Goal: Information Seeking & Learning: Learn about a topic

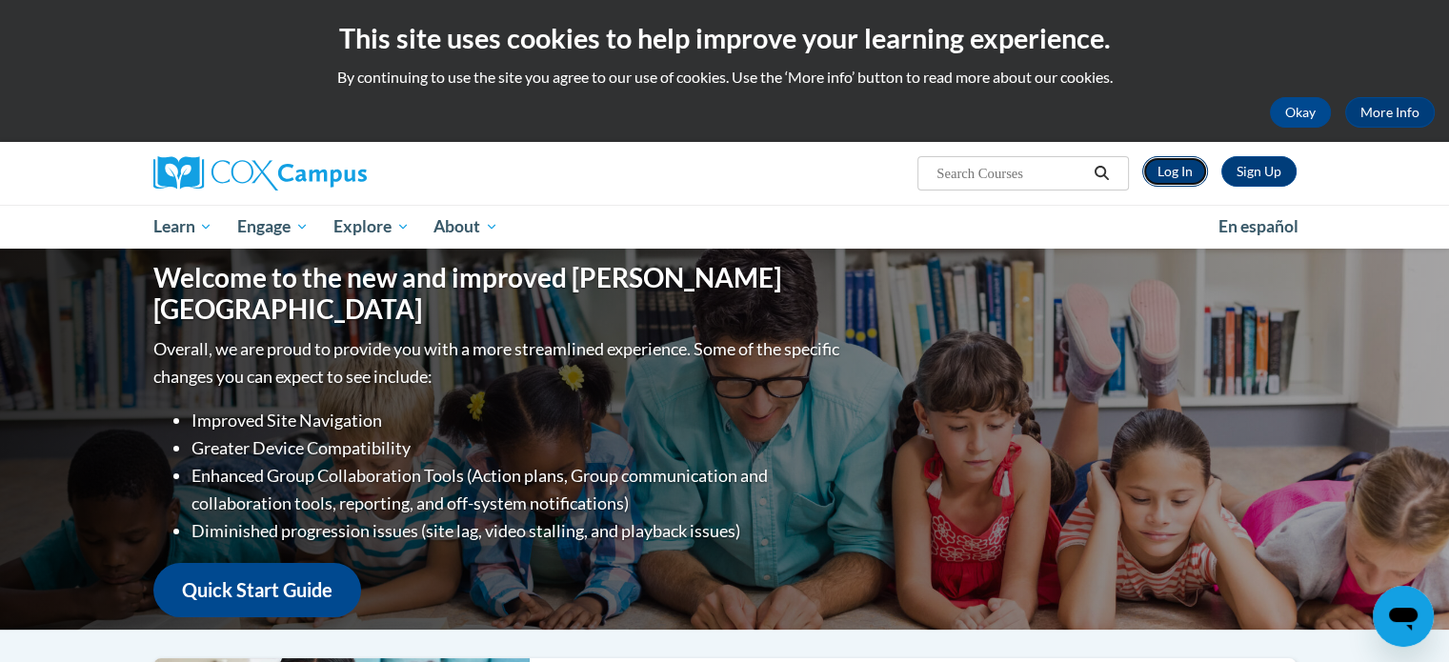
click at [1165, 171] on link "Log In" at bounding box center [1175, 171] width 66 height 30
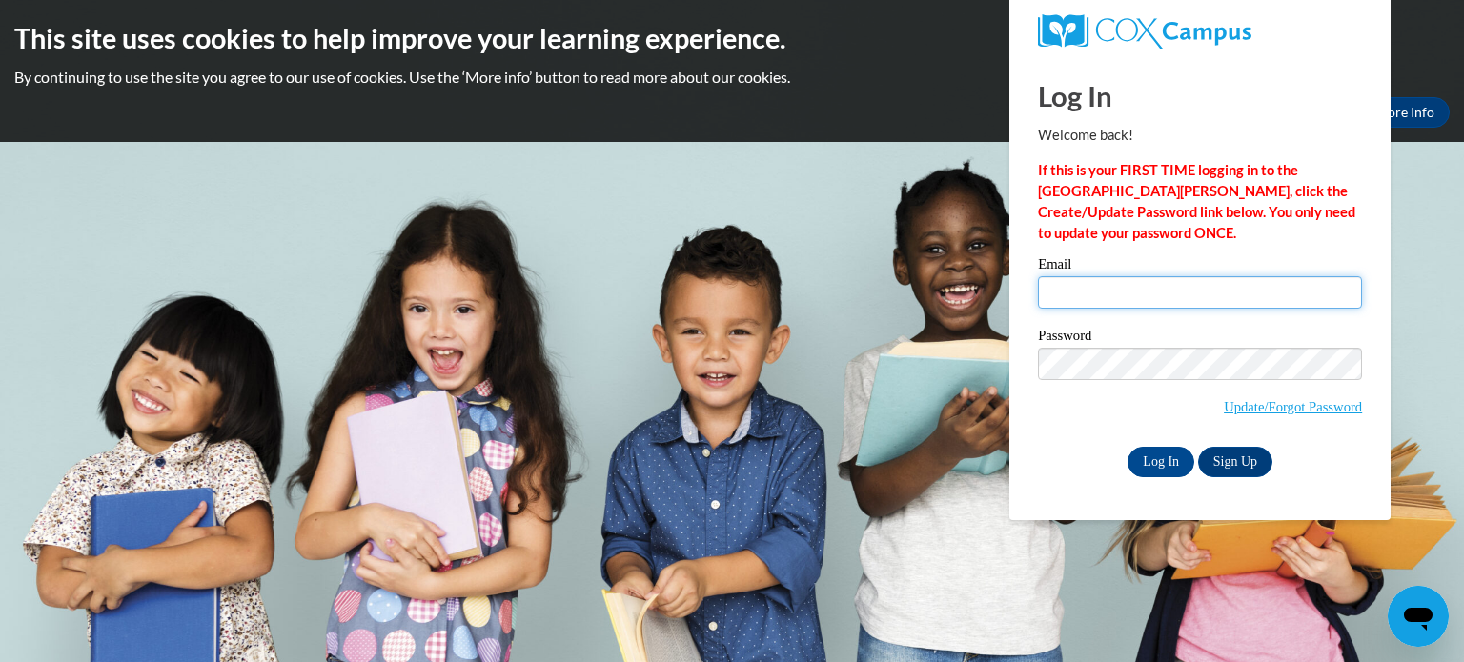
click at [1096, 297] on input "Email" at bounding box center [1200, 292] width 324 height 32
type input "[EMAIL_ADDRESS][DOMAIN_NAME]"
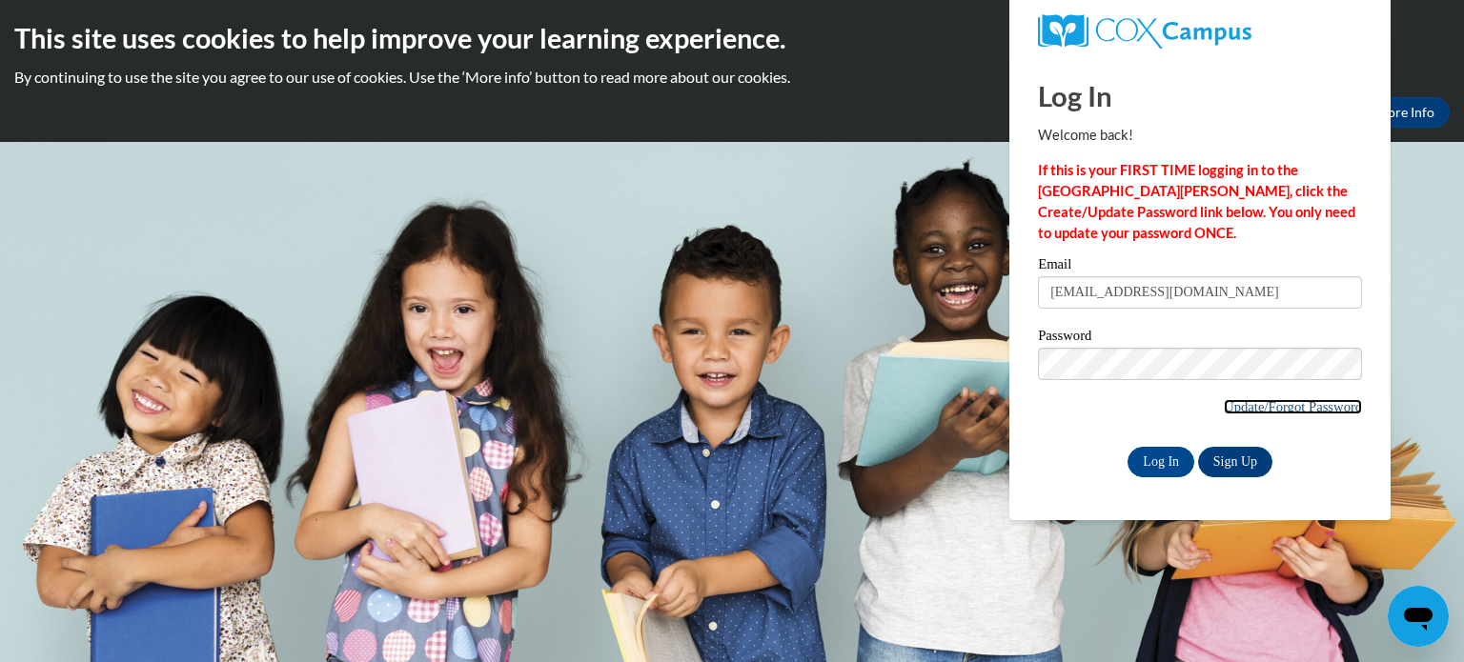
click at [1242, 405] on link "Update/Forgot Password" at bounding box center [1292, 406] width 138 height 15
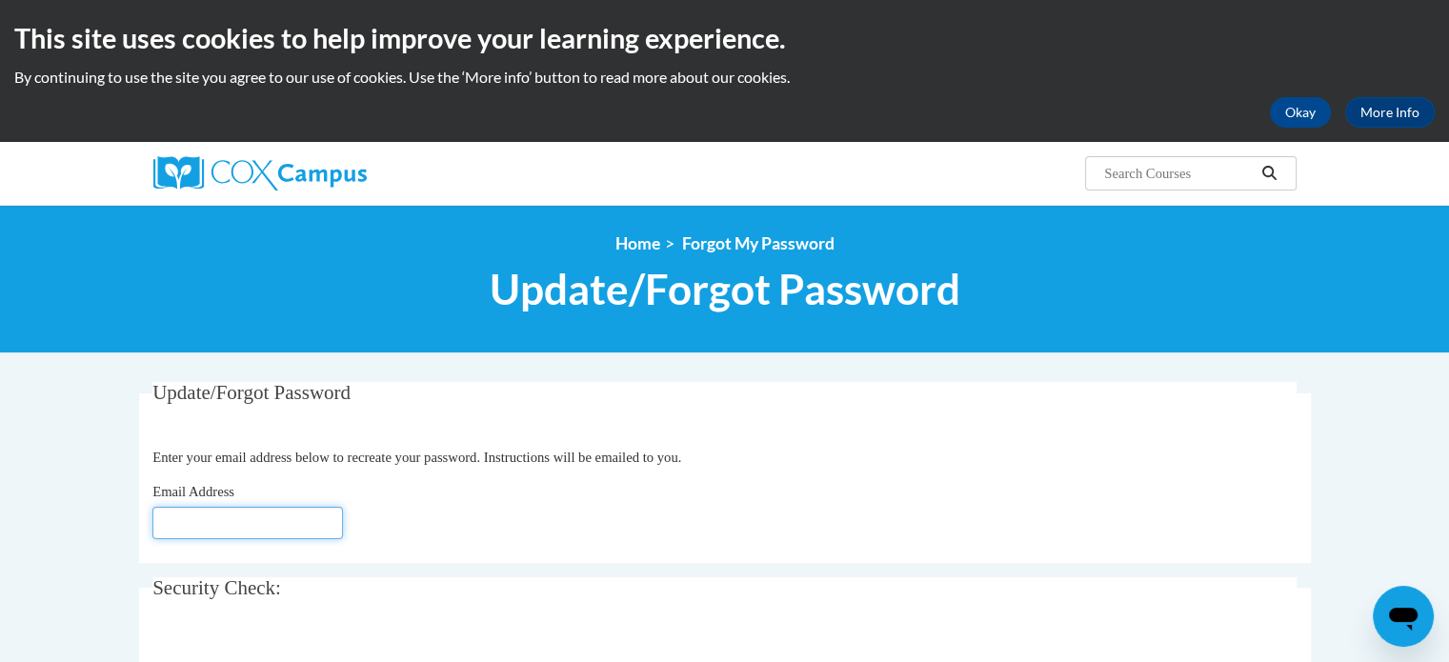
click at [227, 520] on input "Email Address" at bounding box center [247, 523] width 191 height 32
type input "[EMAIL_ADDRESS][DOMAIN_NAME]"
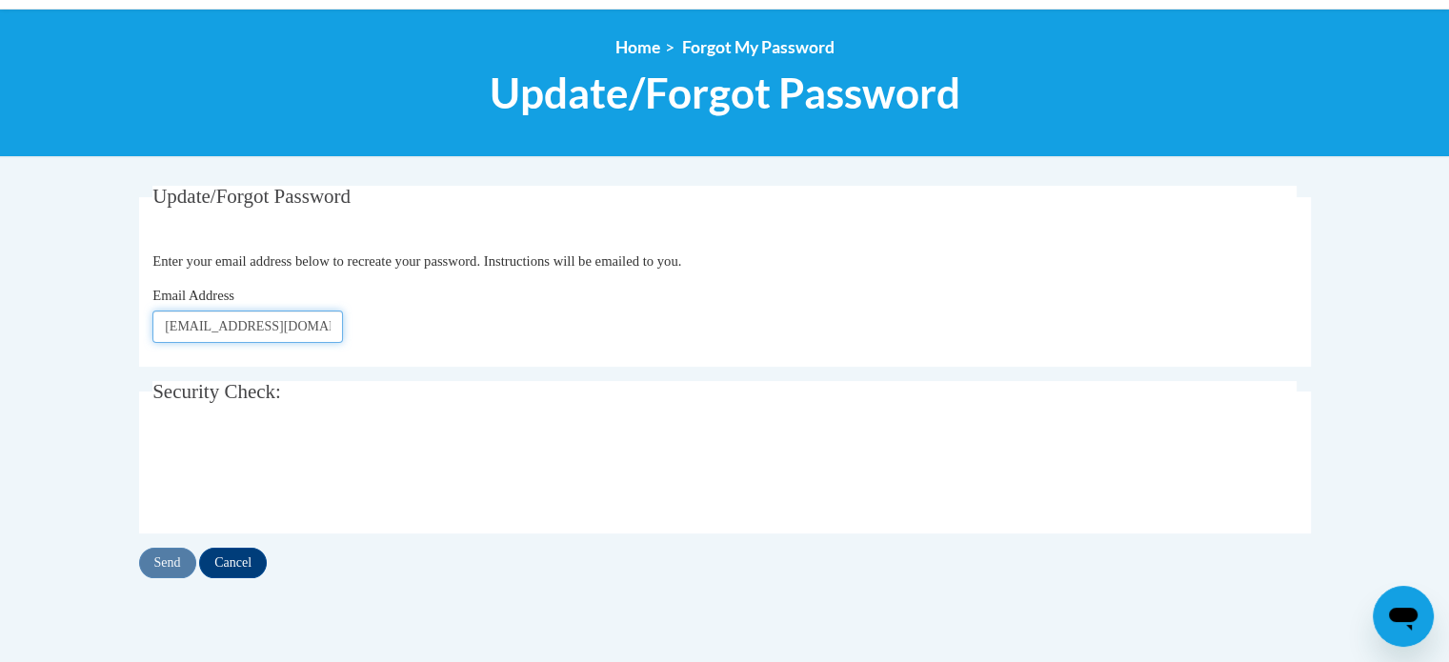
scroll to position [197, 0]
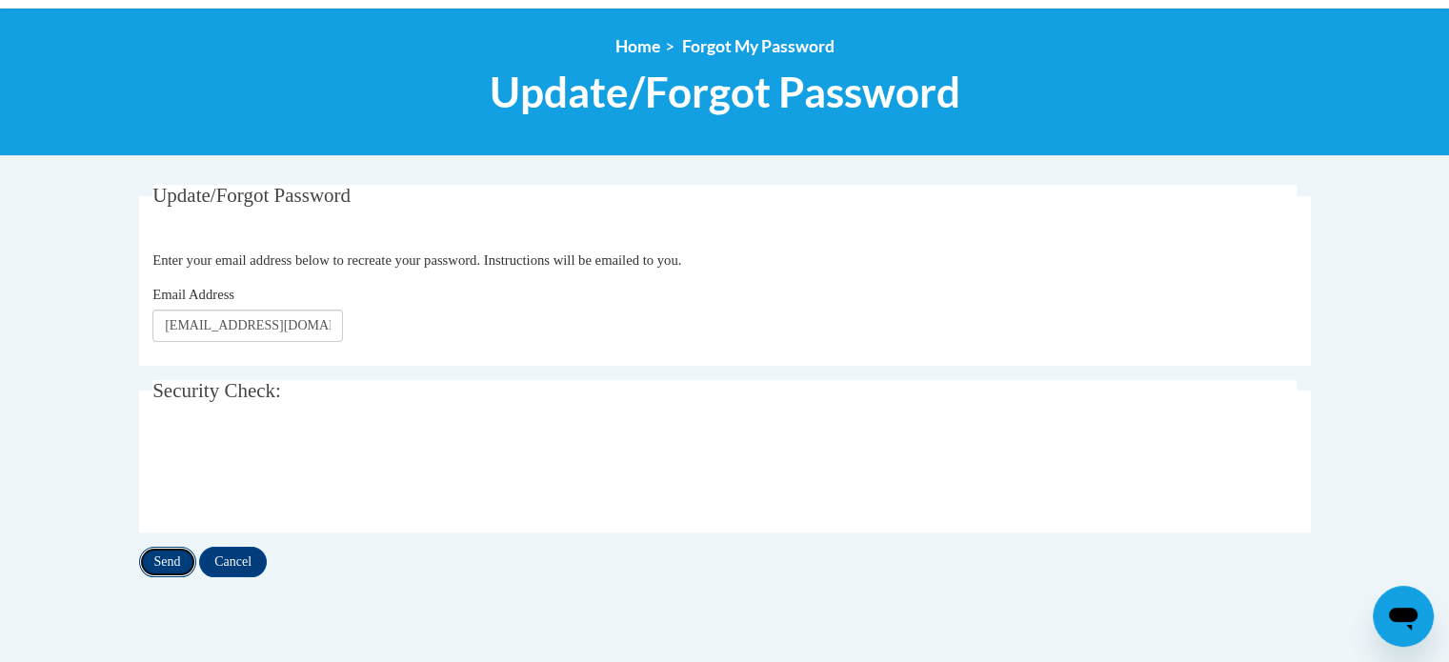
click at [177, 558] on input "Send" at bounding box center [167, 562] width 57 height 30
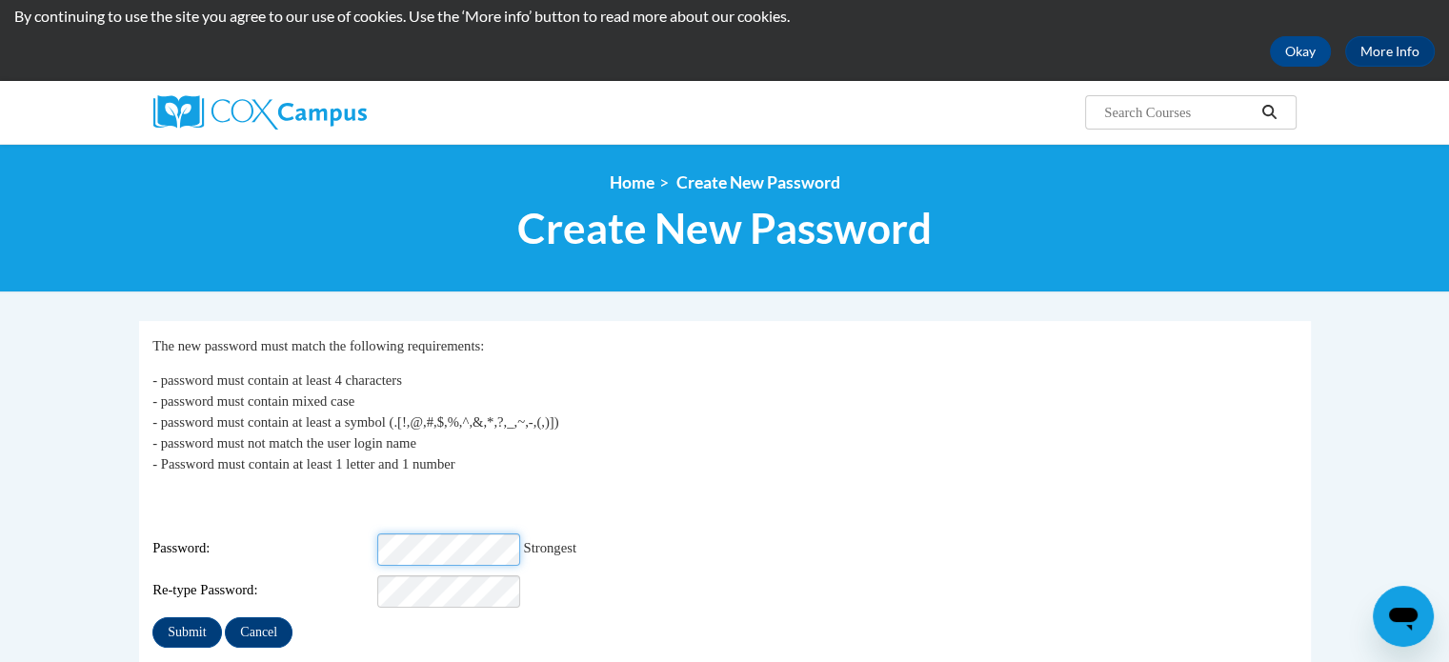
scroll to position [65, 0]
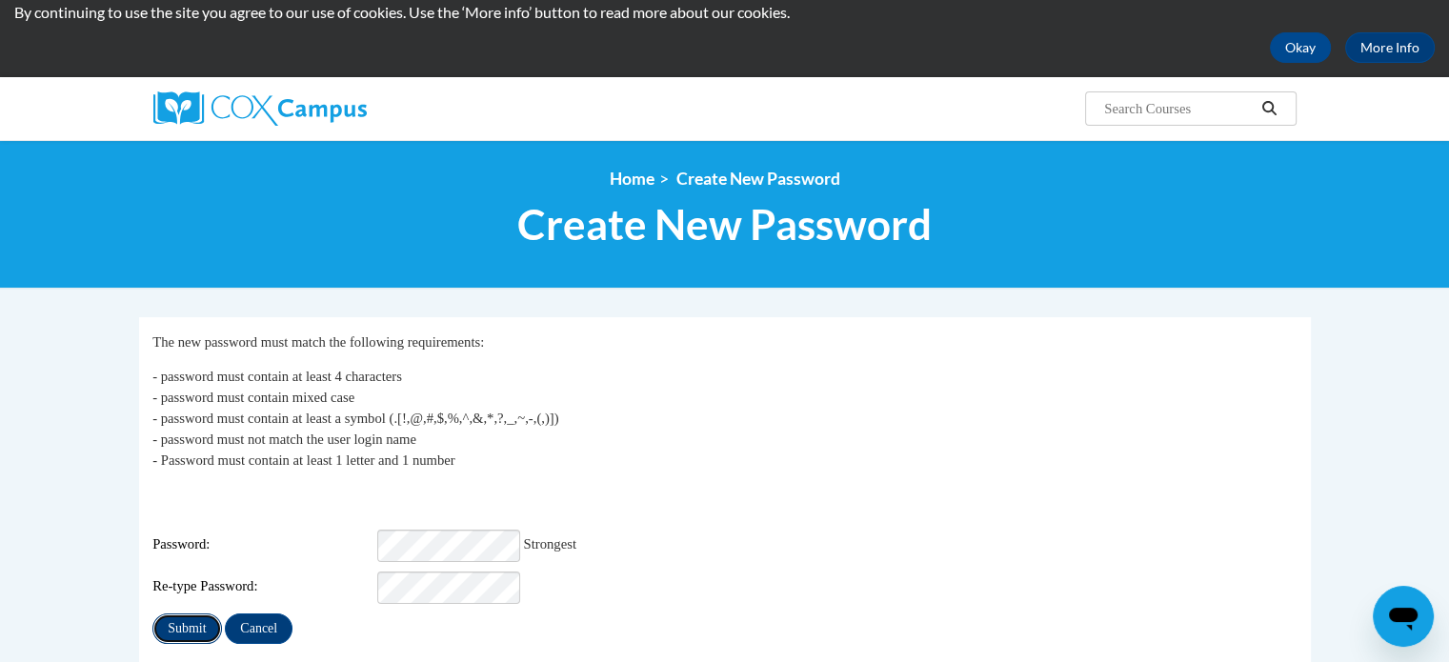
click at [186, 614] on input "Submit" at bounding box center [186, 629] width 69 height 30
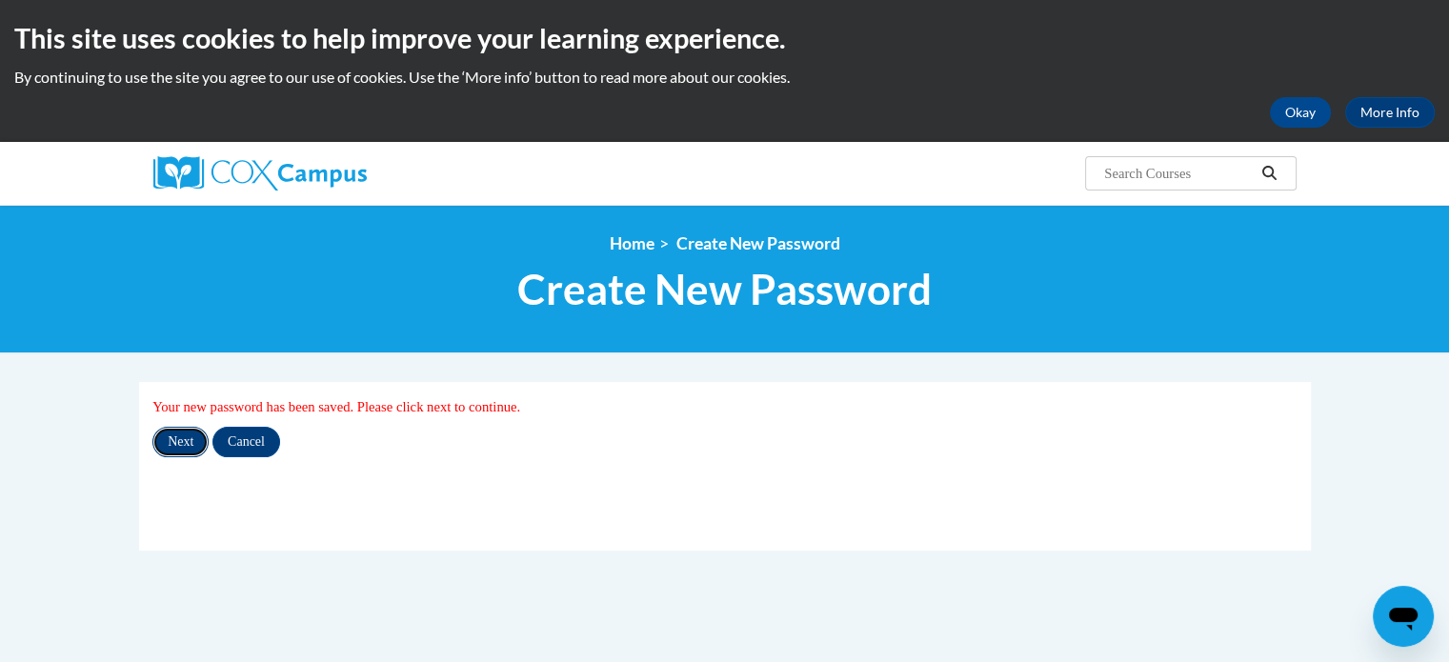
click at [172, 452] on input "Next" at bounding box center [180, 442] width 56 height 30
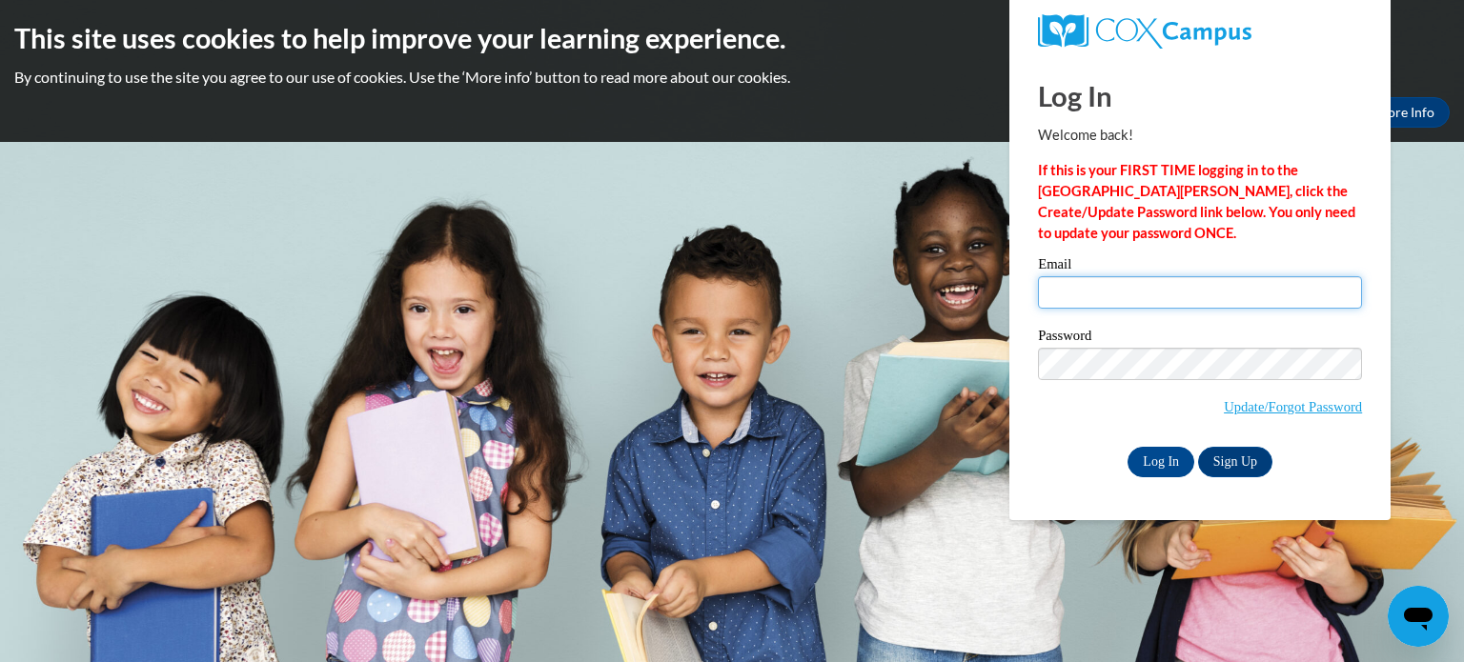
click at [1085, 297] on input "Email" at bounding box center [1200, 292] width 324 height 32
type input "[EMAIL_ADDRESS][DOMAIN_NAME]"
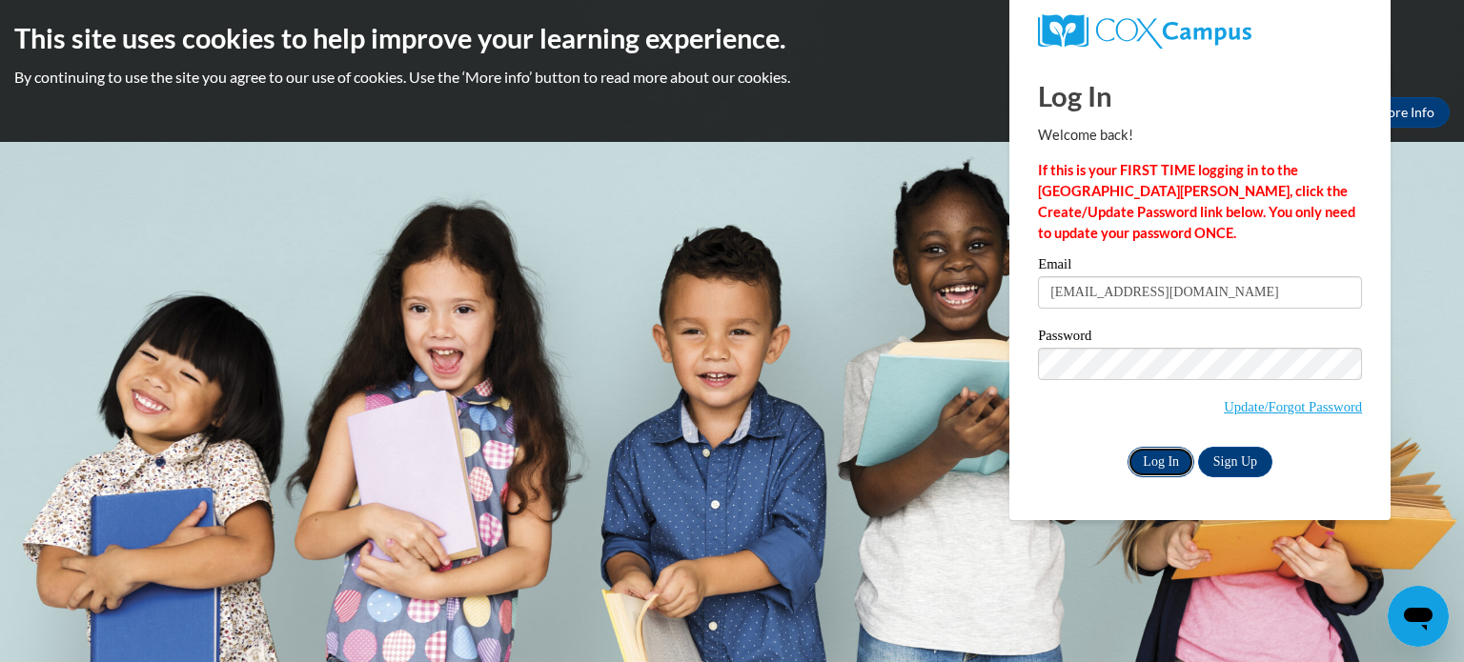
click at [1170, 463] on input "Log In" at bounding box center [1160, 462] width 67 height 30
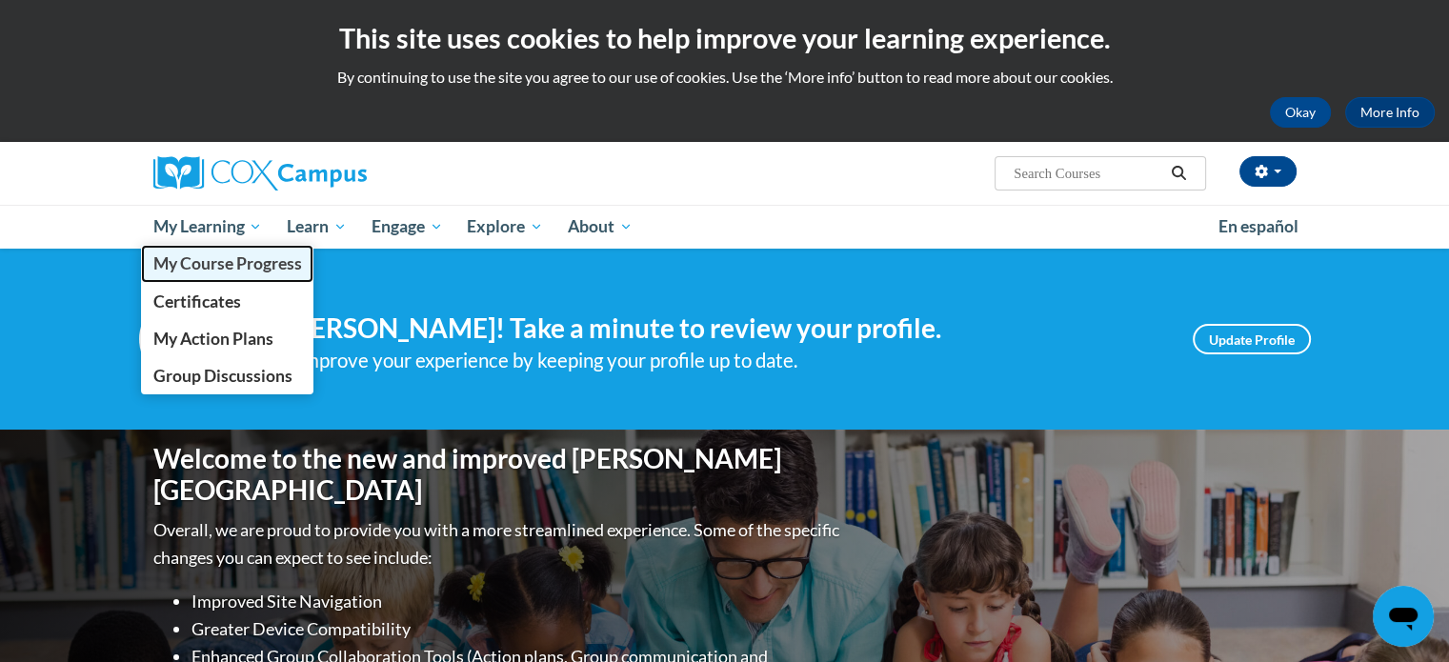
click at [206, 260] on span "My Course Progress" at bounding box center [226, 263] width 149 height 20
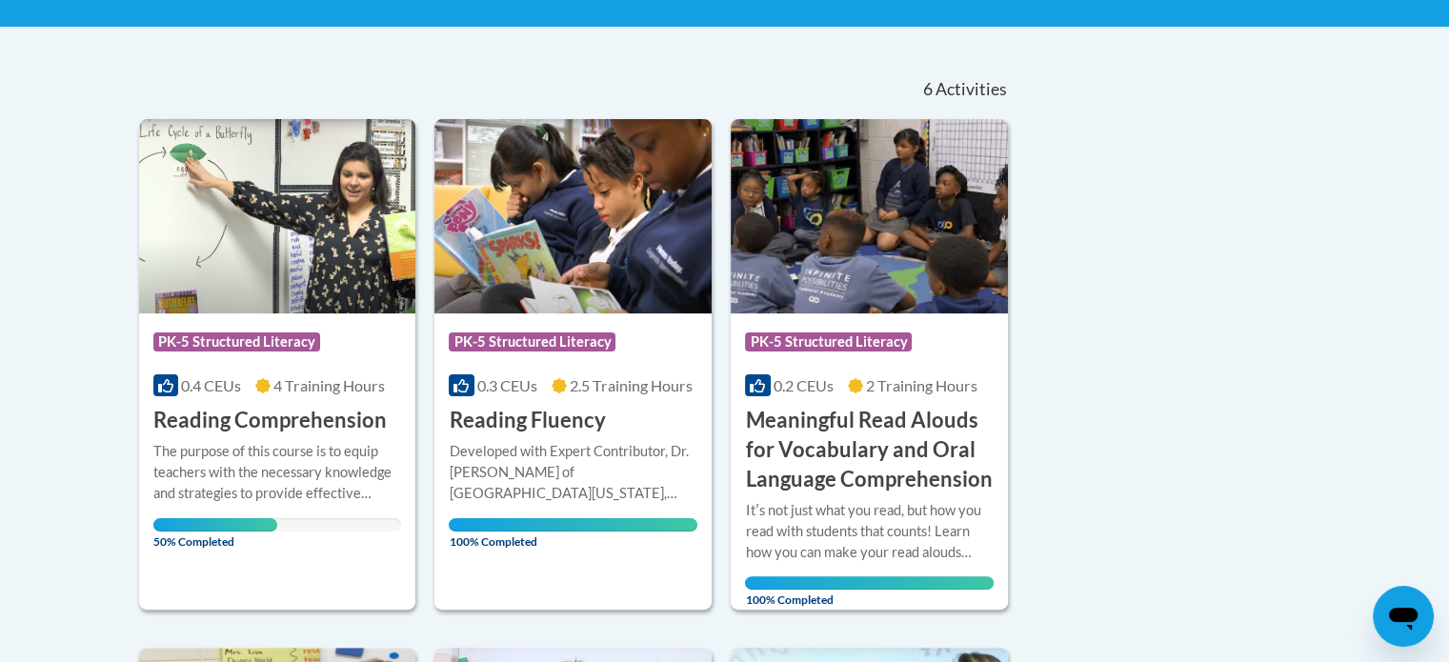
scroll to position [369, 0]
click at [229, 427] on h3 "Reading Comprehension" at bounding box center [269, 422] width 233 height 30
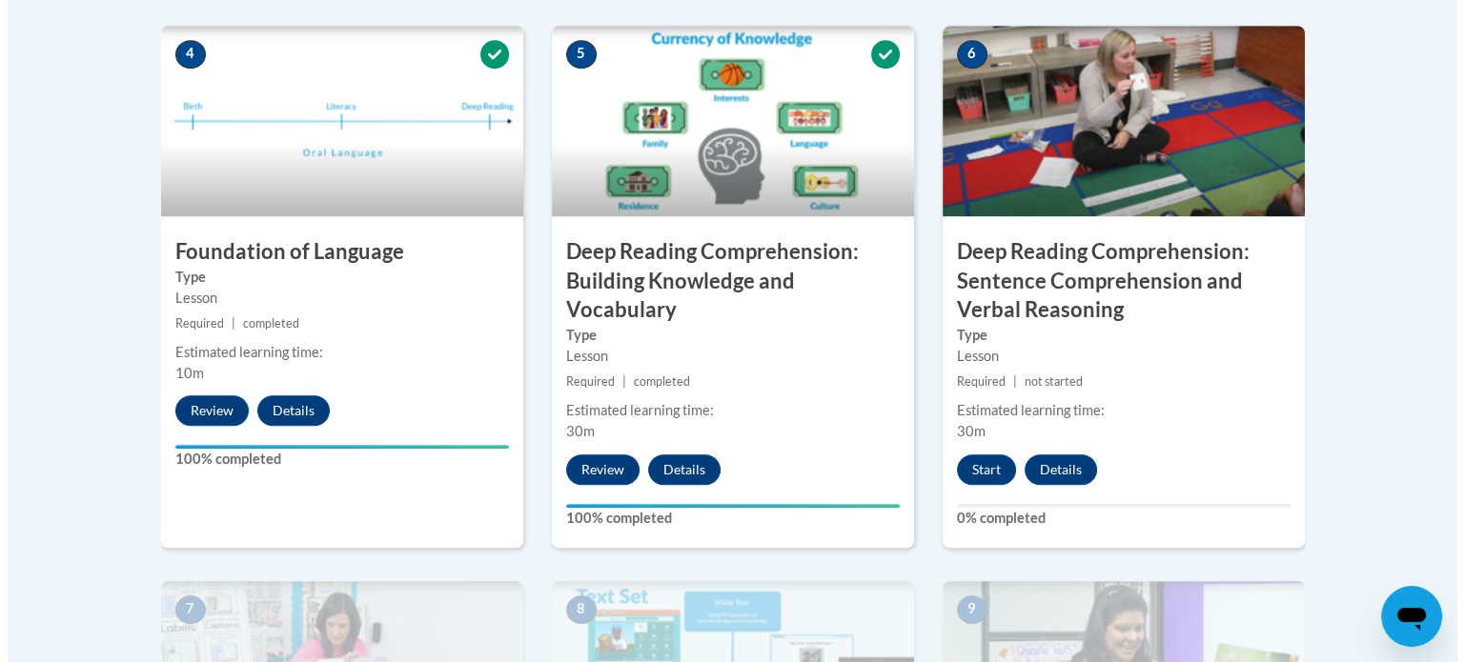
scroll to position [1142, 0]
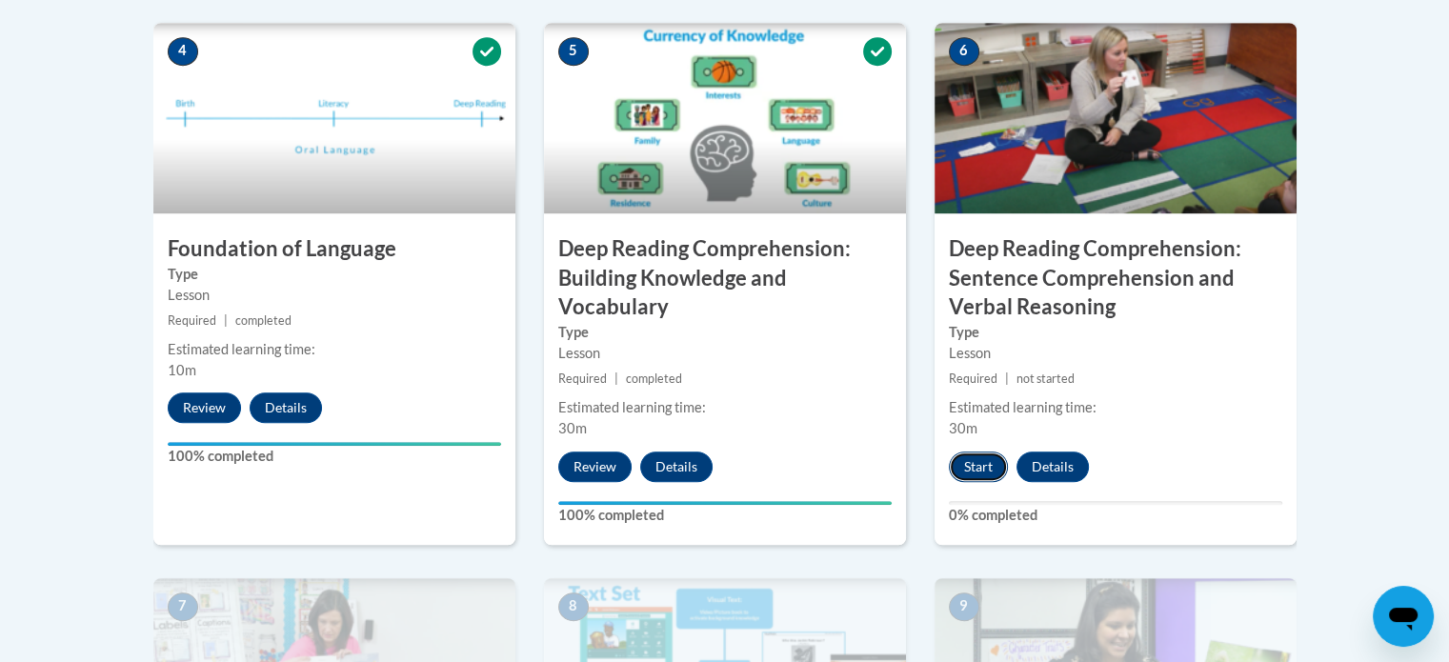
click at [972, 462] on button "Start" at bounding box center [978, 467] width 59 height 30
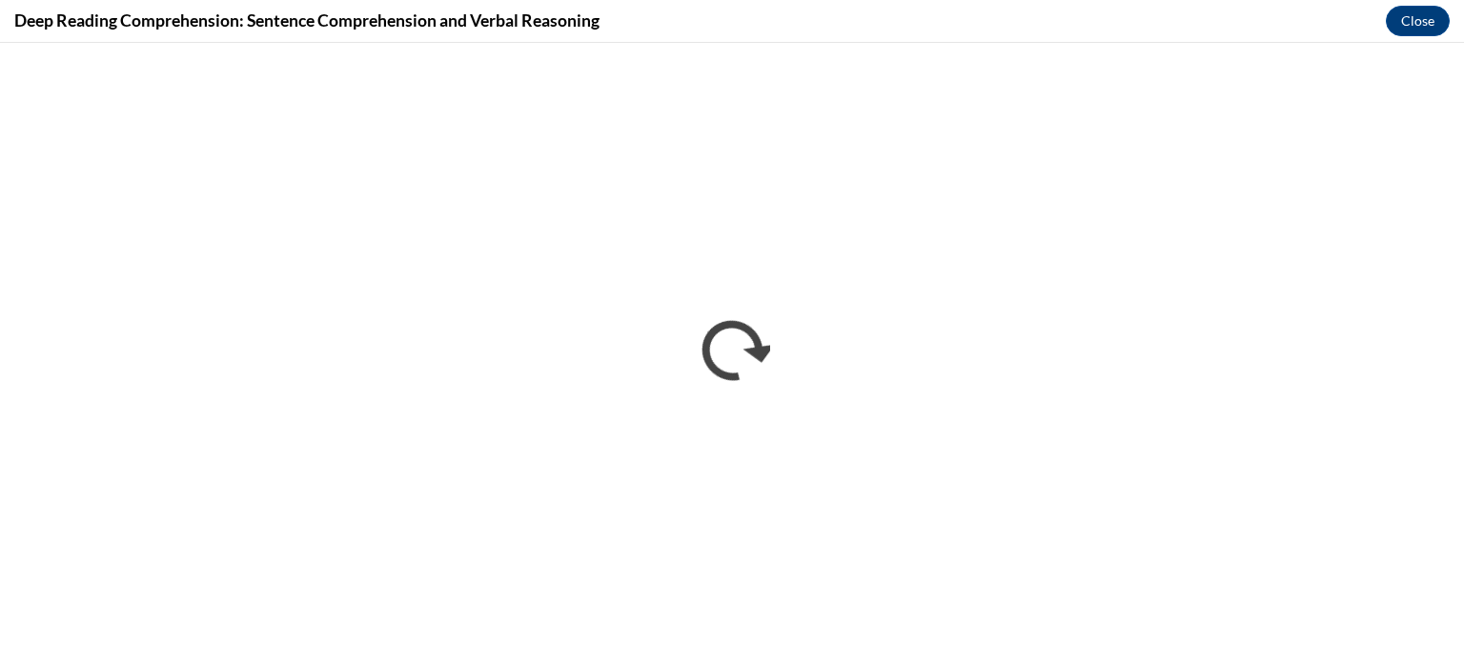
scroll to position [0, 0]
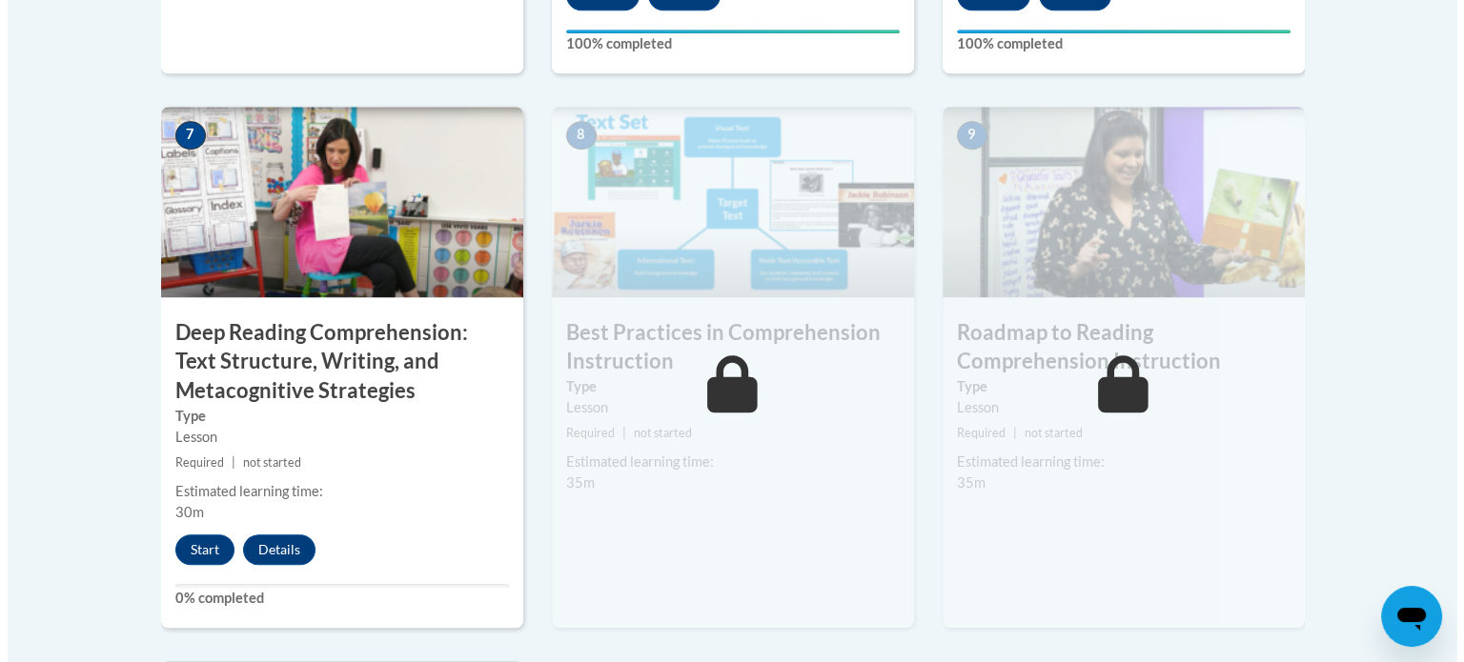
scroll to position [1616, 0]
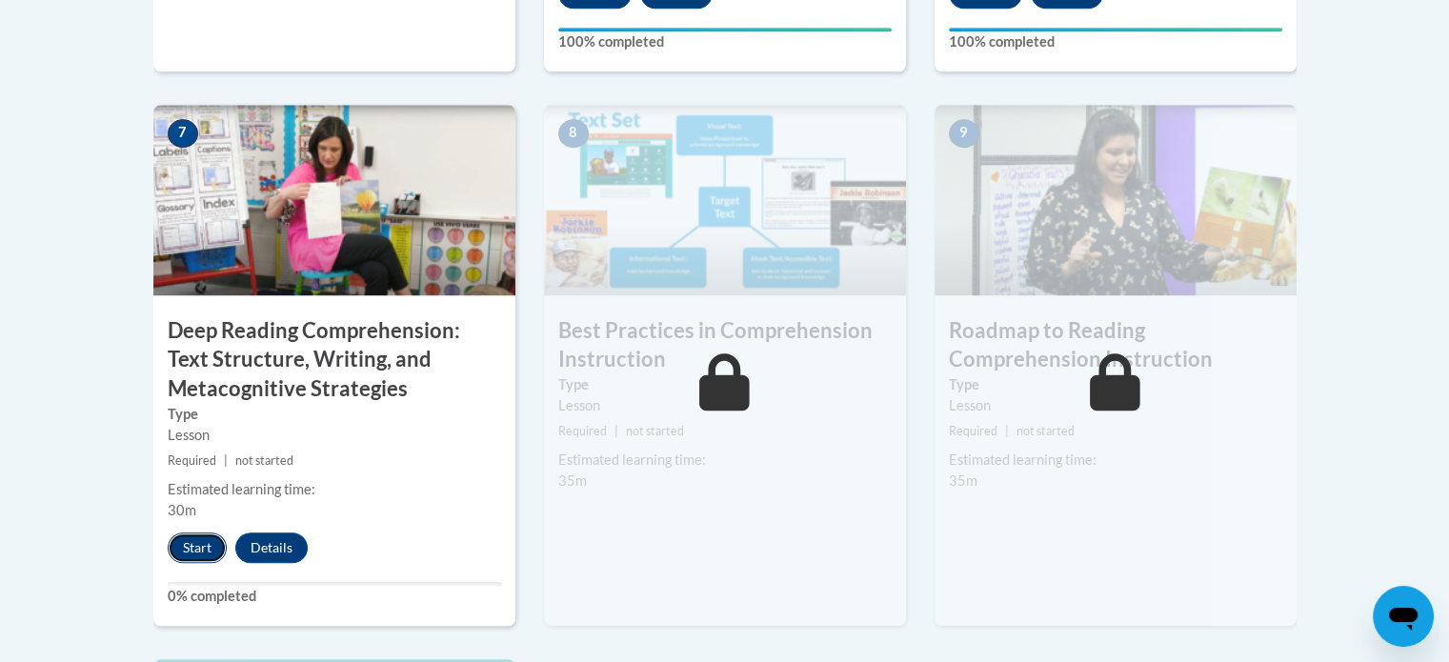
click at [195, 541] on button "Start" at bounding box center [197, 548] width 59 height 30
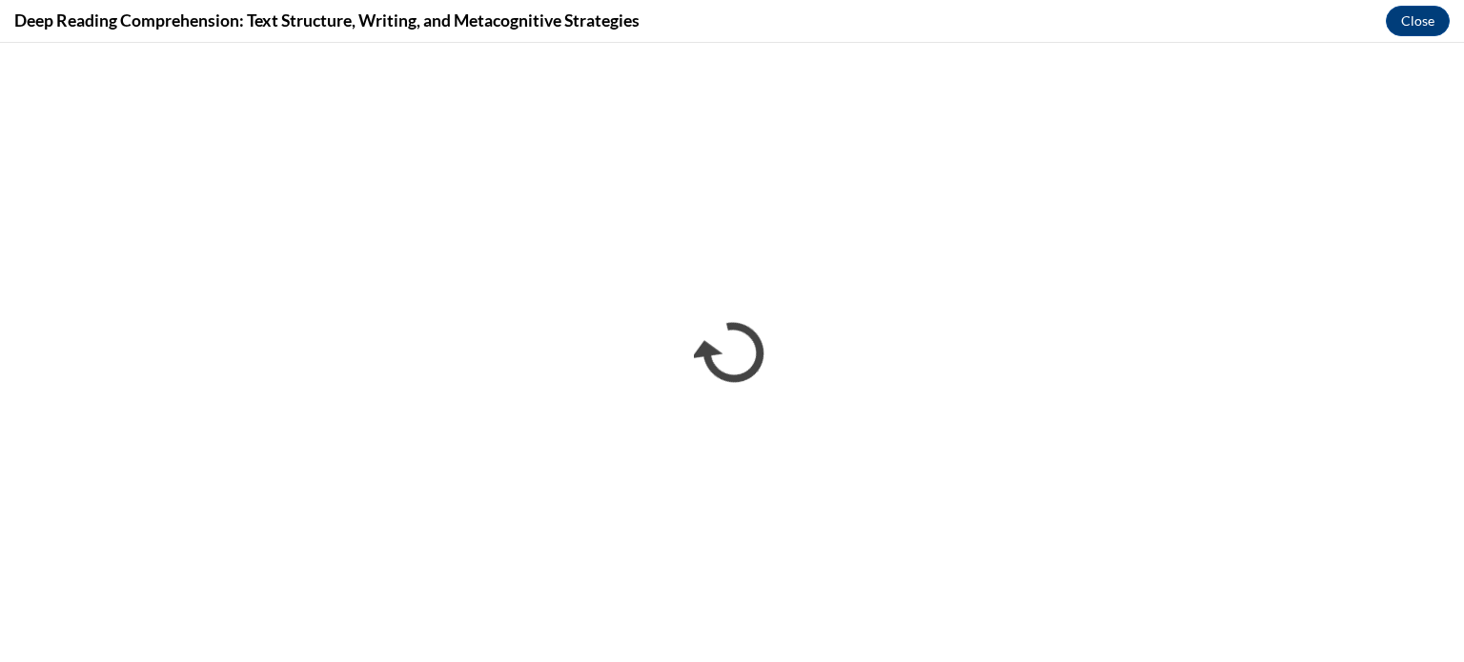
scroll to position [0, 0]
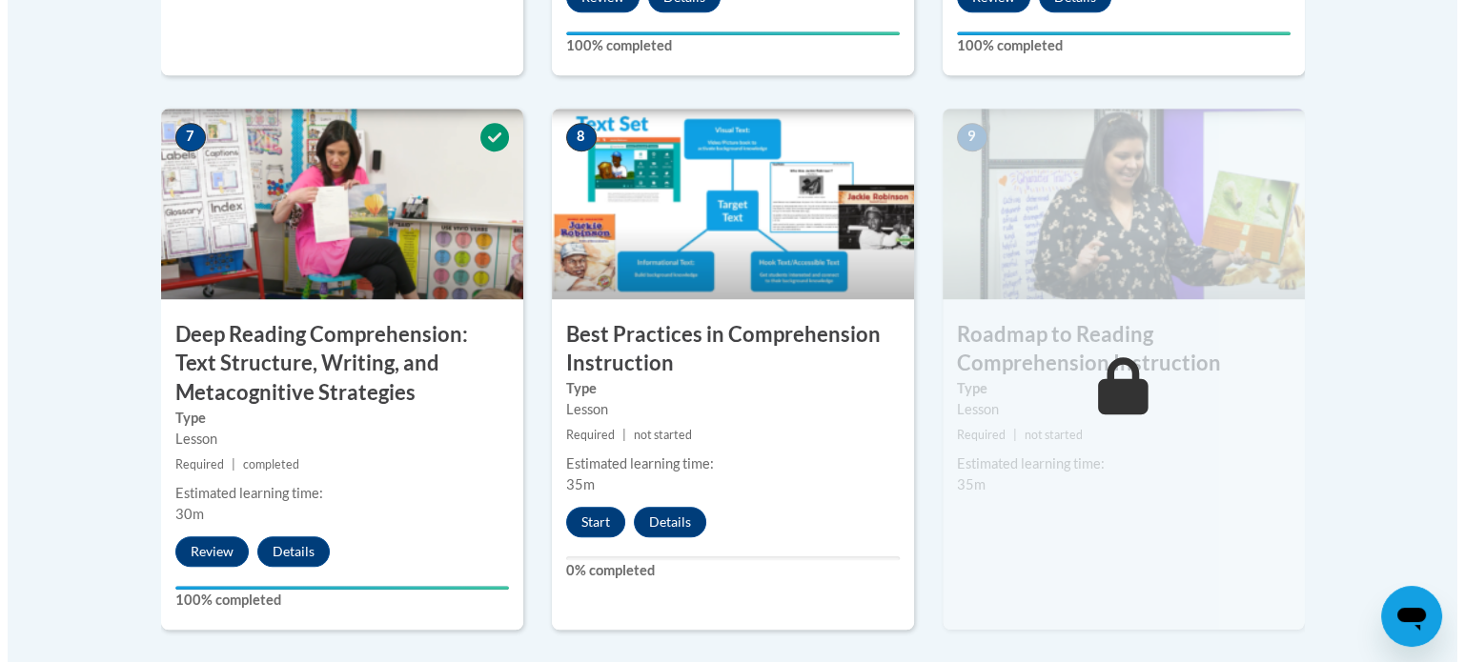
scroll to position [1612, 0]
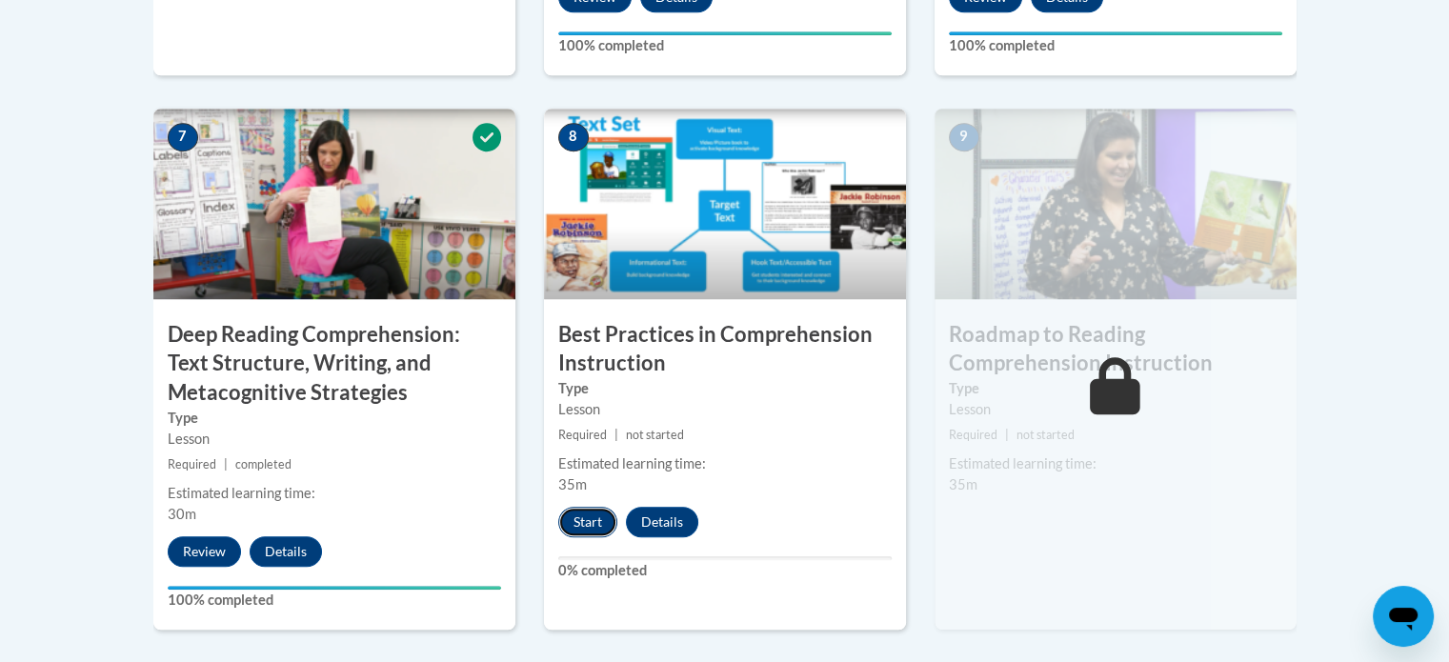
click at [591, 520] on button "Start" at bounding box center [587, 522] width 59 height 30
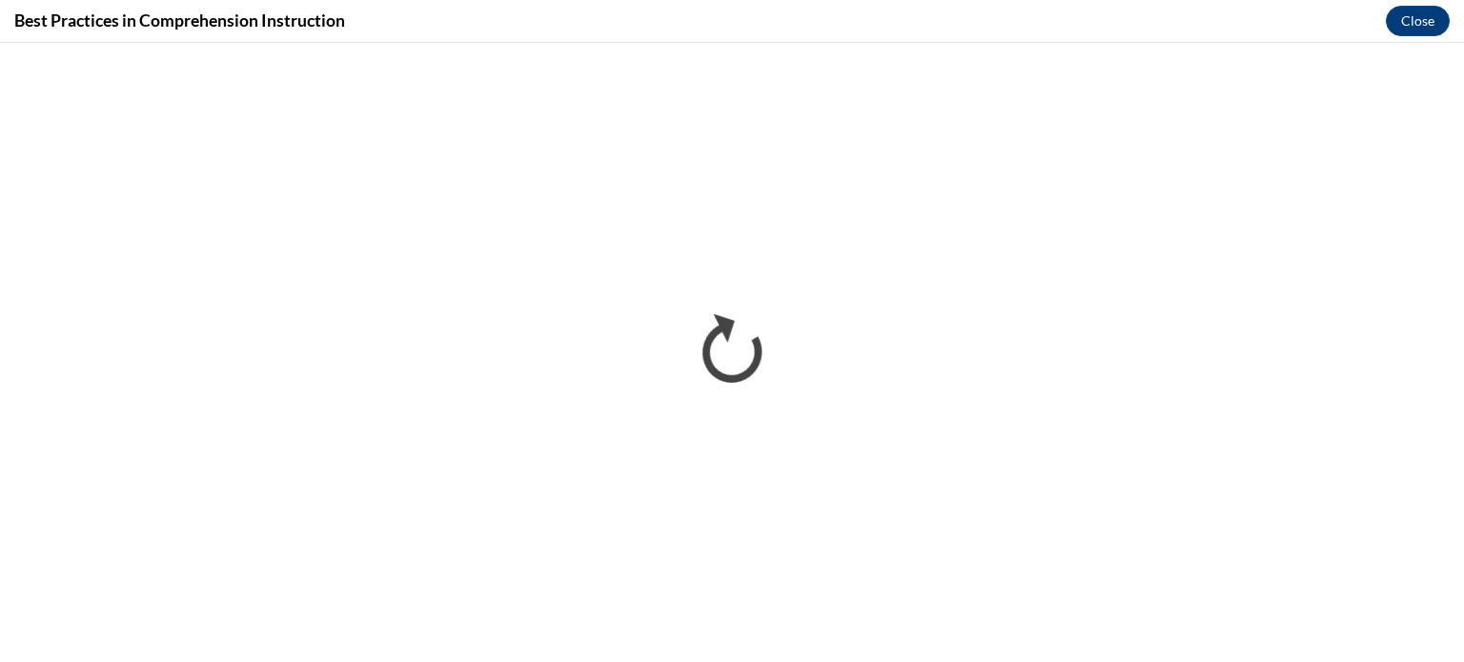
scroll to position [0, 0]
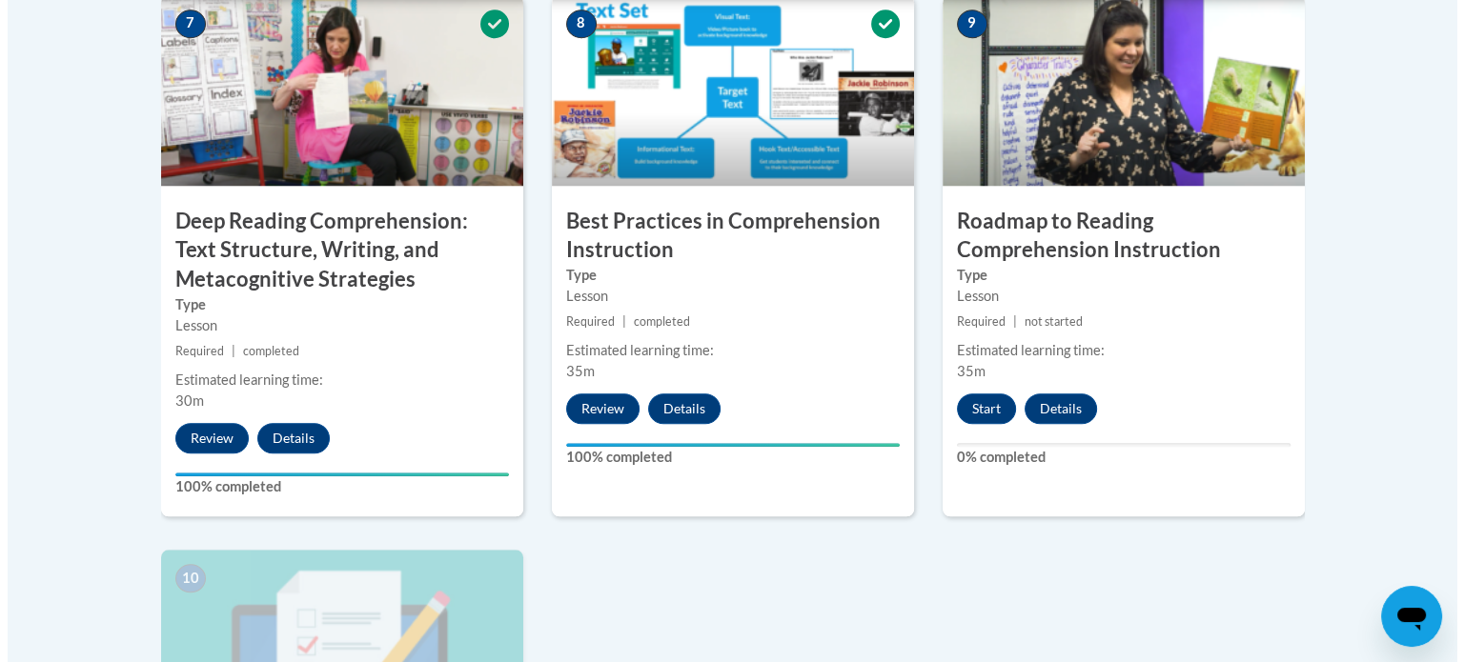
scroll to position [1722, 0]
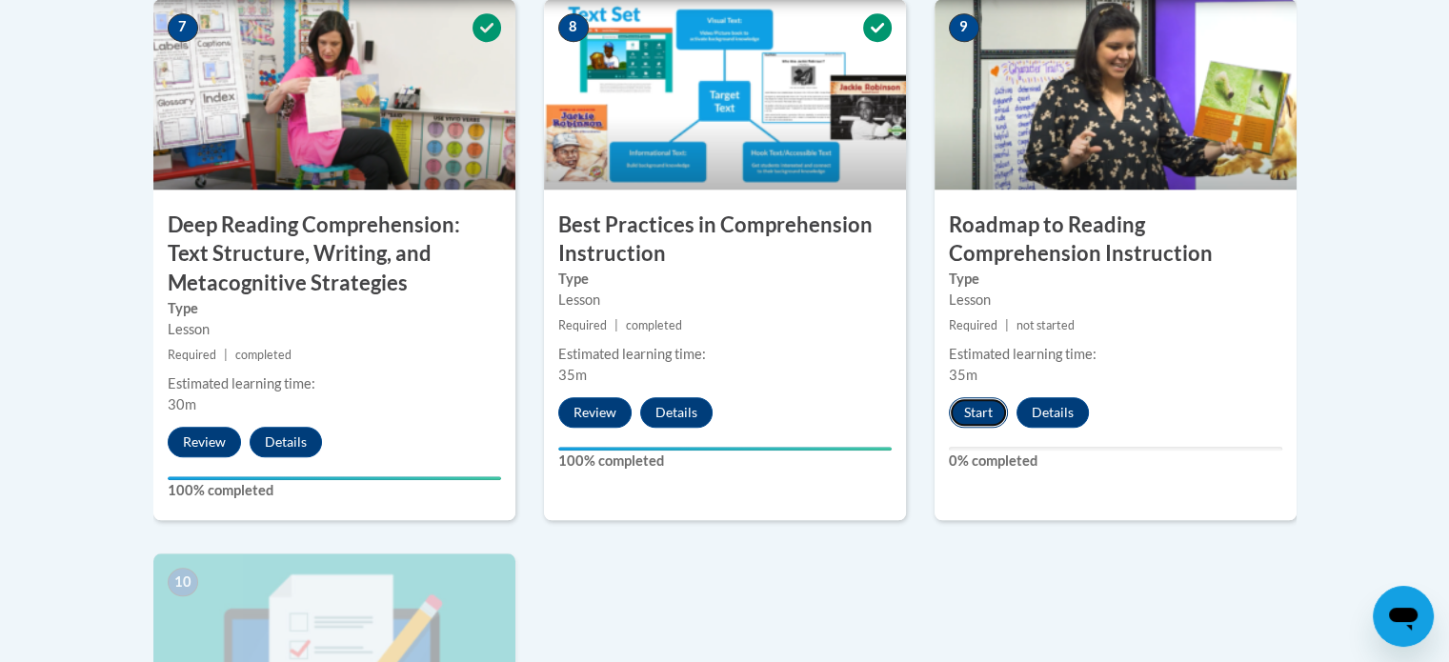
click at [976, 417] on button "Start" at bounding box center [978, 412] width 59 height 30
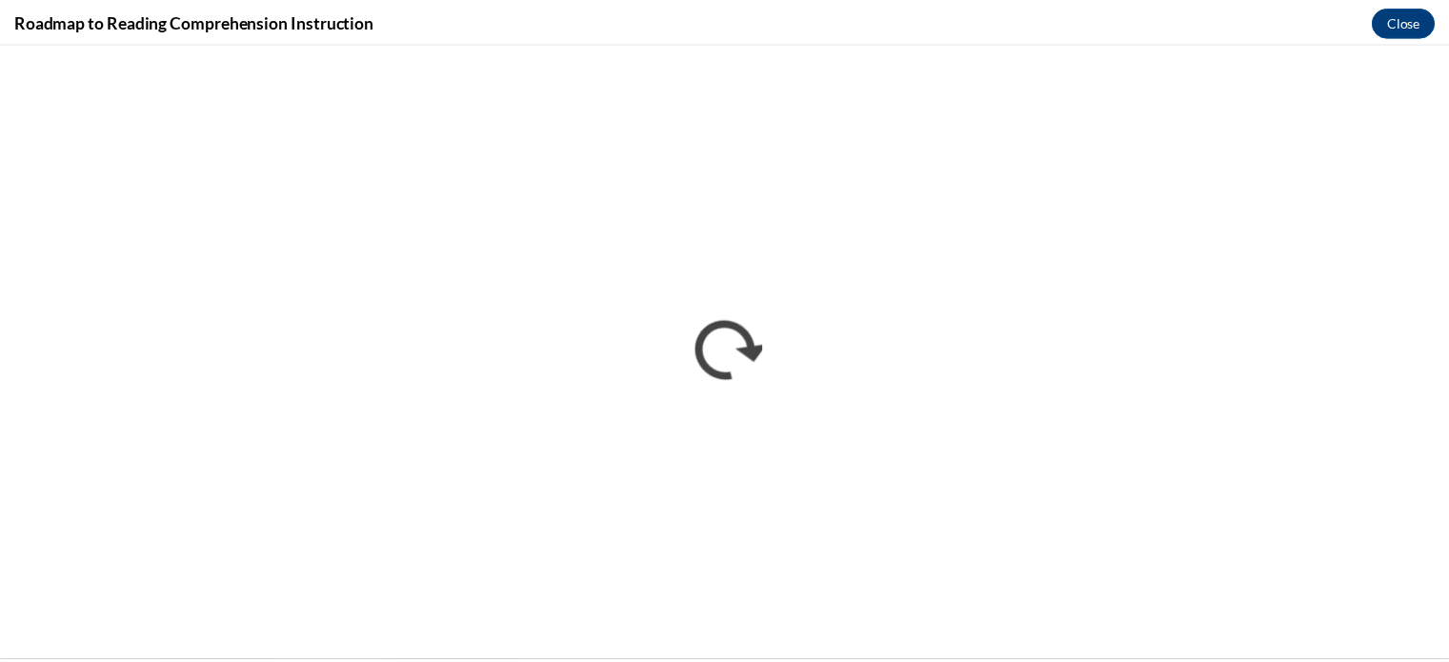
scroll to position [0, 0]
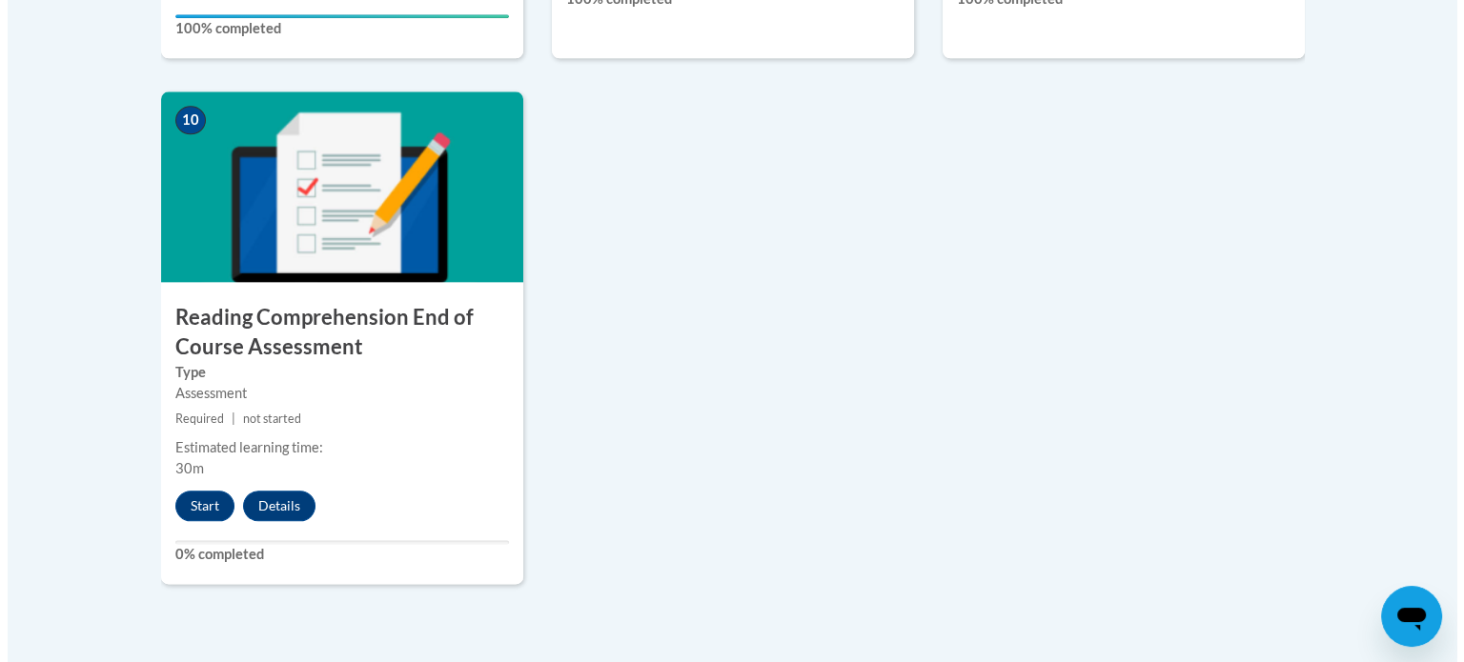
scroll to position [2184, 0]
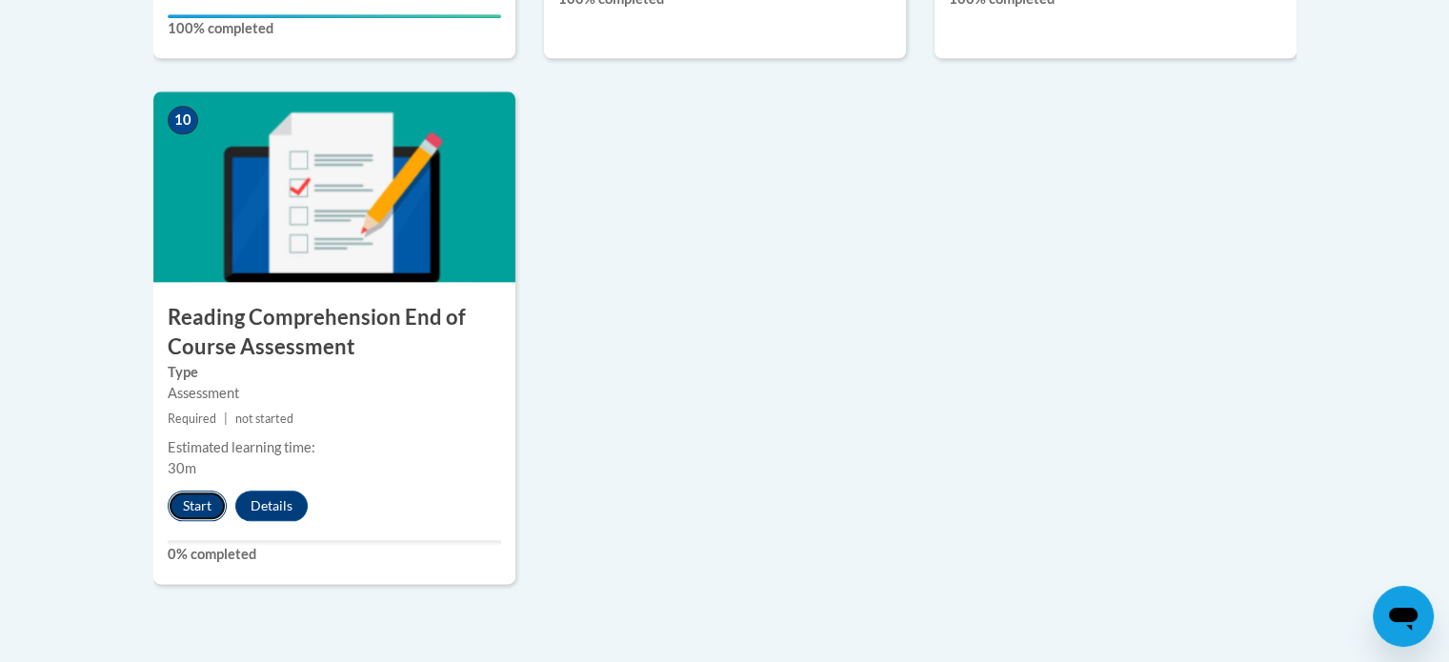
click at [194, 500] on button "Start" at bounding box center [197, 506] width 59 height 30
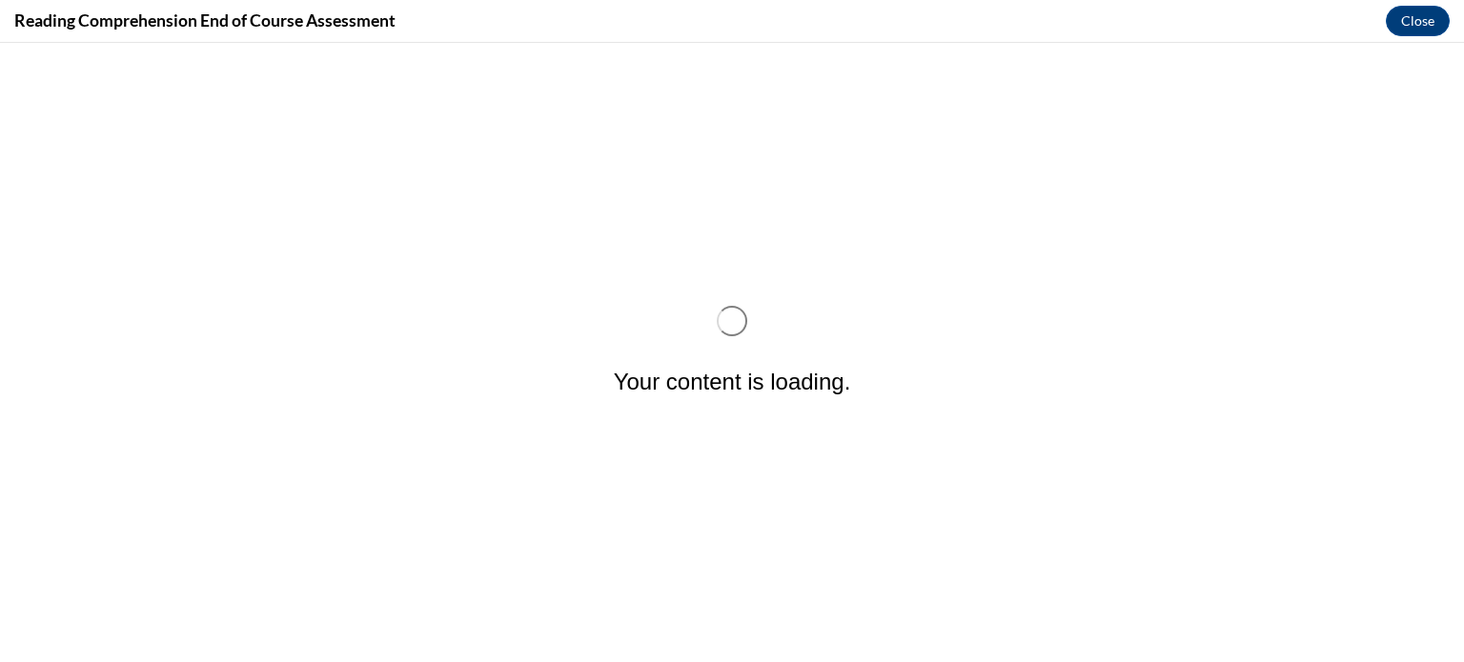
scroll to position [0, 0]
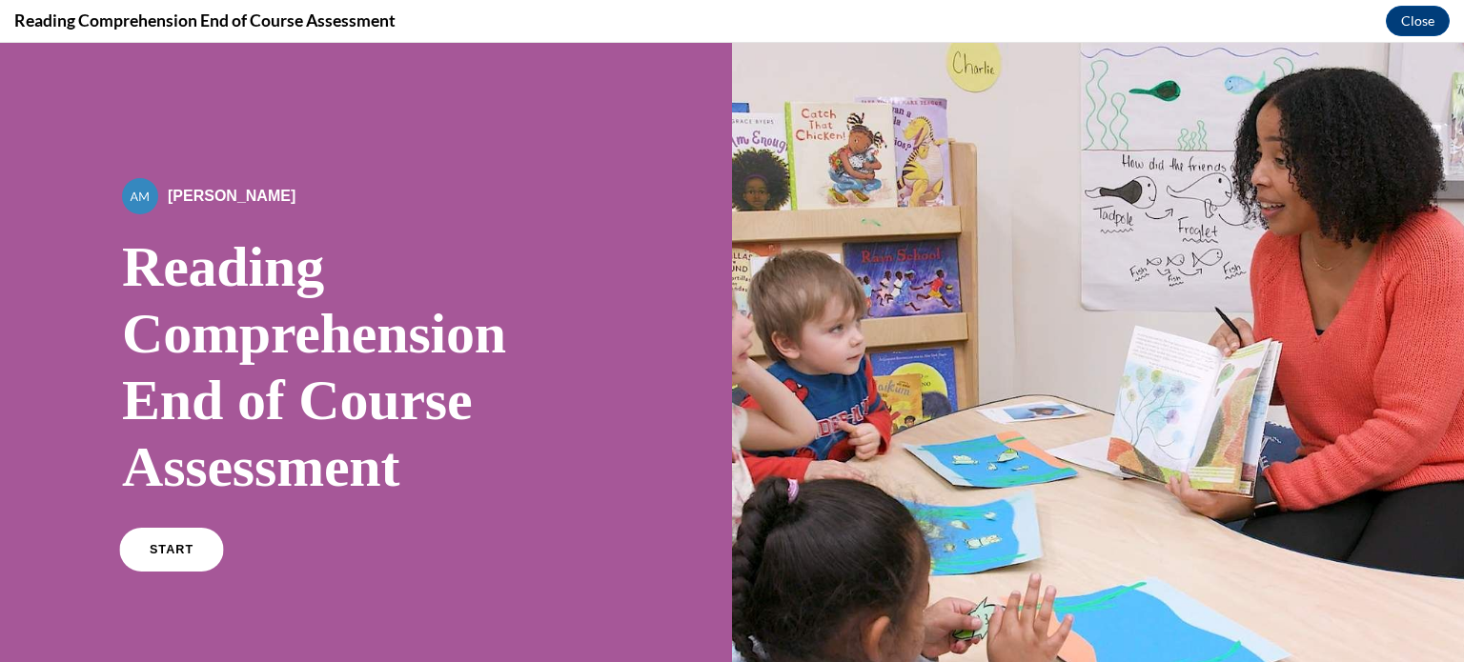
click at [179, 549] on span "START" at bounding box center [172, 550] width 44 height 14
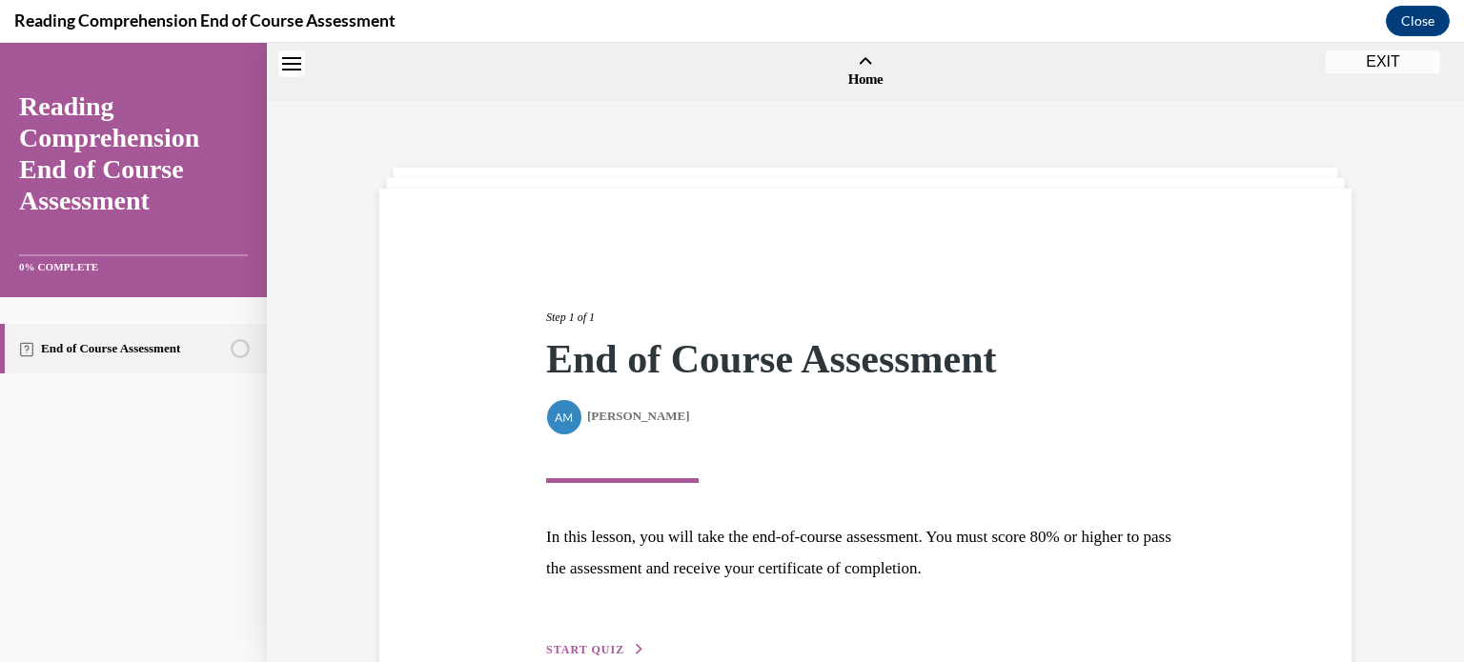
scroll to position [59, 0]
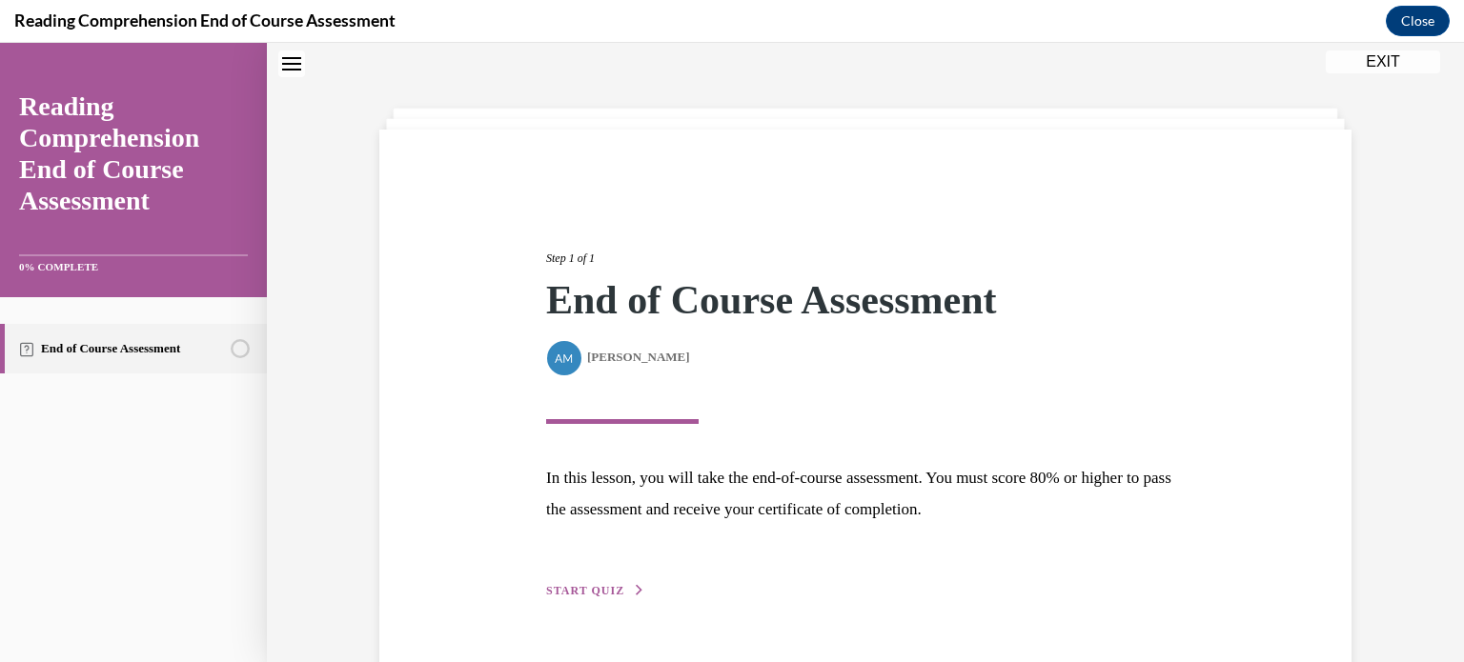
click at [634, 589] on icon "button" at bounding box center [639, 590] width 11 height 10
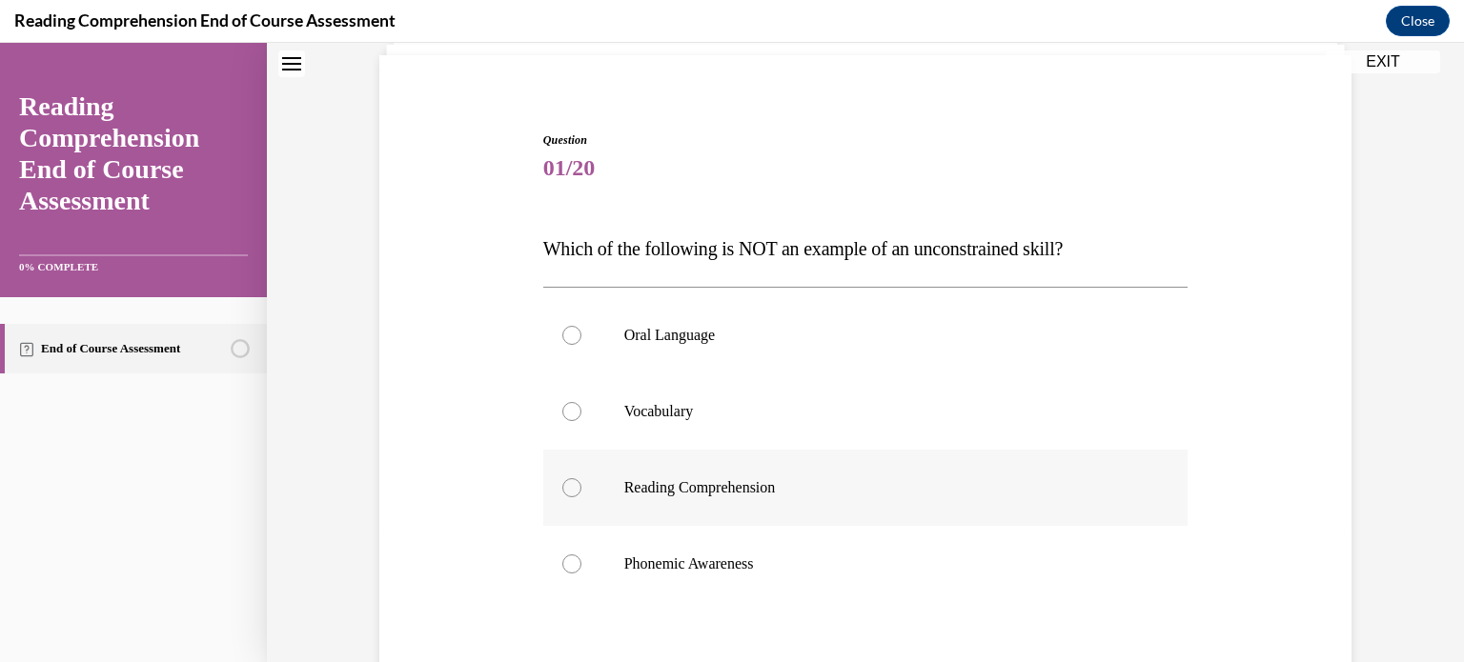
scroll to position [161, 0]
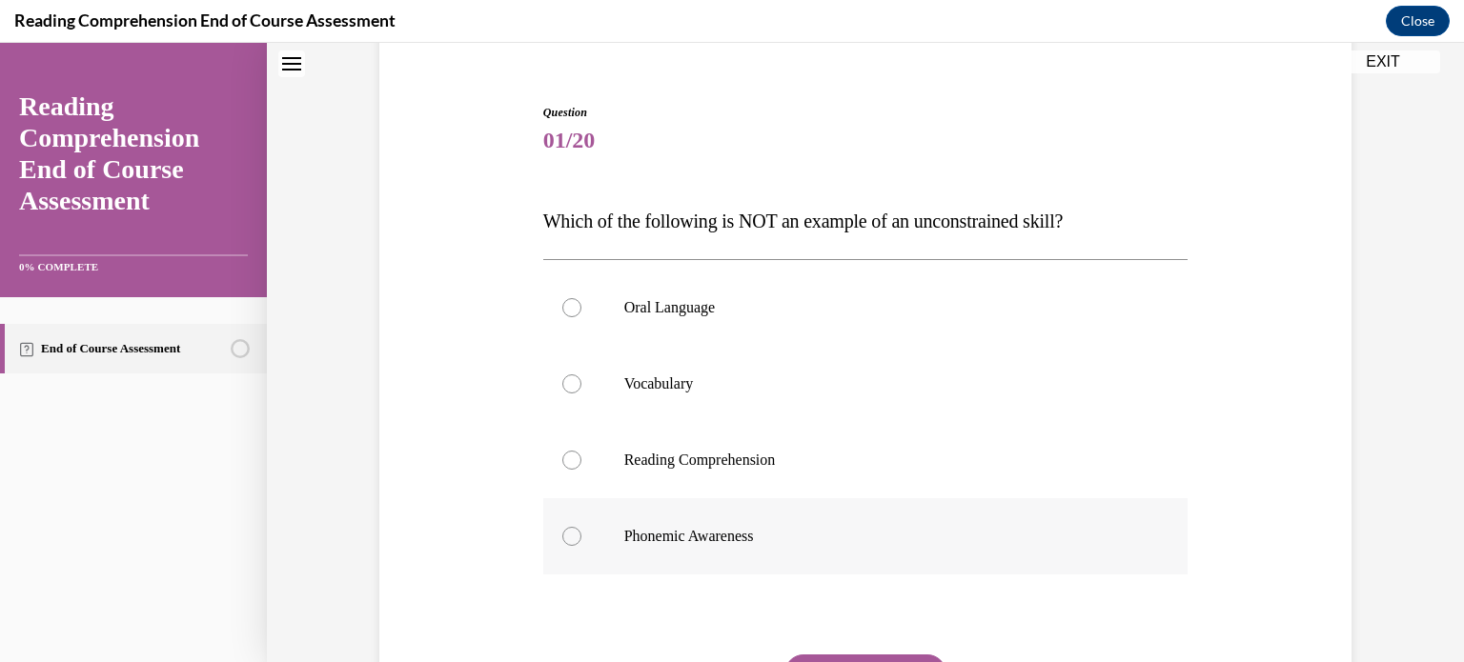
click at [567, 533] on div at bounding box center [571, 536] width 19 height 19
click at [567, 533] on input "Phonemic Awareness" at bounding box center [571, 536] width 19 height 19
radio input "true"
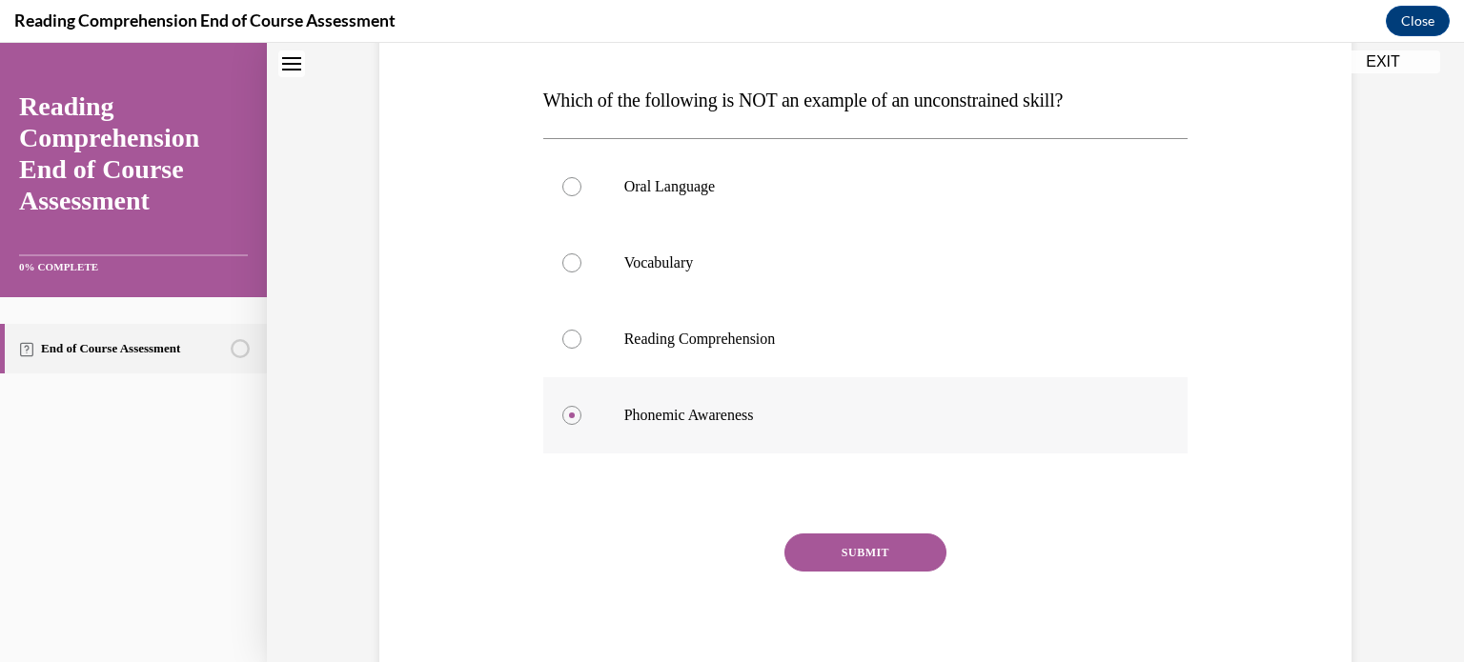
scroll to position [282, 0]
click at [843, 547] on button "SUBMIT" at bounding box center [865, 553] width 162 height 38
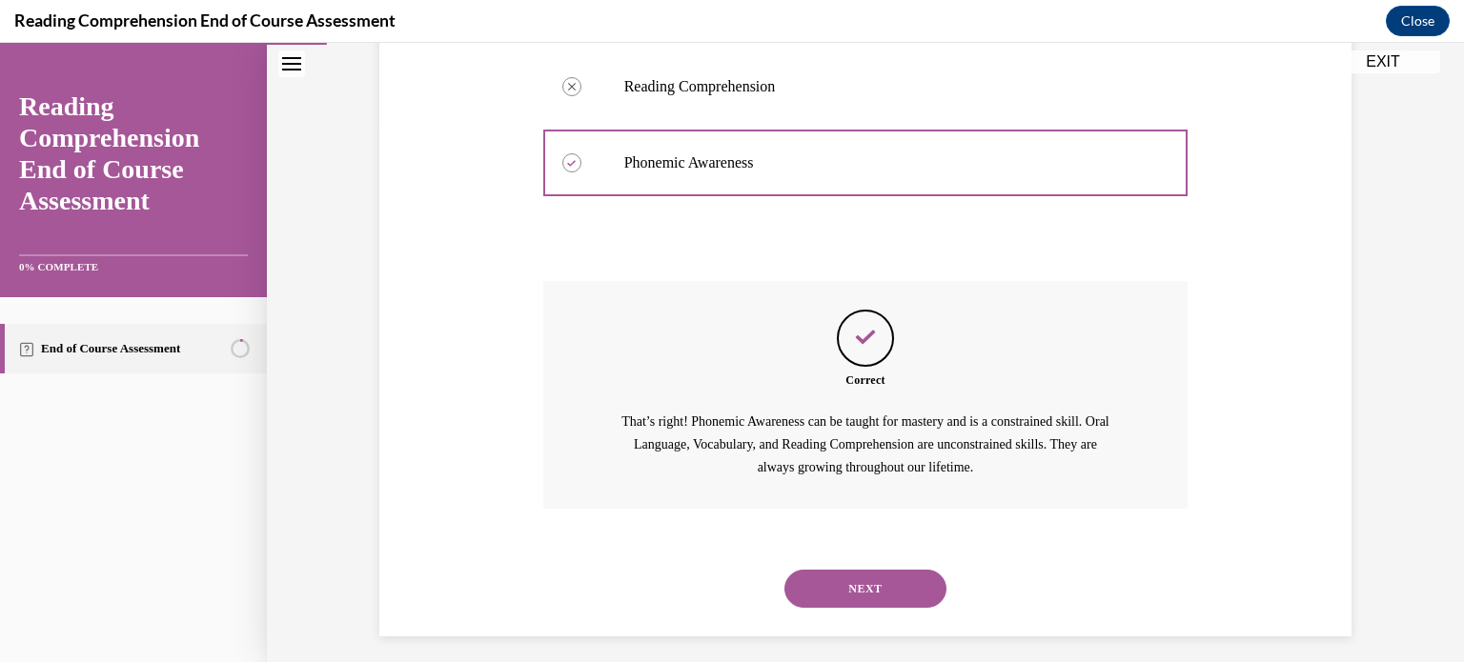
scroll to position [546, 0]
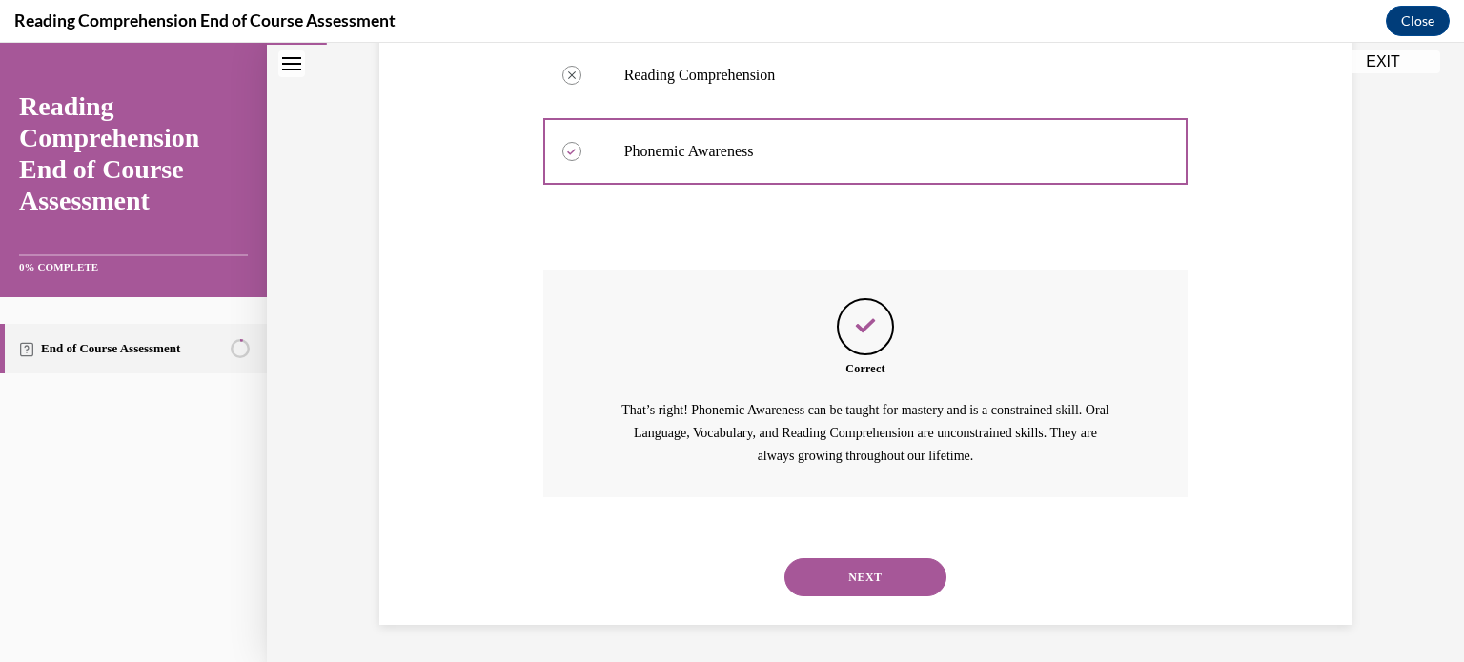
click at [883, 576] on button "NEXT" at bounding box center [865, 577] width 162 height 38
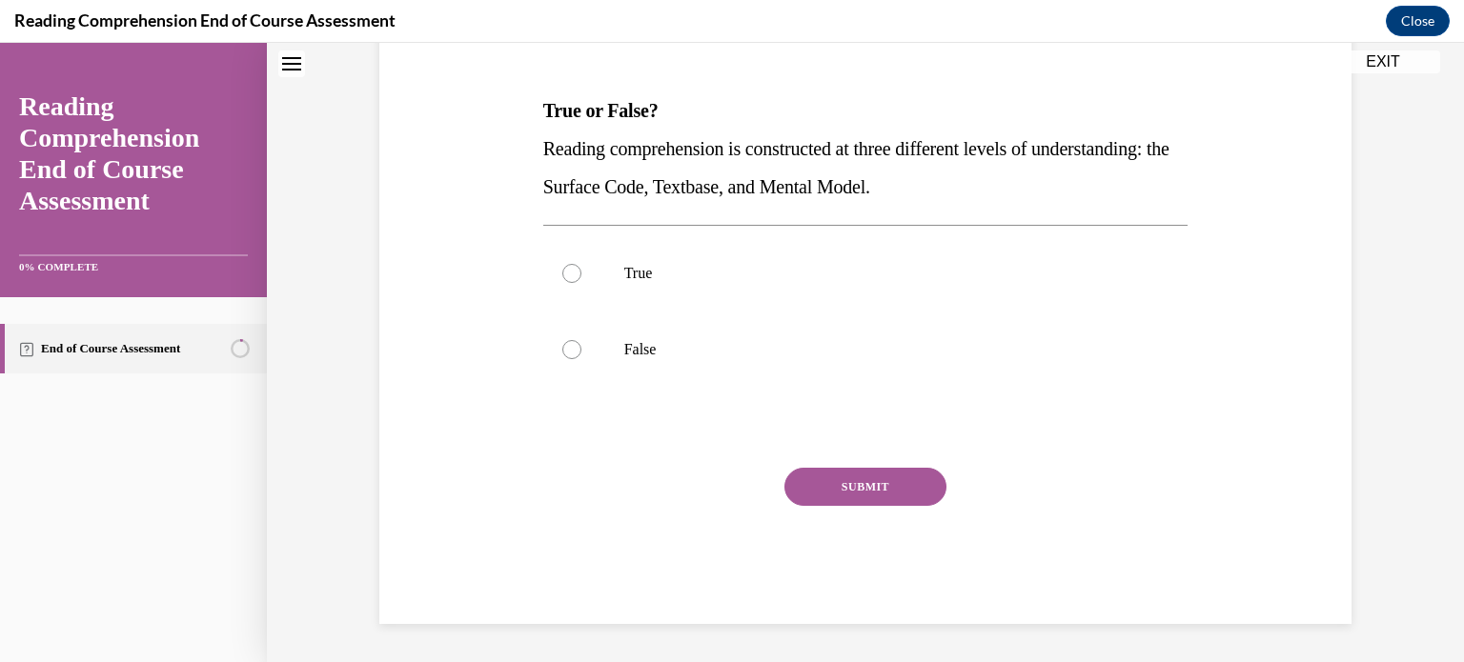
scroll to position [57, 0]
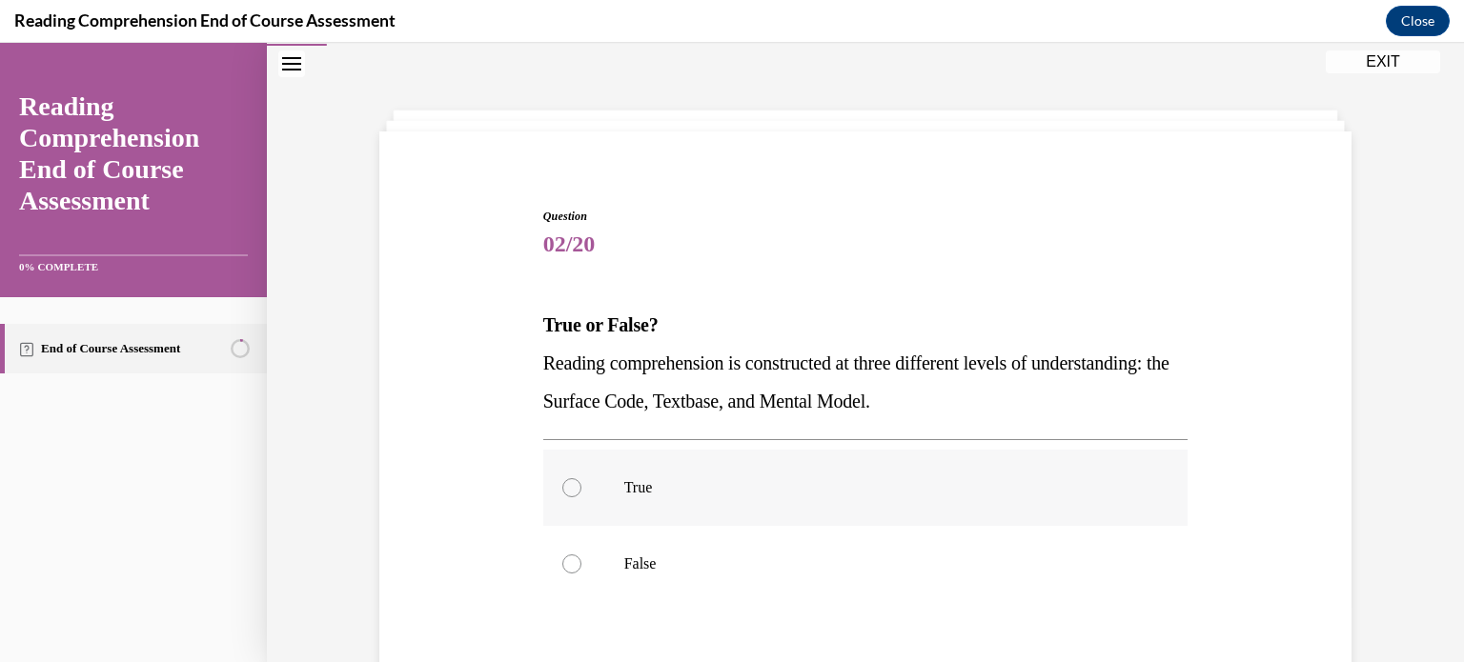
click at [562, 482] on div at bounding box center [571, 487] width 19 height 19
click at [562, 482] on input "True" at bounding box center [571, 487] width 19 height 19
radio input "true"
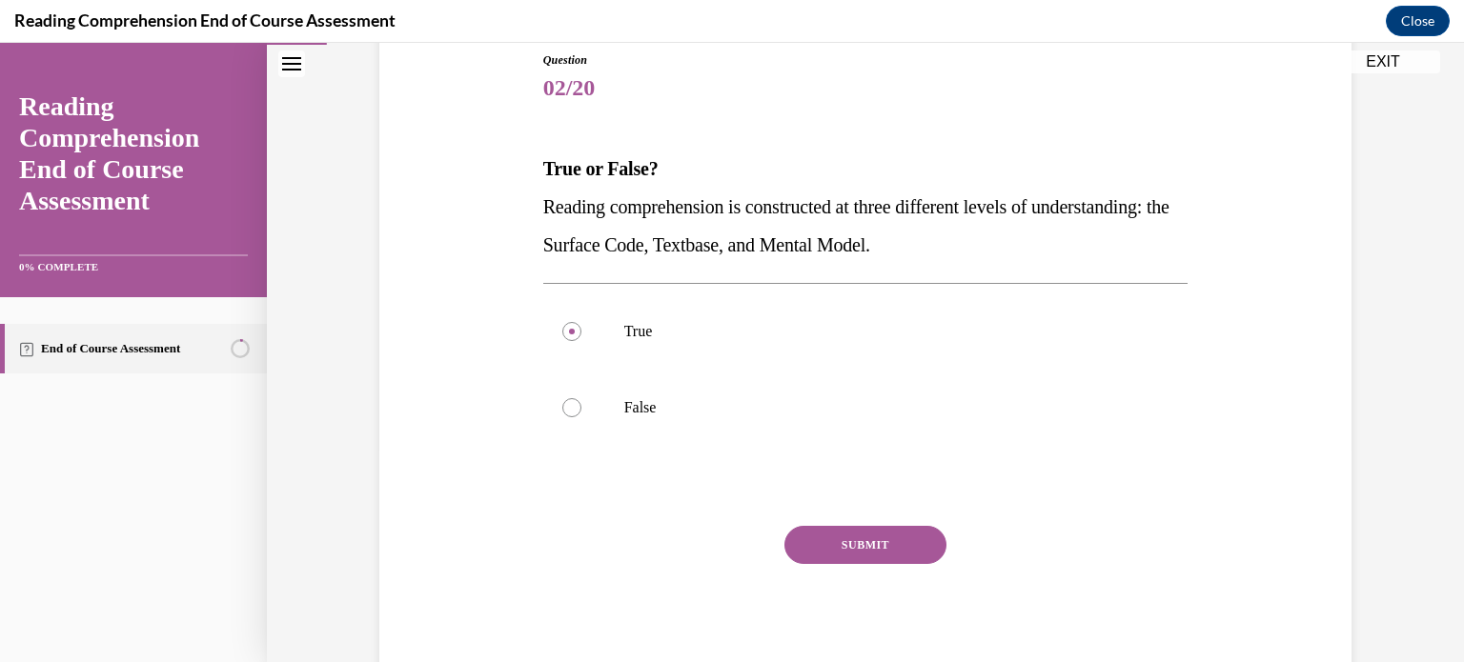
click at [856, 535] on button "SUBMIT" at bounding box center [865, 545] width 162 height 38
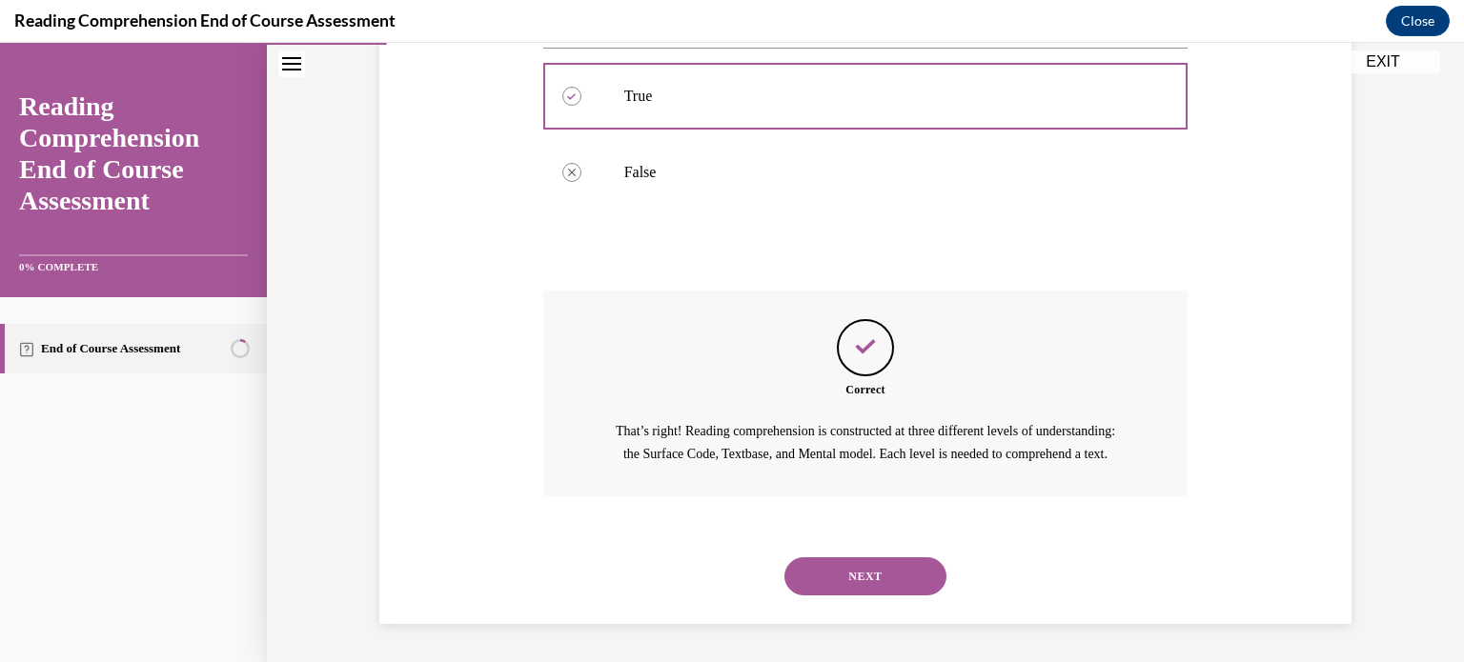
click at [864, 595] on button "NEXT" at bounding box center [865, 576] width 162 height 38
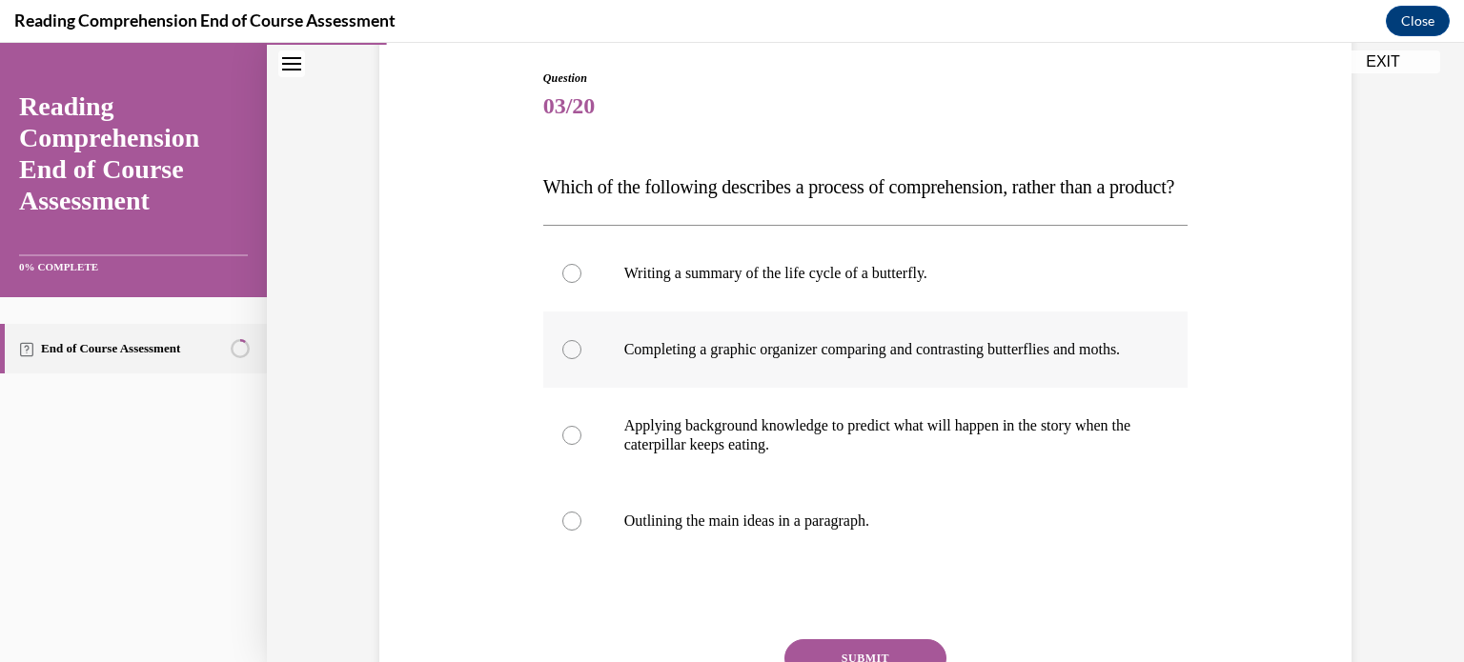
scroll to position [194, 0]
click at [556, 389] on label "Completing a graphic organizer comparing and contrasting butterflies and moths." at bounding box center [865, 351] width 645 height 76
click at [562, 360] on input "Completing a graphic organizer comparing and contrasting butterflies and moths." at bounding box center [571, 350] width 19 height 19
radio input "true"
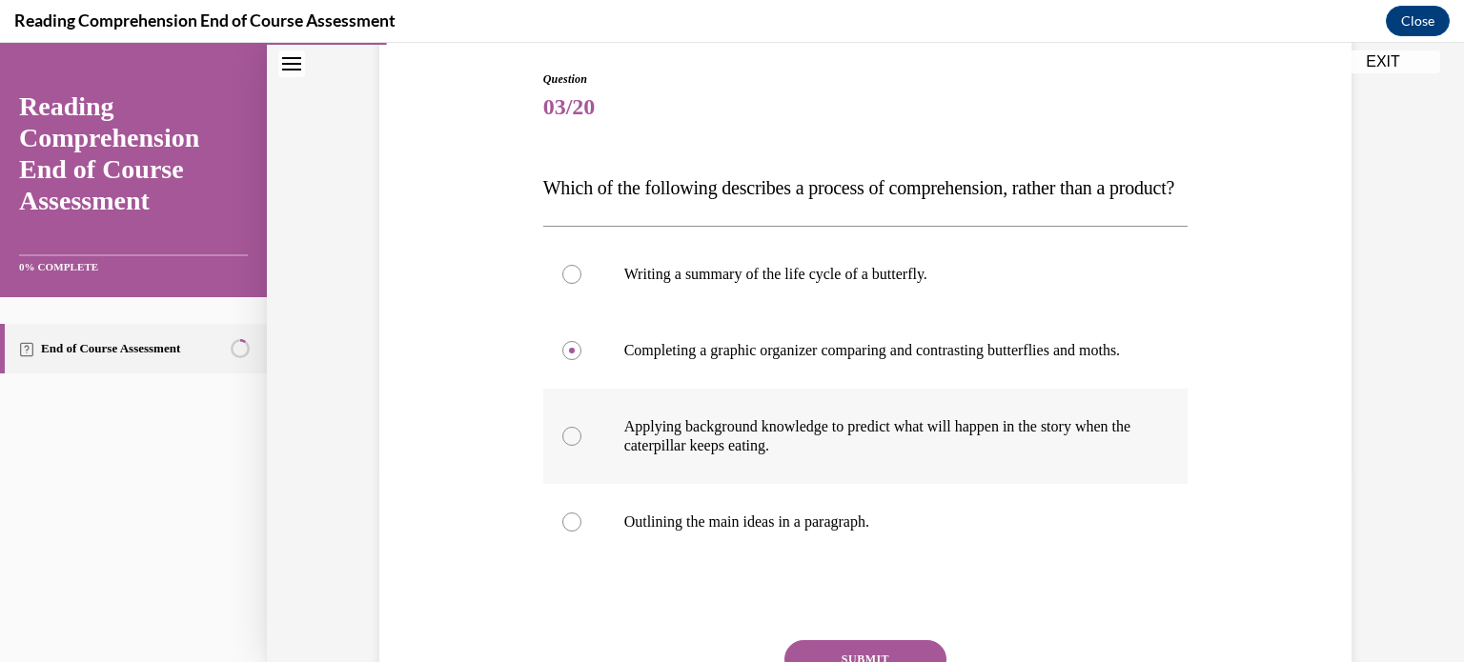
click at [566, 446] on div at bounding box center [571, 436] width 19 height 19
click at [566, 446] on input "Applying background knowledge to predict what will happen in the story when the…" at bounding box center [571, 436] width 19 height 19
radio input "true"
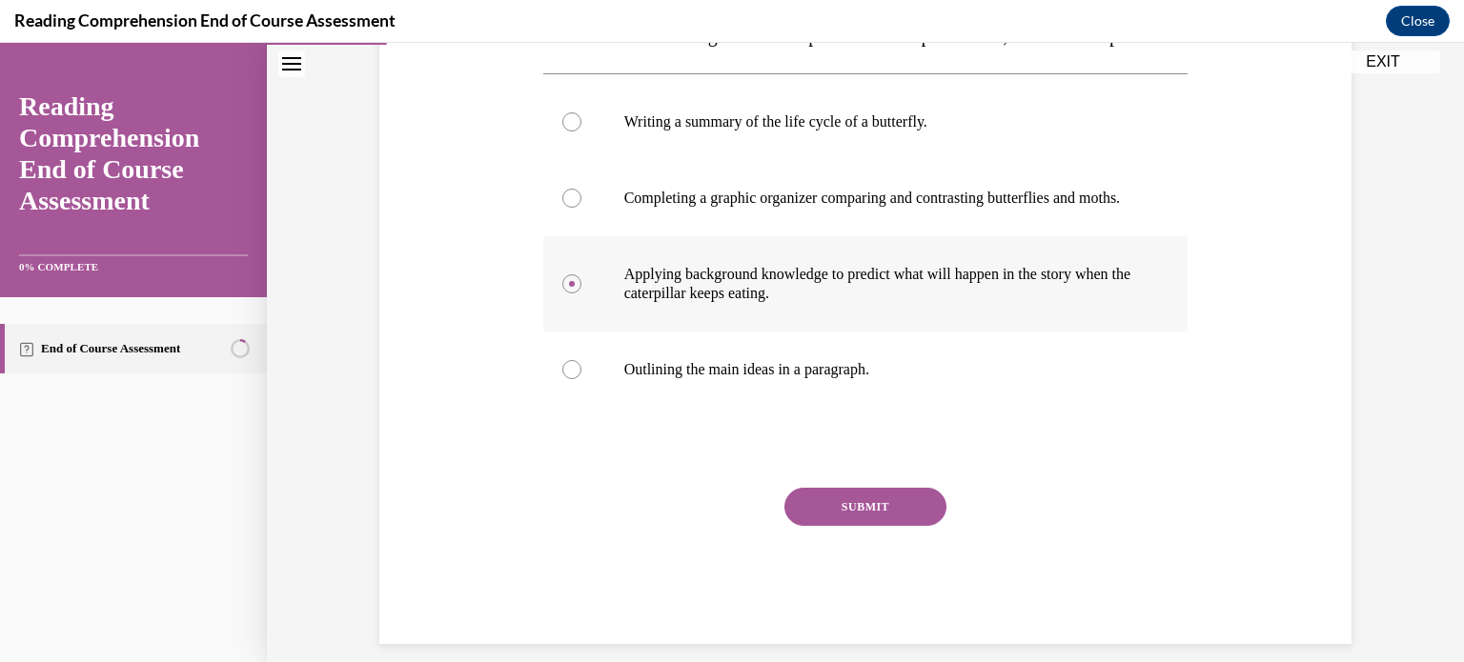
scroll to position [354, 0]
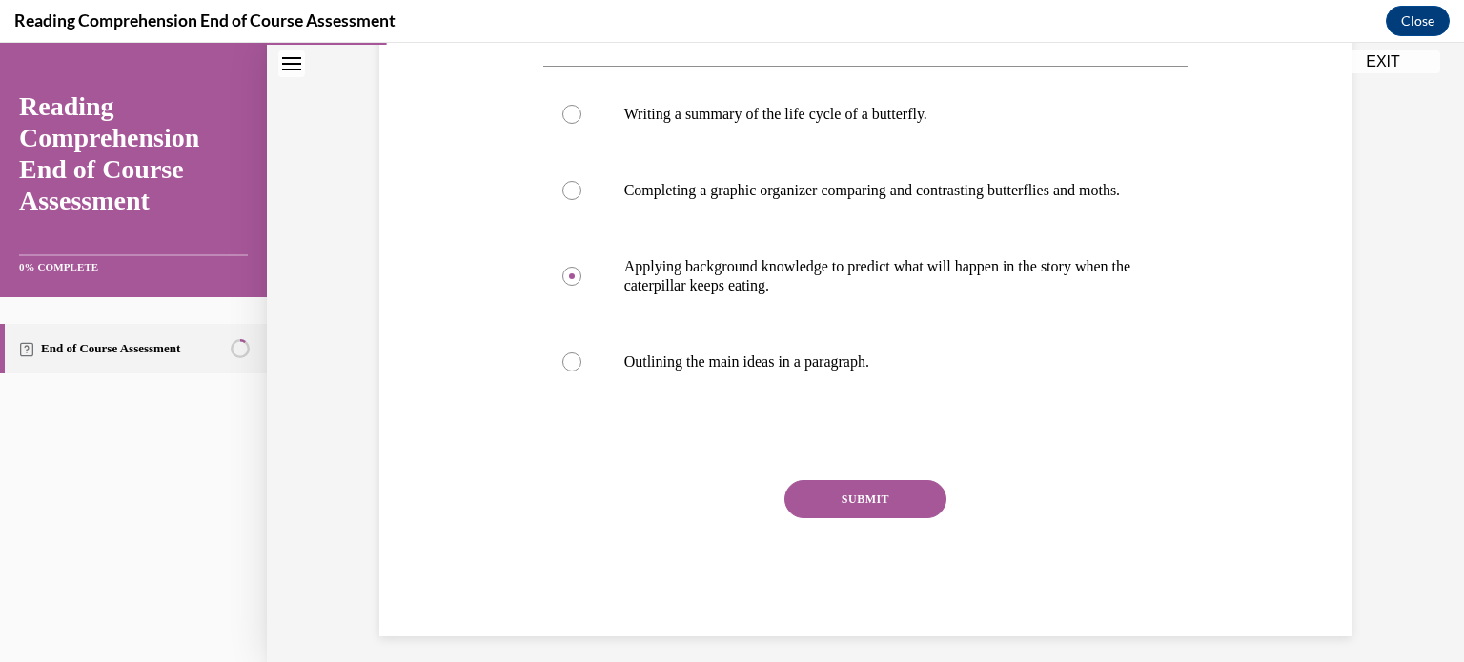
click at [807, 518] on button "SUBMIT" at bounding box center [865, 499] width 162 height 38
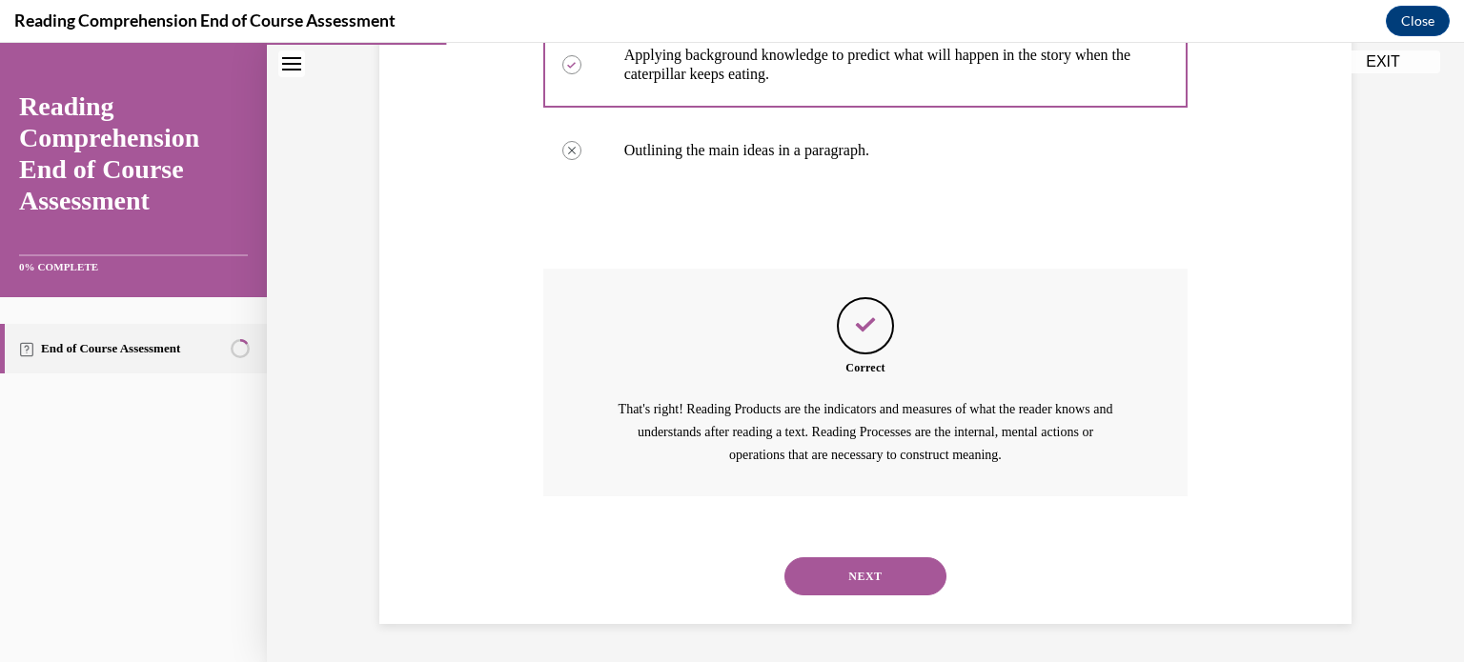
scroll to position [606, 0]
click at [836, 591] on button "NEXT" at bounding box center [865, 576] width 162 height 38
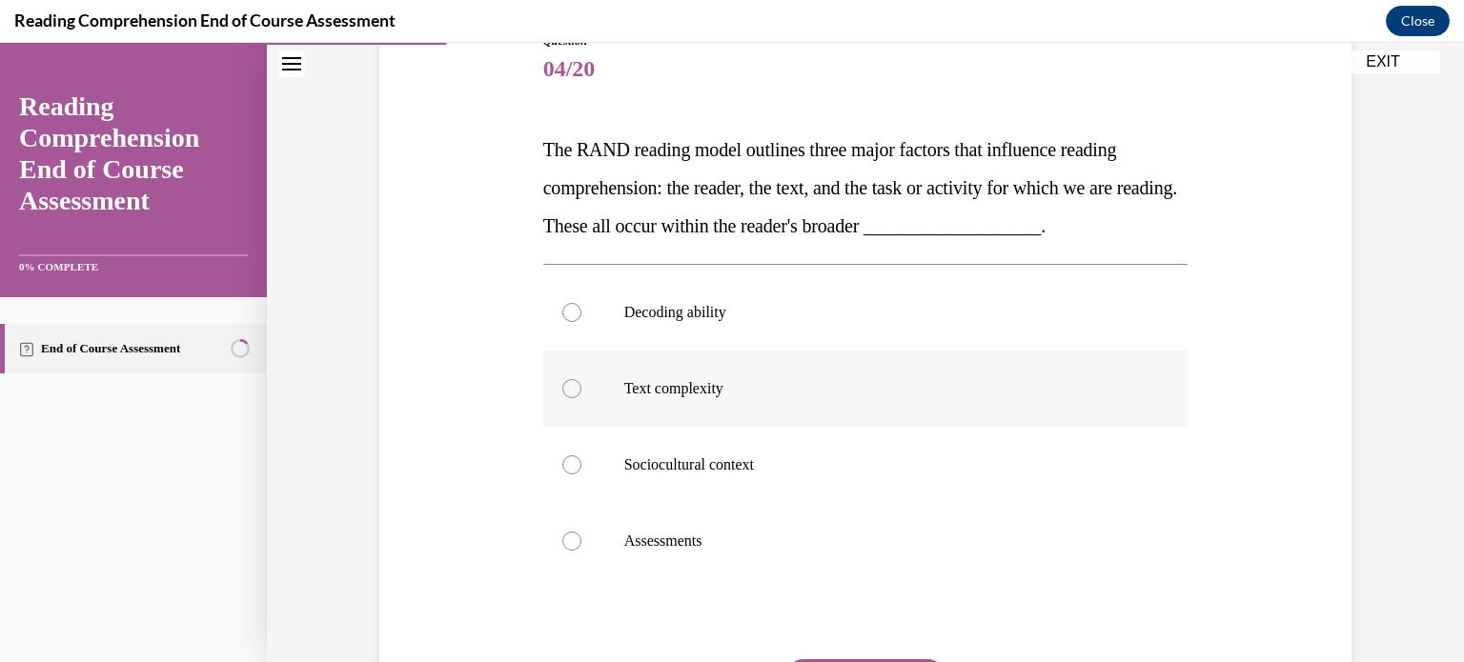
scroll to position [232, 0]
click at [566, 460] on div at bounding box center [571, 464] width 19 height 19
click at [566, 460] on input "Sociocultural context" at bounding box center [571, 464] width 19 height 19
radio input "true"
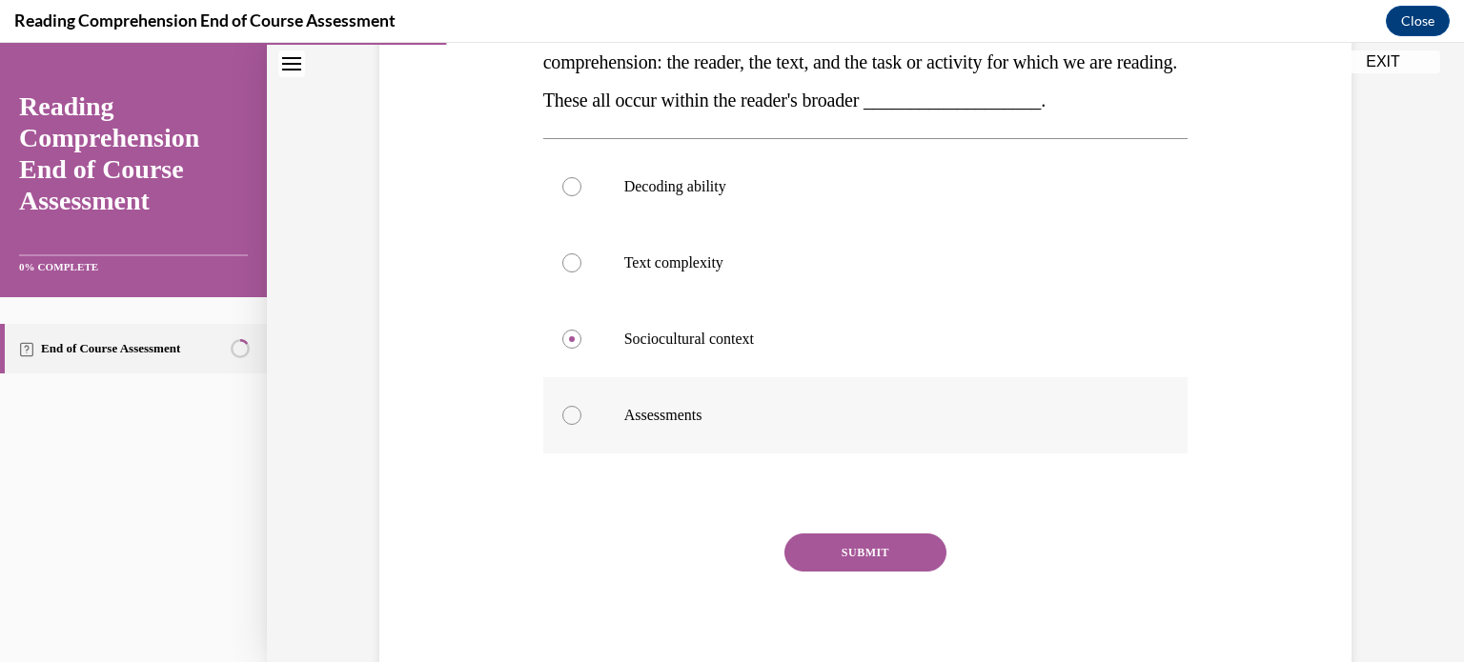
scroll to position [366, 0]
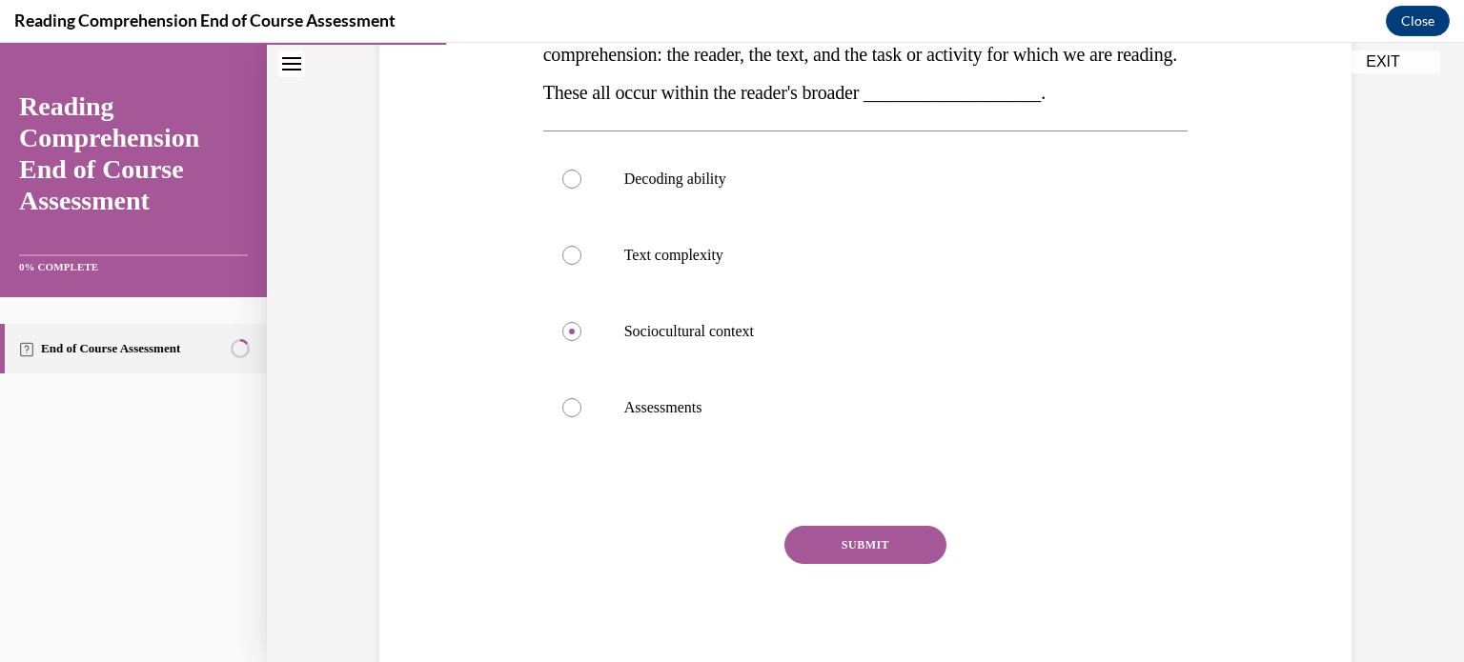
click at [897, 542] on button "SUBMIT" at bounding box center [865, 545] width 162 height 38
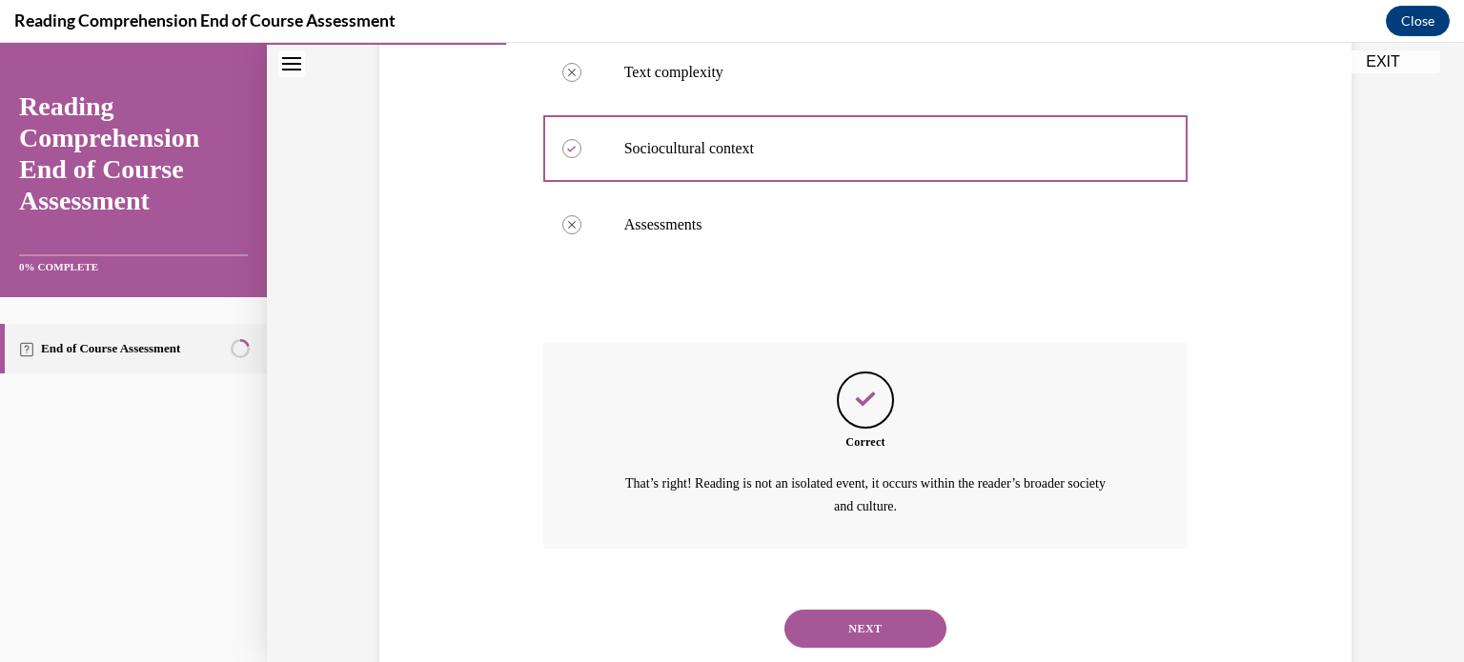
scroll to position [600, 0]
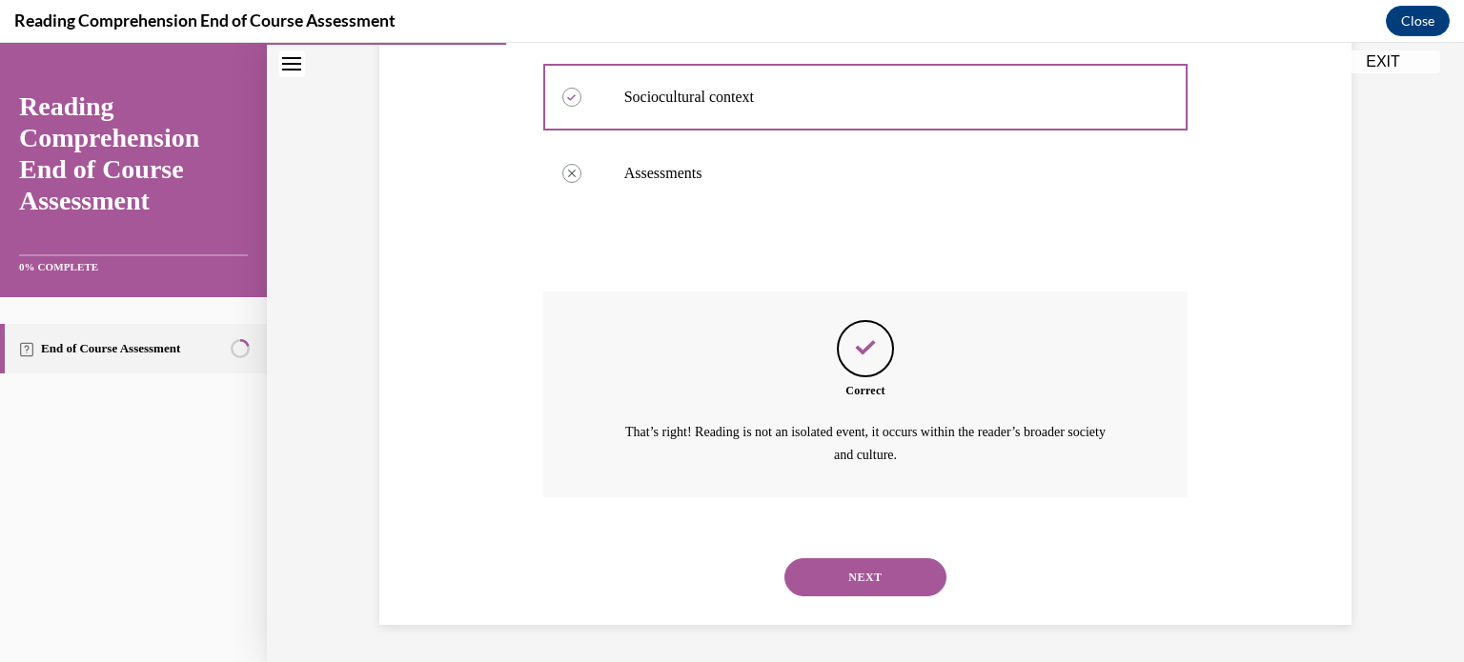
click at [869, 569] on button "NEXT" at bounding box center [865, 577] width 162 height 38
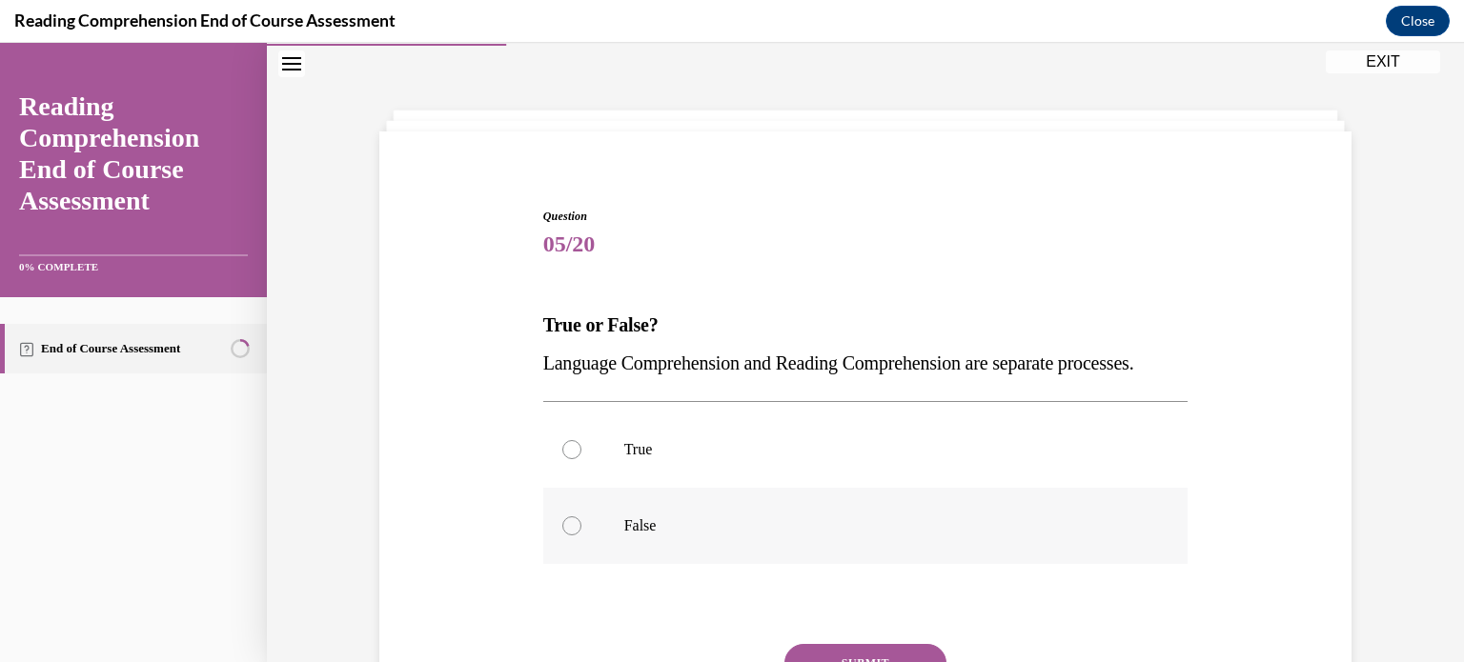
click at [567, 535] on div at bounding box center [571, 525] width 19 height 19
click at [567, 535] on input "False" at bounding box center [571, 525] width 19 height 19
radio input "true"
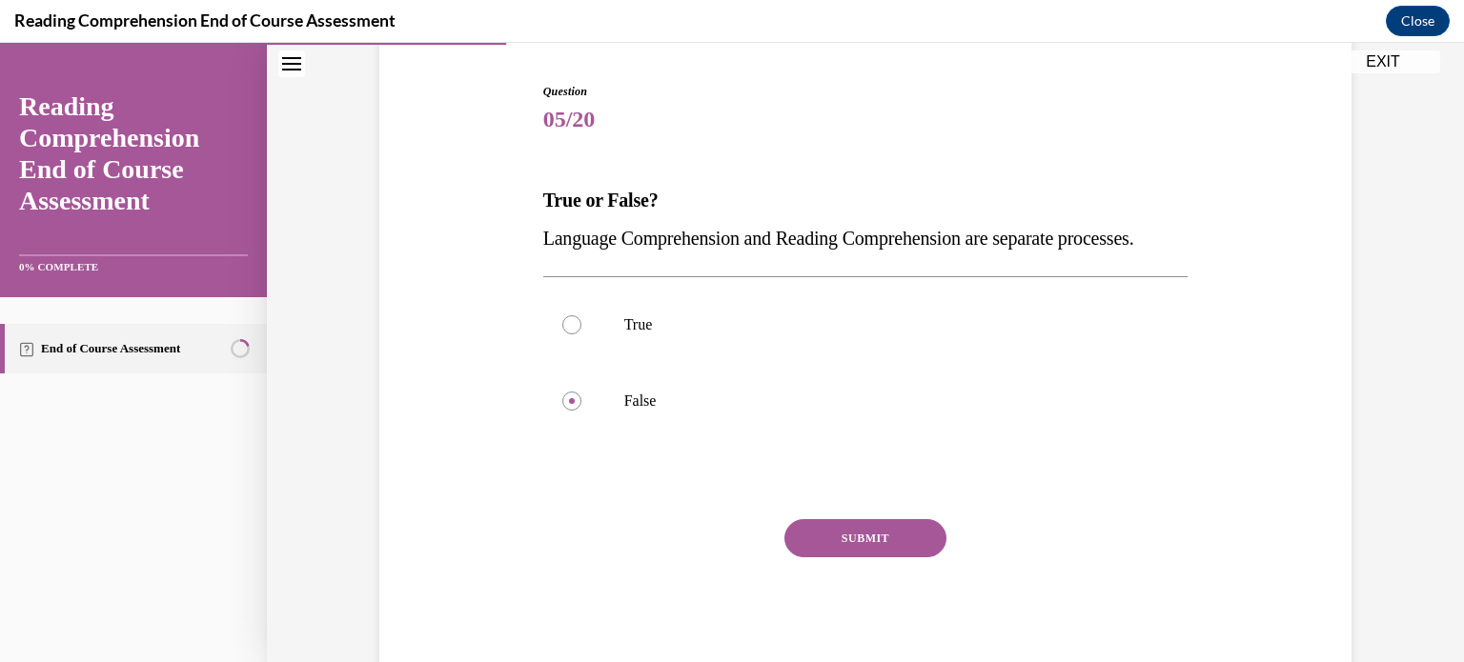
scroll to position [213, 0]
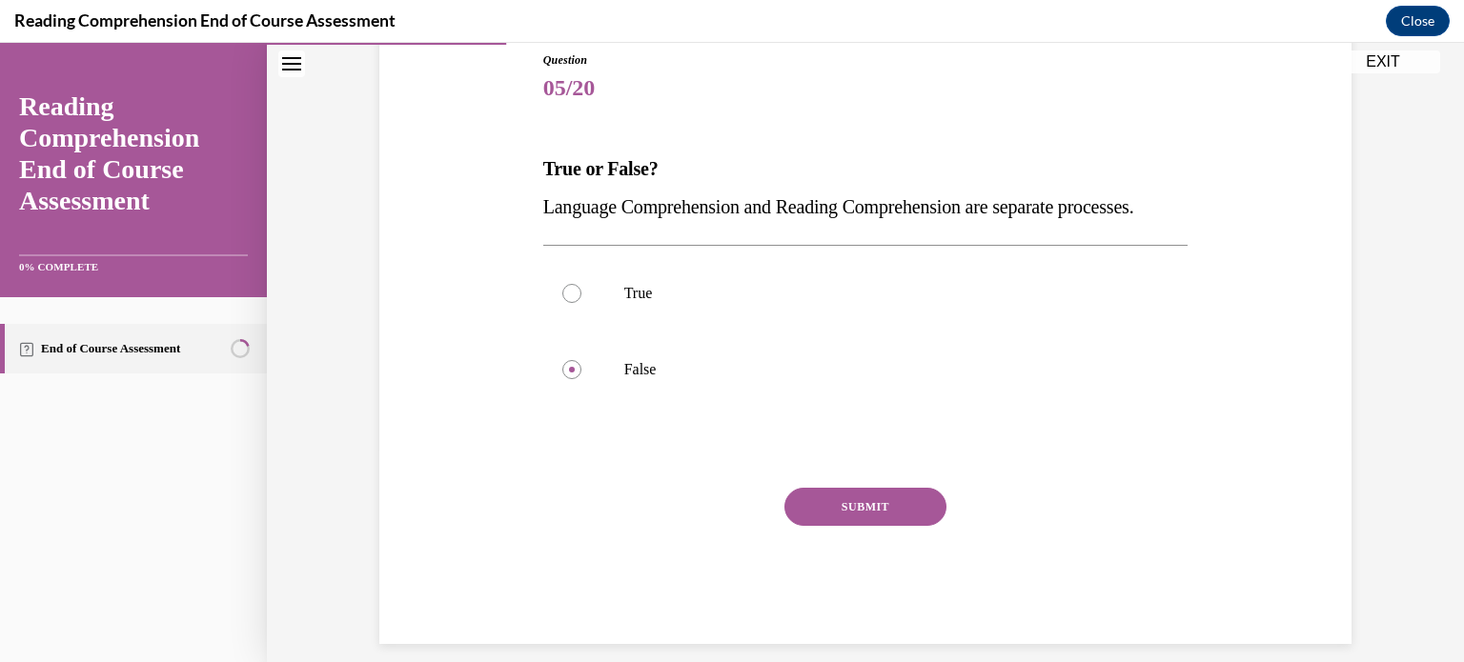
click at [819, 526] on button "SUBMIT" at bounding box center [865, 507] width 162 height 38
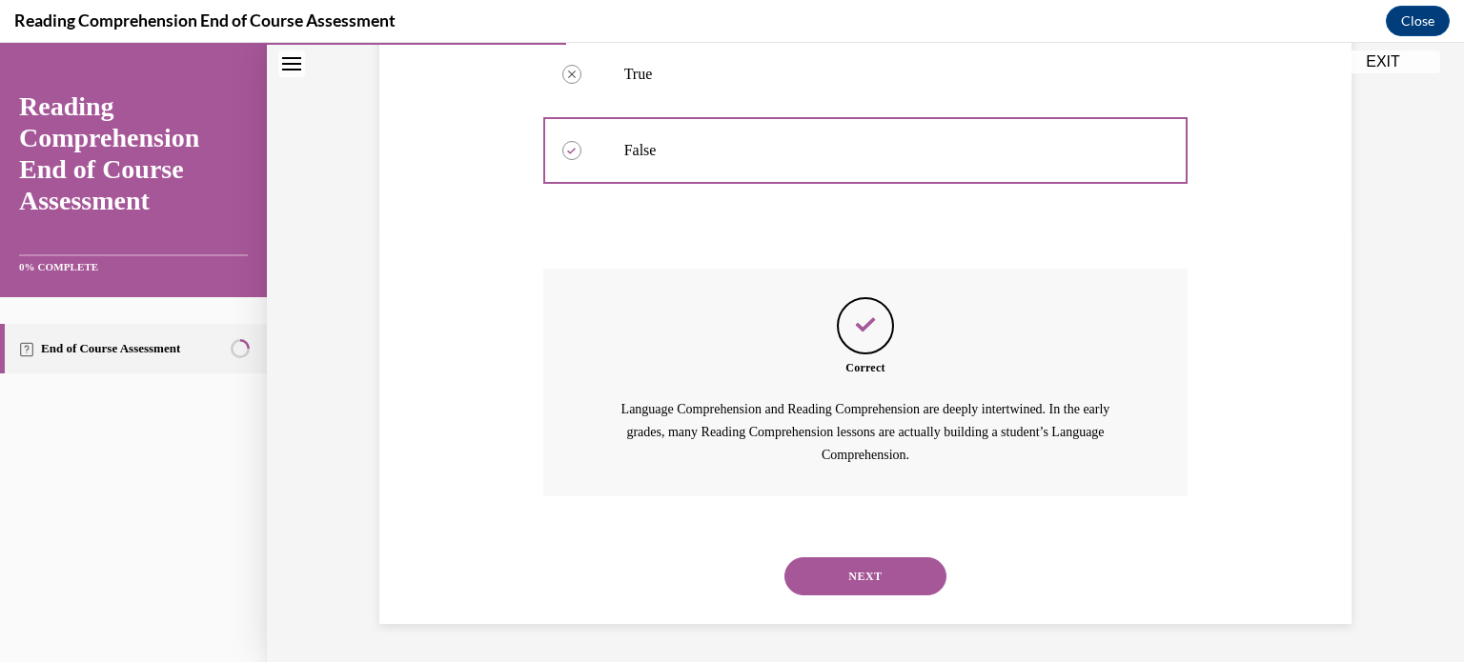
click at [838, 569] on button "NEXT" at bounding box center [865, 576] width 162 height 38
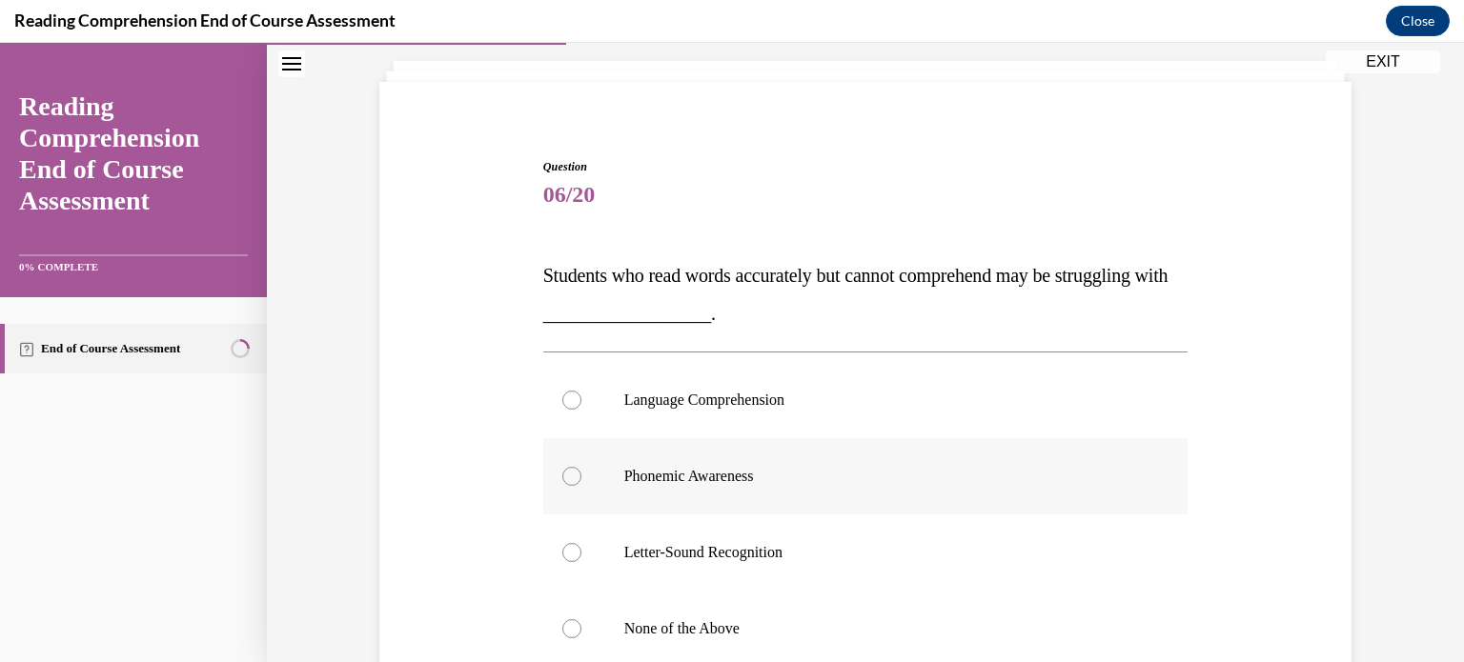
scroll to position [103, 0]
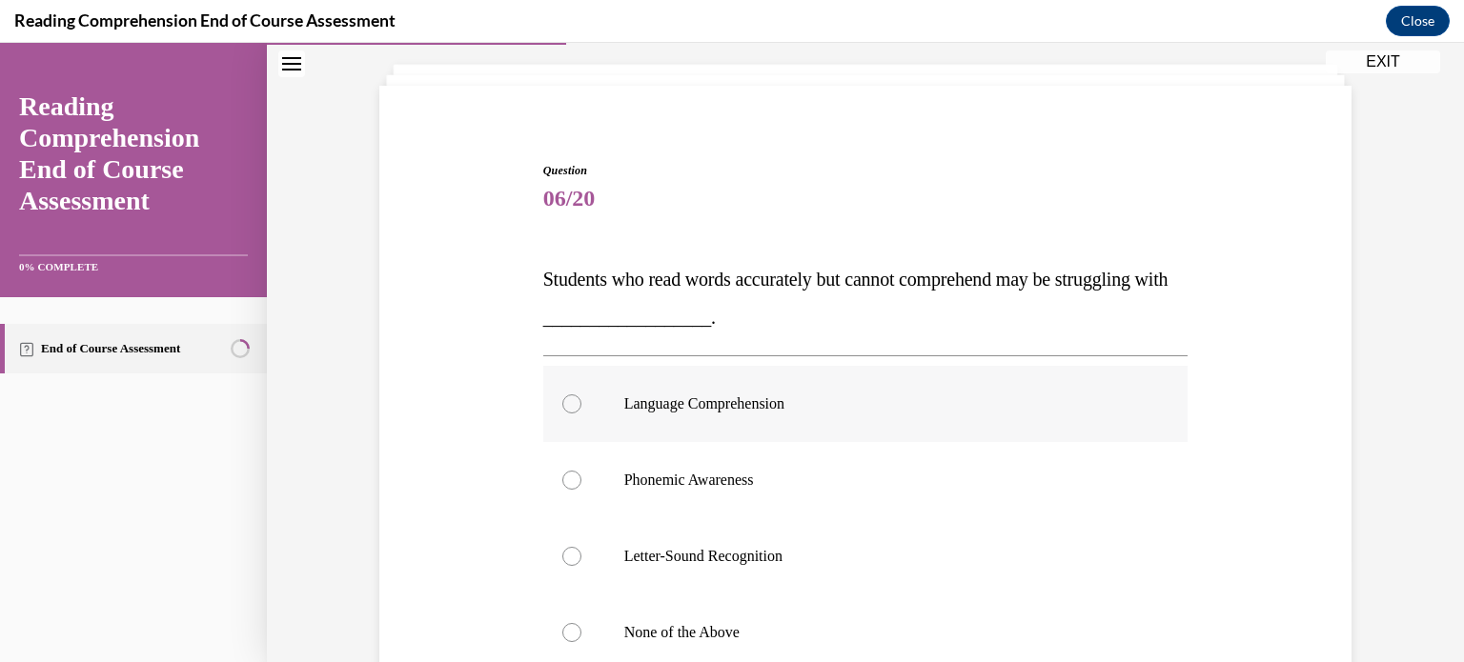
click at [564, 400] on div at bounding box center [571, 403] width 19 height 19
click at [564, 400] on input "Language Comprehension" at bounding box center [571, 403] width 19 height 19
radio input "true"
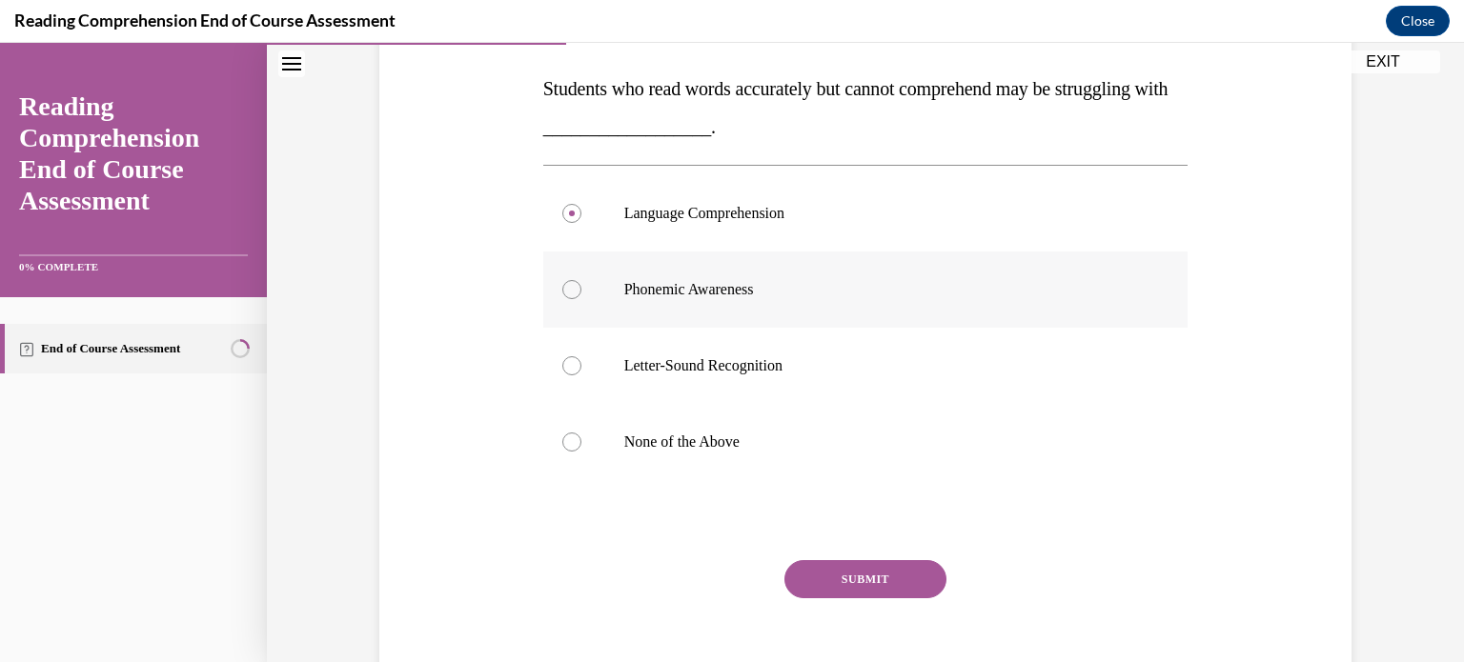
scroll to position [328, 0]
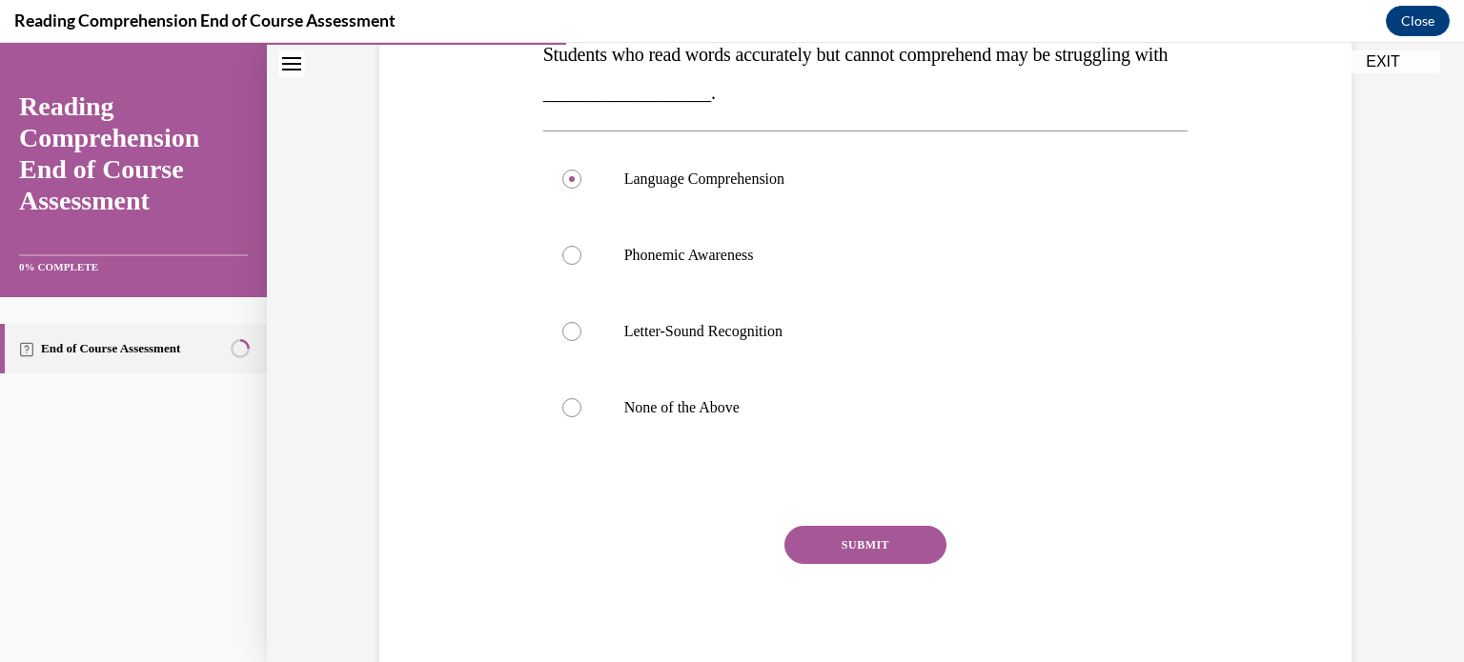
click at [875, 550] on button "SUBMIT" at bounding box center [865, 545] width 162 height 38
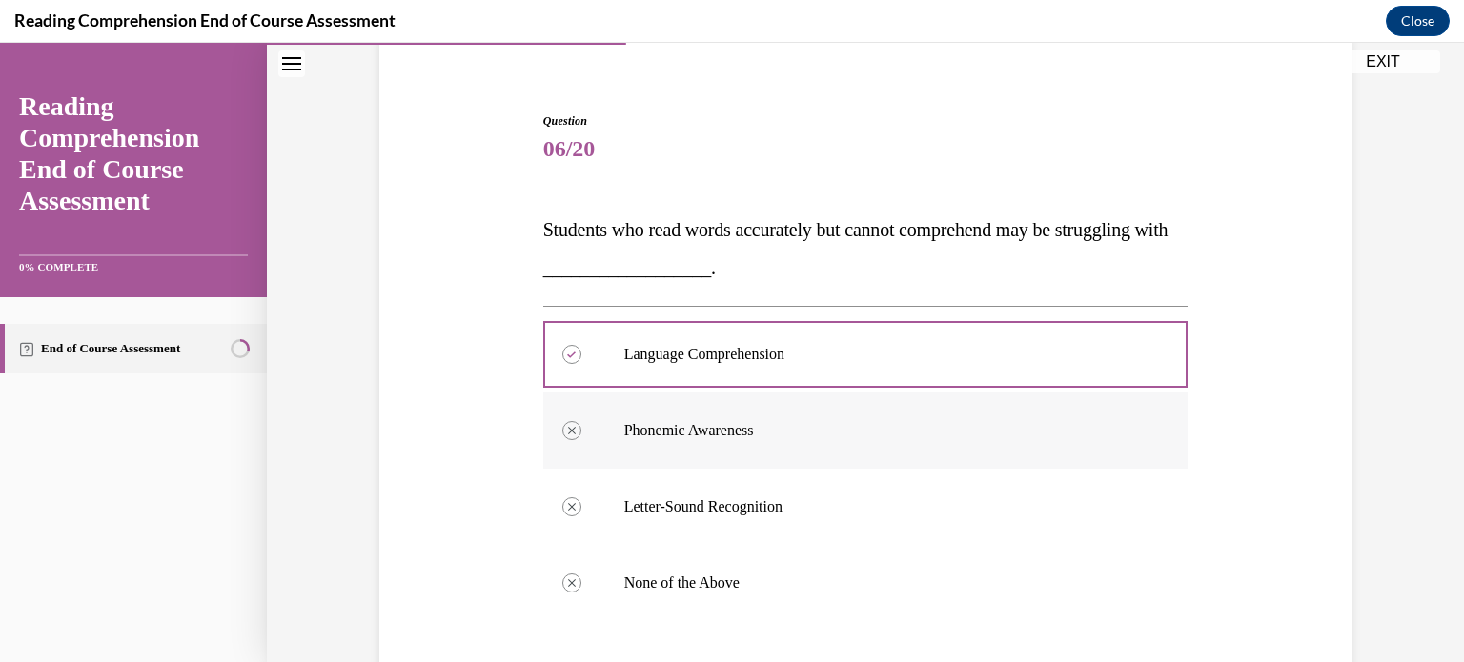
scroll to position [562, 0]
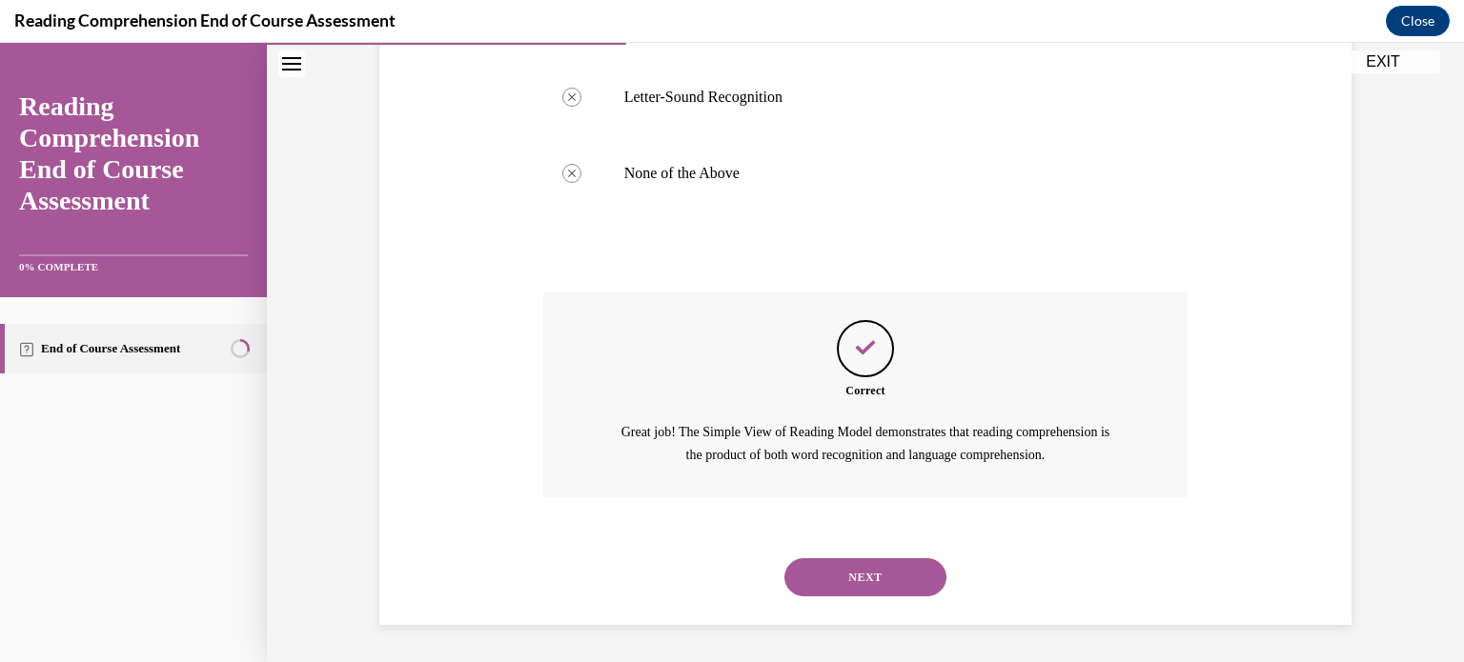
click at [872, 571] on button "NEXT" at bounding box center [865, 577] width 162 height 38
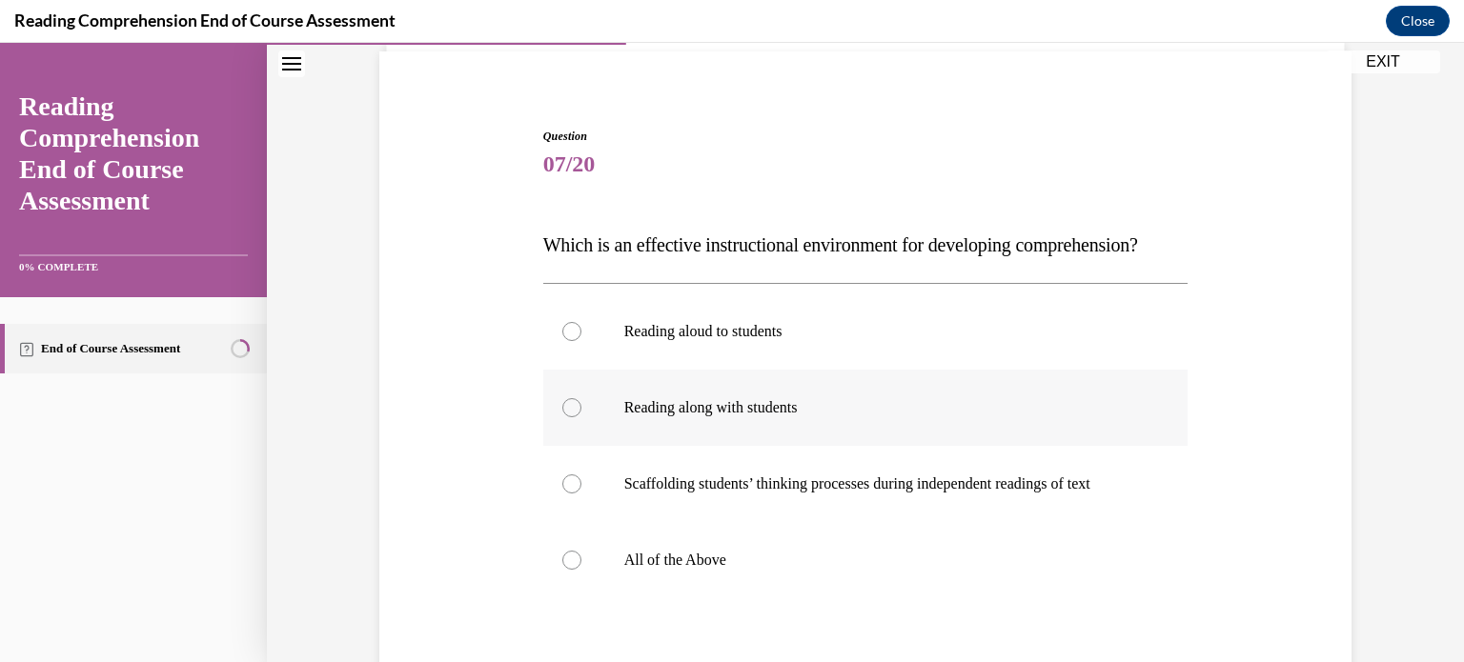
scroll to position [137, 0]
click at [572, 570] on div at bounding box center [571, 560] width 19 height 19
click at [572, 570] on input "All of the Above" at bounding box center [571, 560] width 19 height 19
radio input "true"
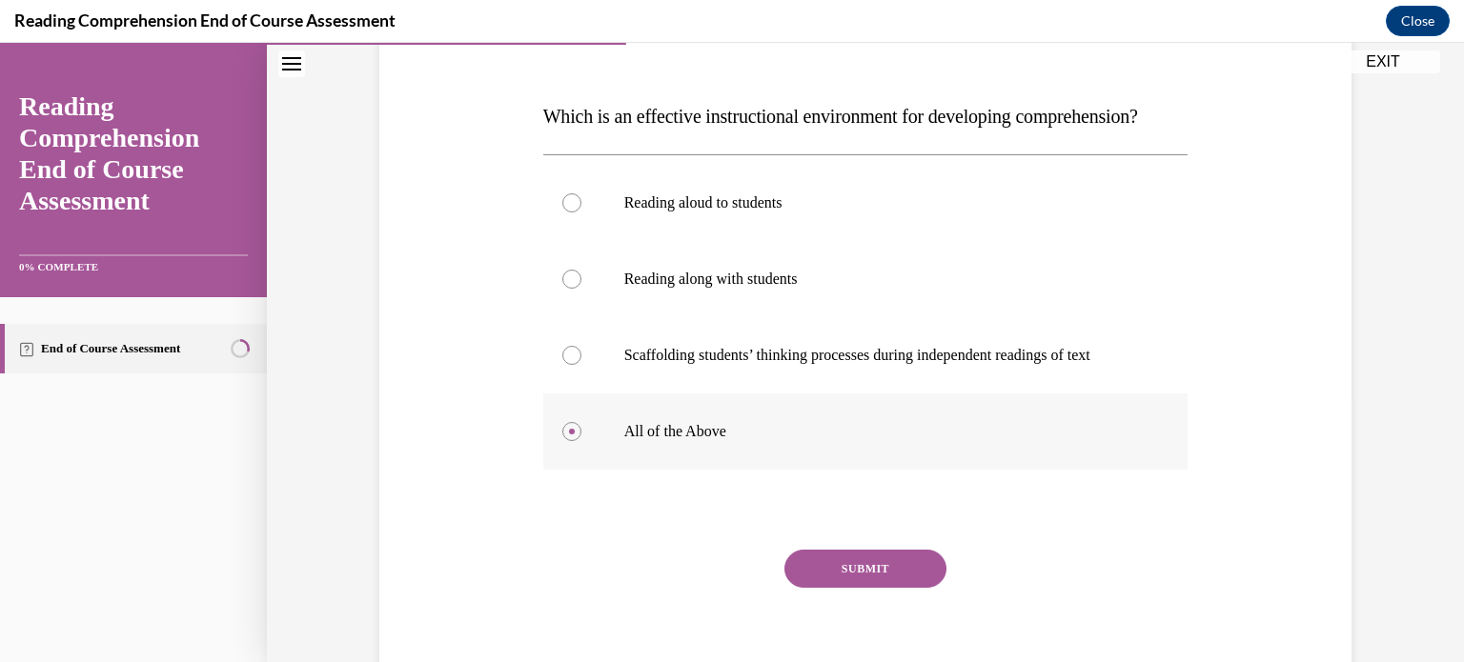
scroll to position [267, 0]
click at [846, 587] on button "SUBMIT" at bounding box center [865, 568] width 162 height 38
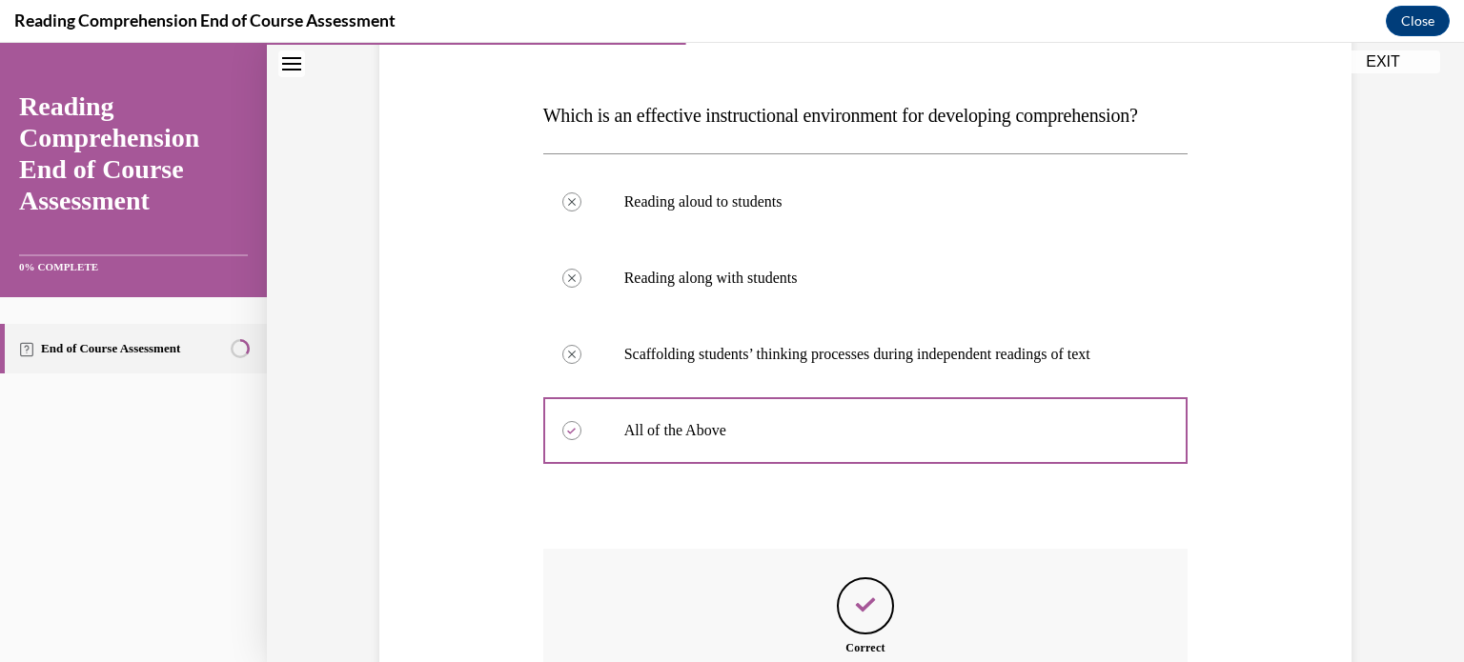
scroll to position [562, 0]
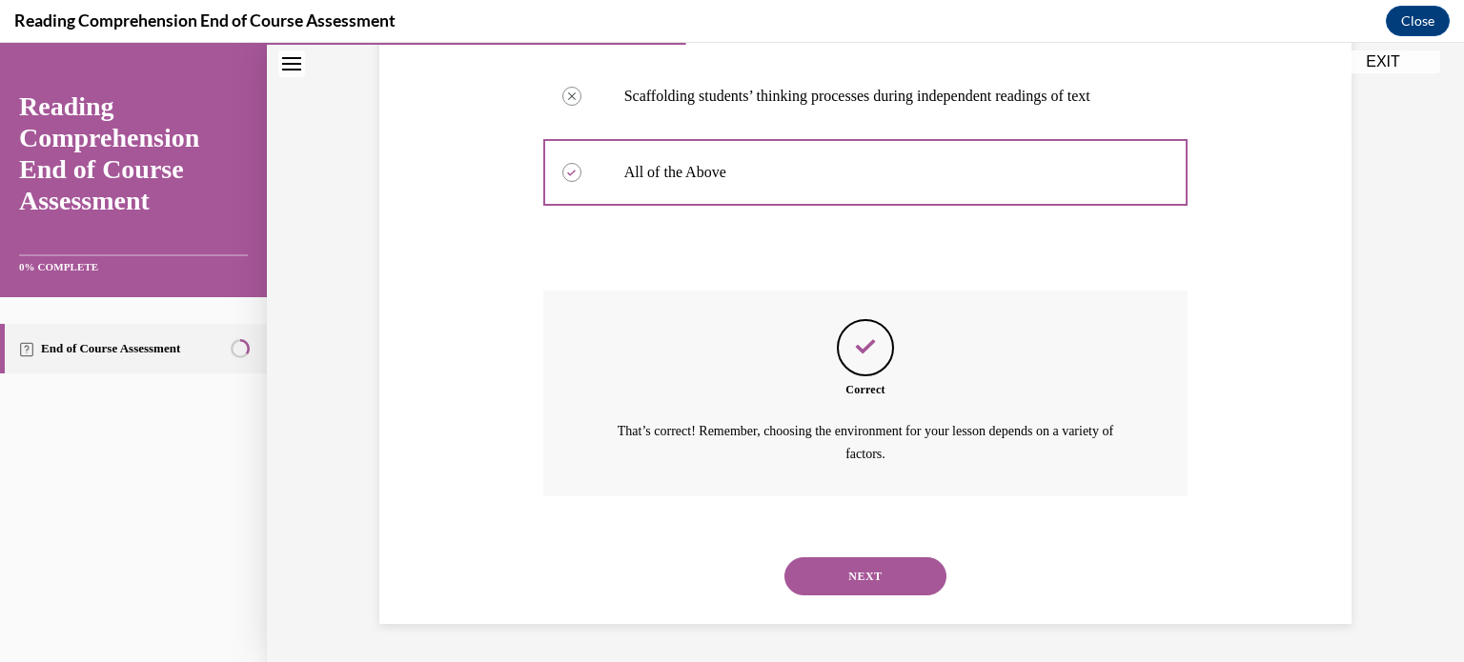
click at [854, 577] on button "NEXT" at bounding box center [865, 576] width 162 height 38
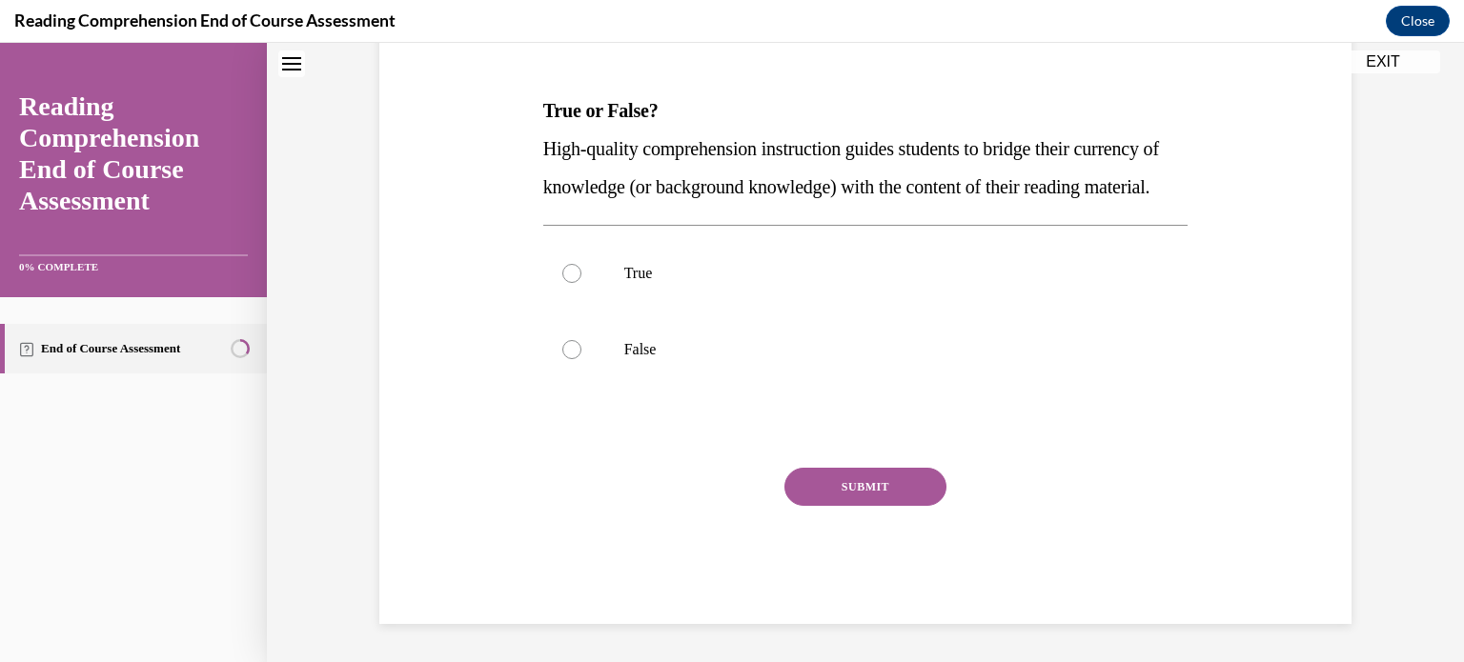
scroll to position [57, 0]
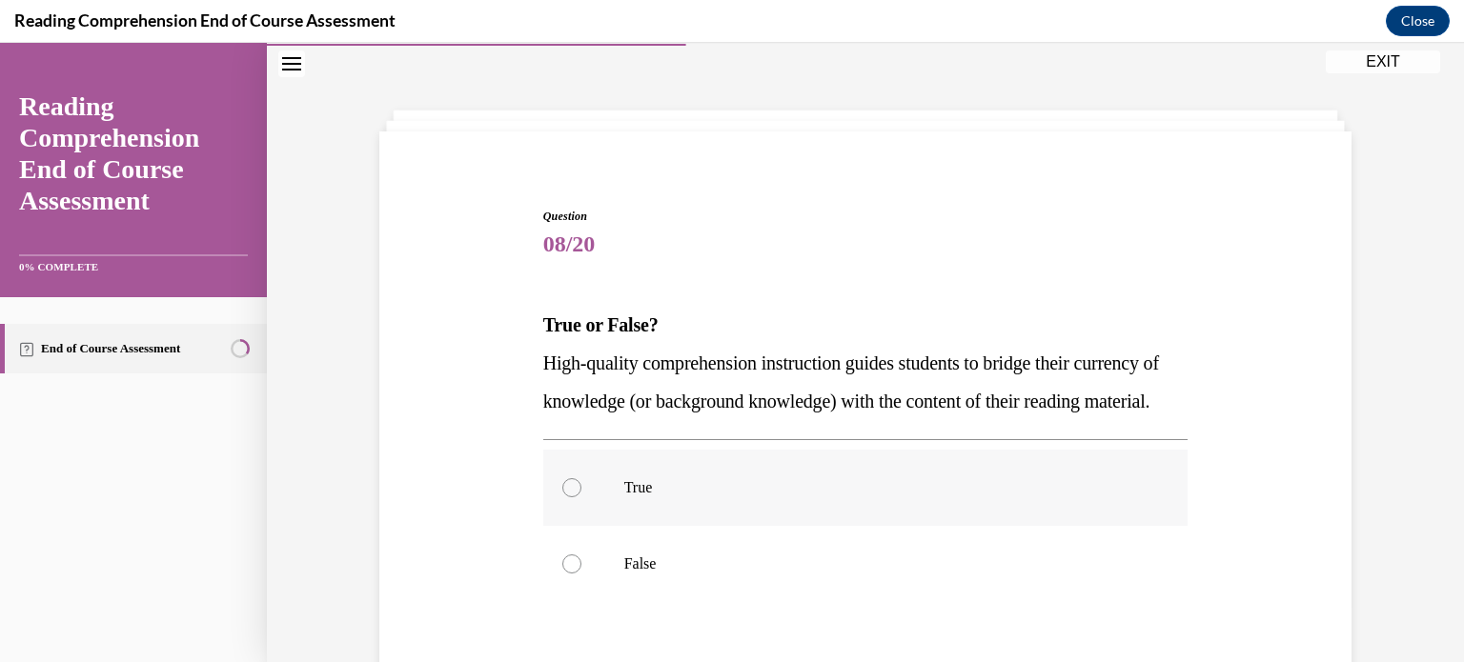
click at [562, 497] on div at bounding box center [571, 487] width 19 height 19
click at [562, 497] on input "True" at bounding box center [571, 487] width 19 height 19
radio input "true"
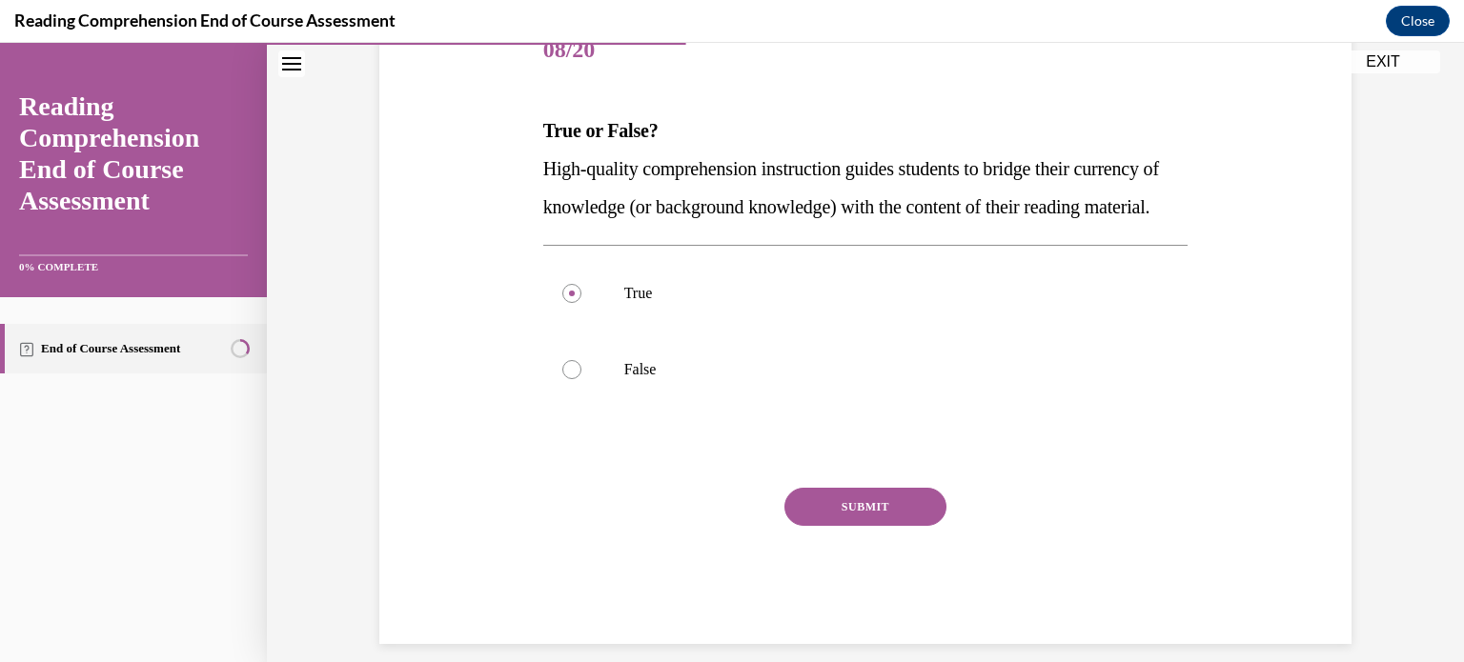
click at [838, 526] on button "SUBMIT" at bounding box center [865, 507] width 162 height 38
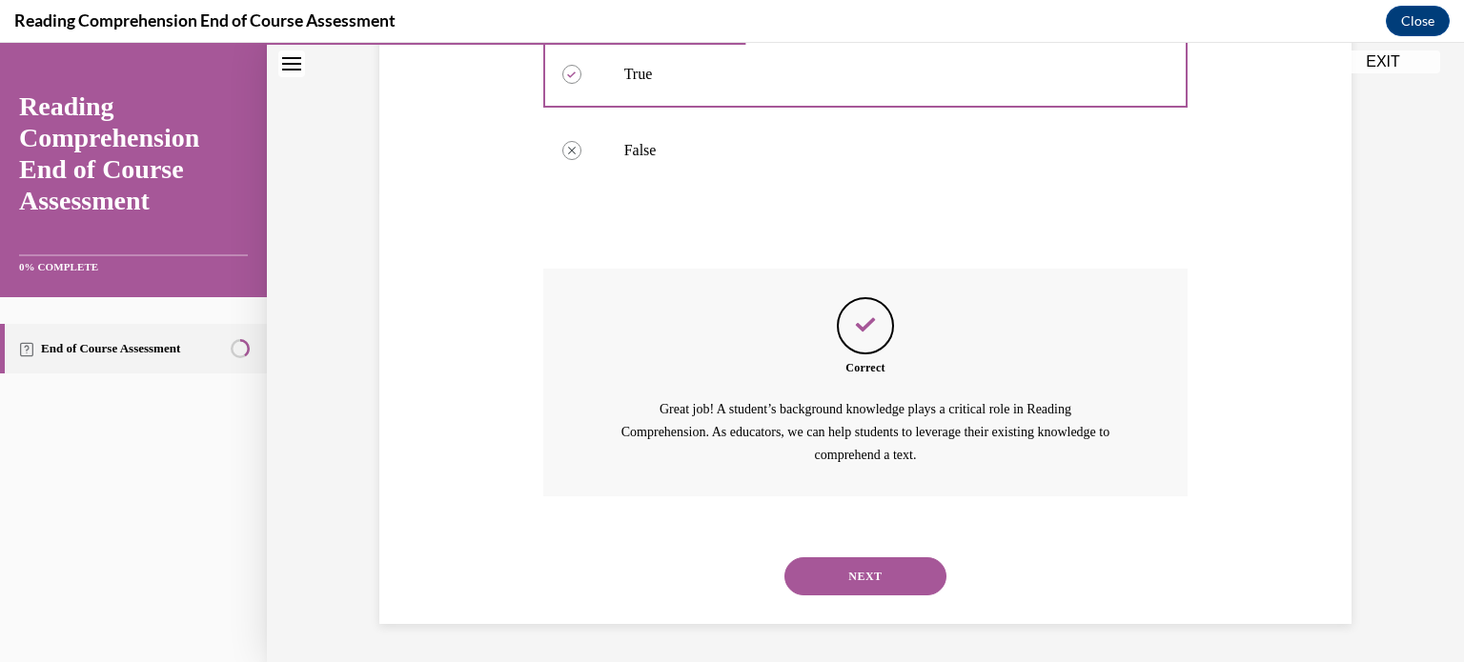
scroll to position [508, 0]
click at [861, 580] on button "NEXT" at bounding box center [865, 576] width 162 height 38
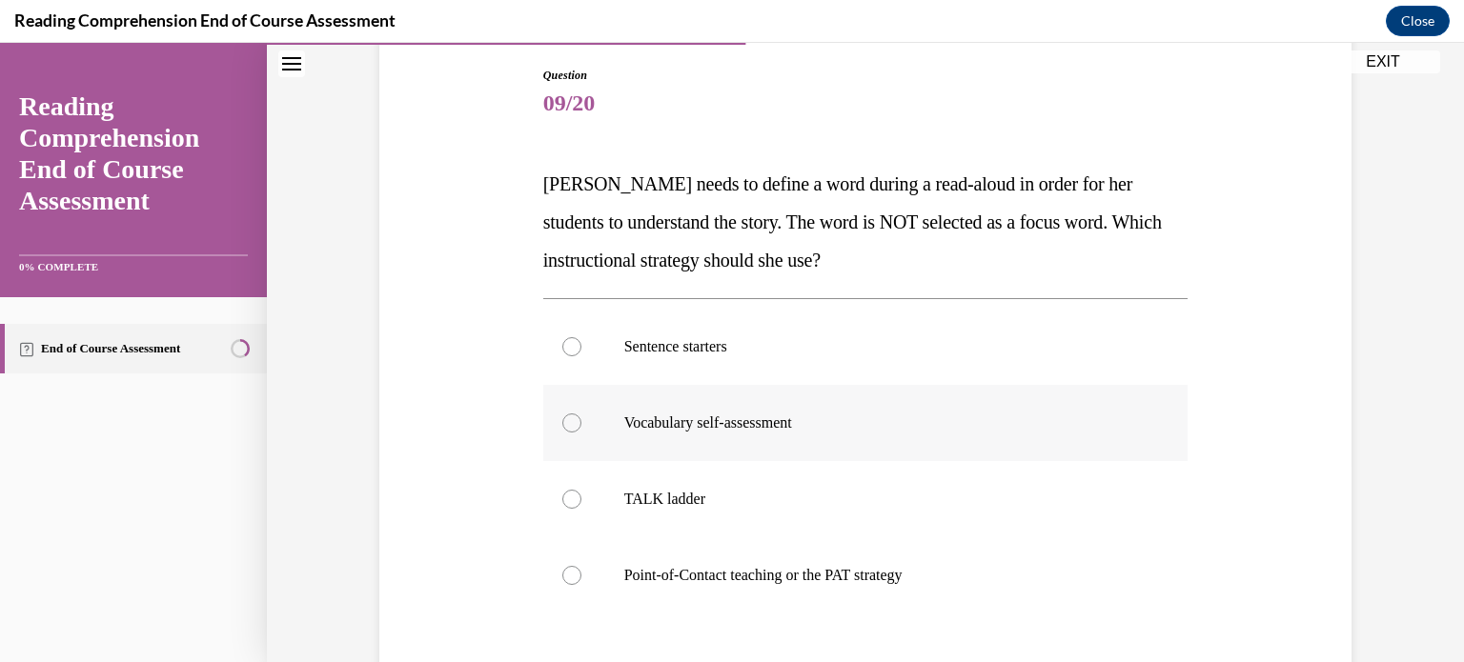
scroll to position [198, 0]
click at [567, 582] on div at bounding box center [571, 575] width 19 height 19
click at [567, 582] on input "Point-of-Contact teaching or the PAT strategy" at bounding box center [571, 575] width 19 height 19
radio input "true"
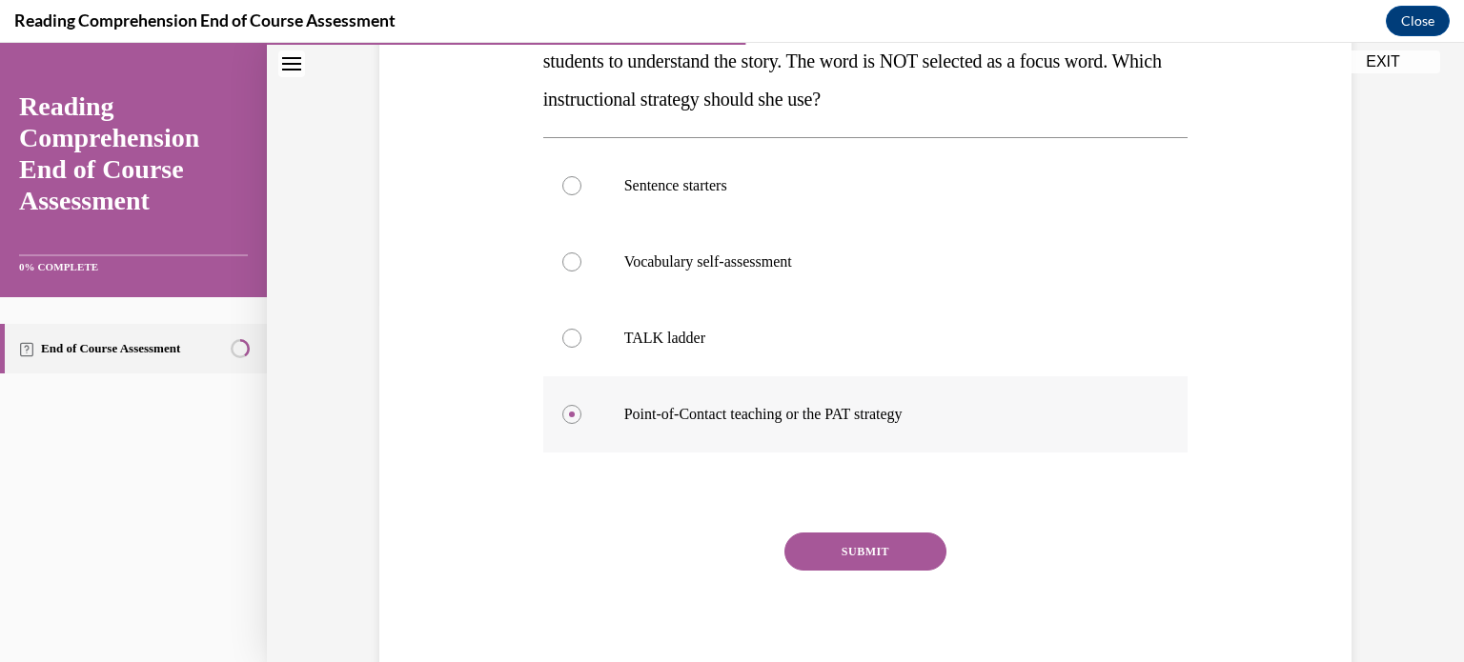
scroll to position [366, 0]
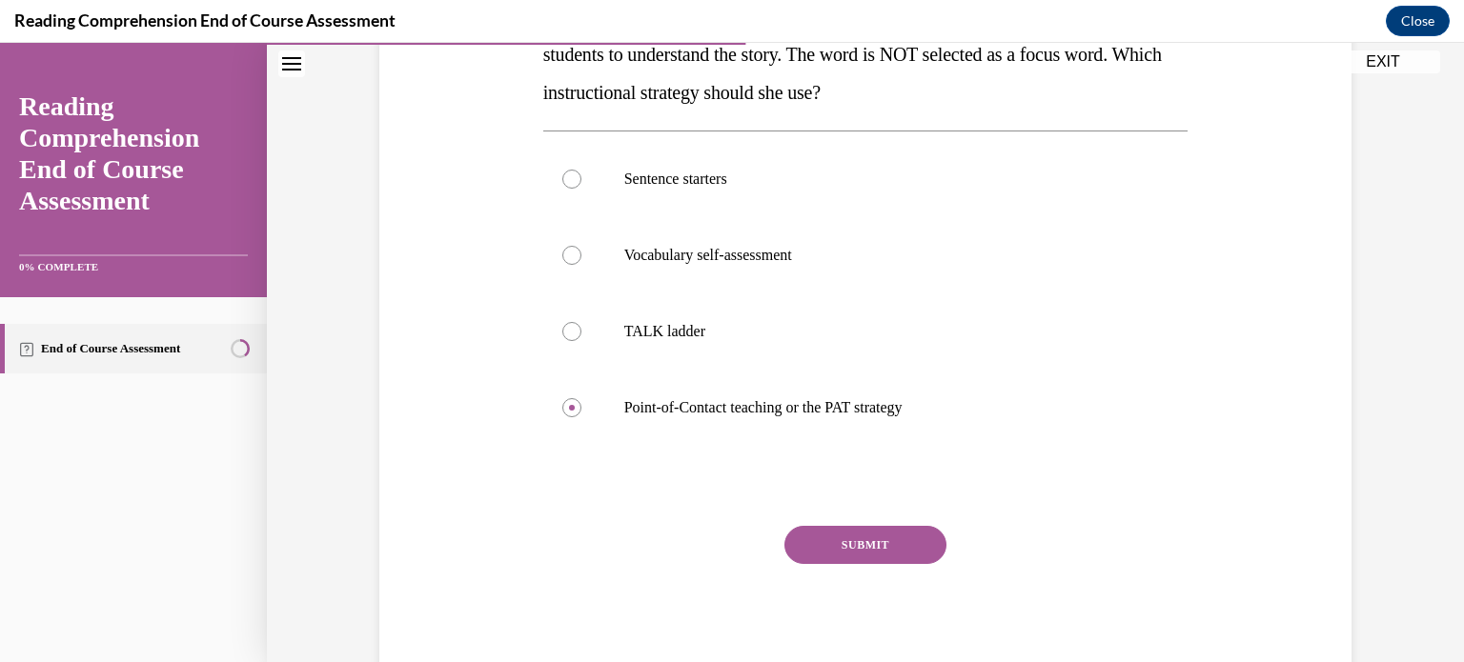
click at [841, 535] on button "SUBMIT" at bounding box center [865, 545] width 162 height 38
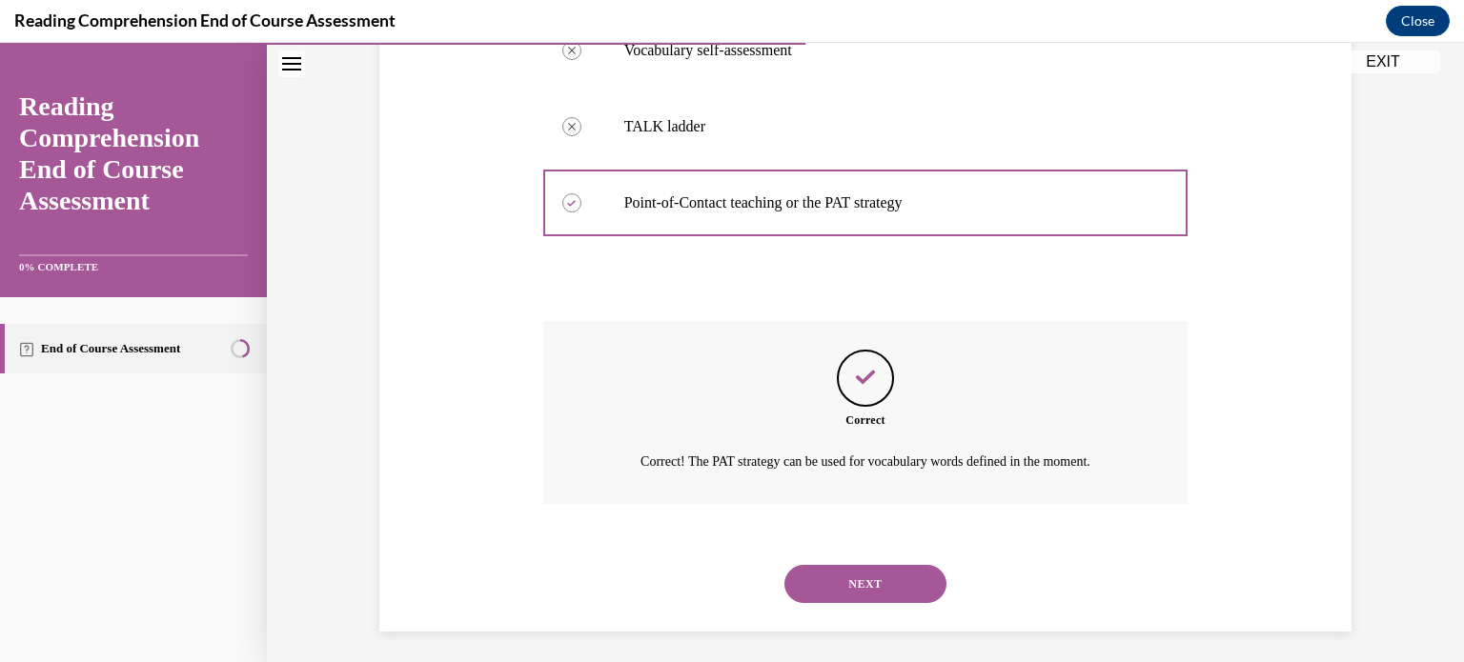
scroll to position [577, 0]
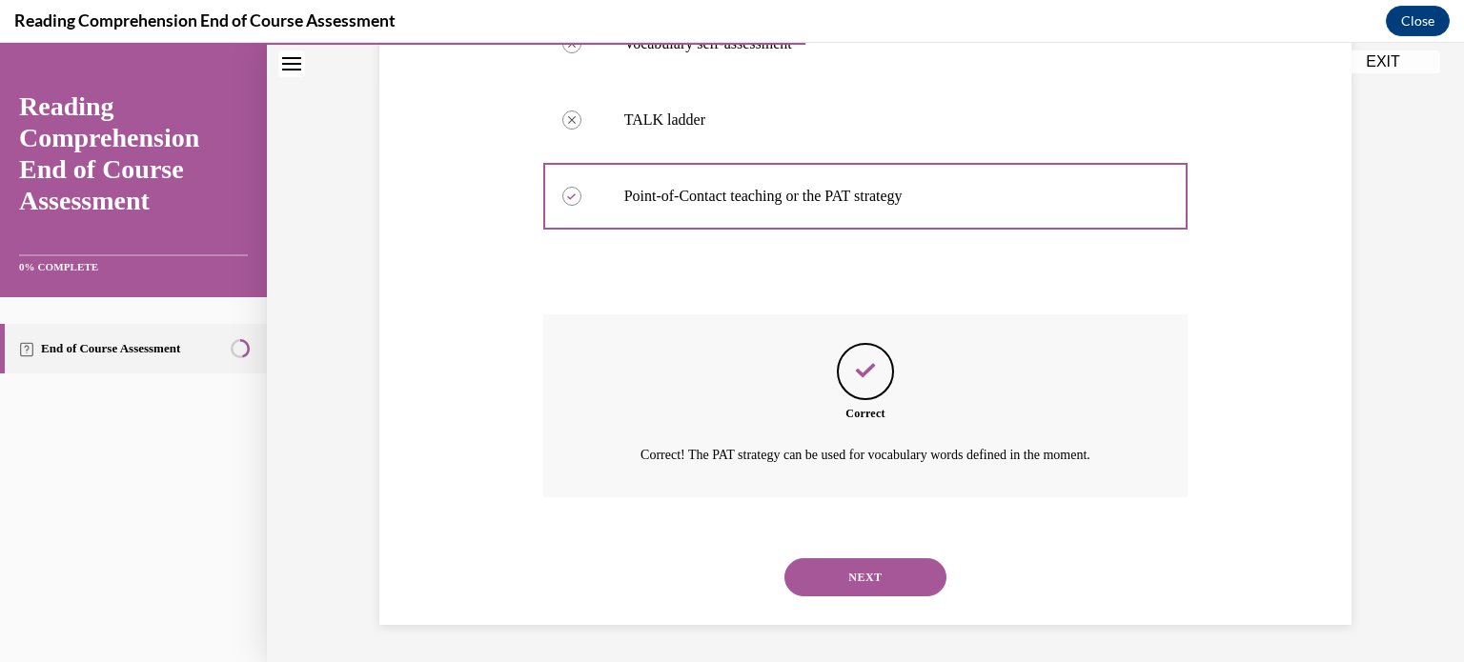
click at [880, 575] on button "NEXT" at bounding box center [865, 577] width 162 height 38
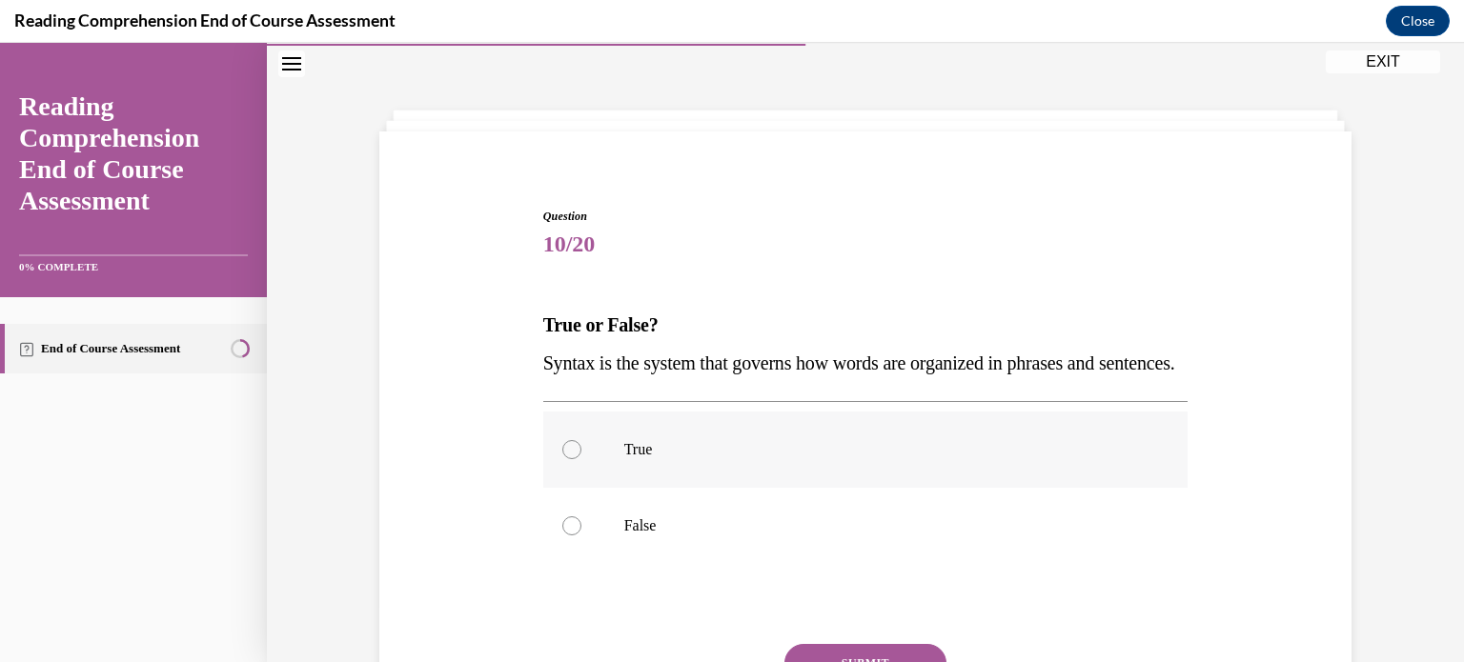
click at [567, 459] on div at bounding box center [571, 449] width 19 height 19
click at [567, 459] on input "True" at bounding box center [571, 449] width 19 height 19
radio input "true"
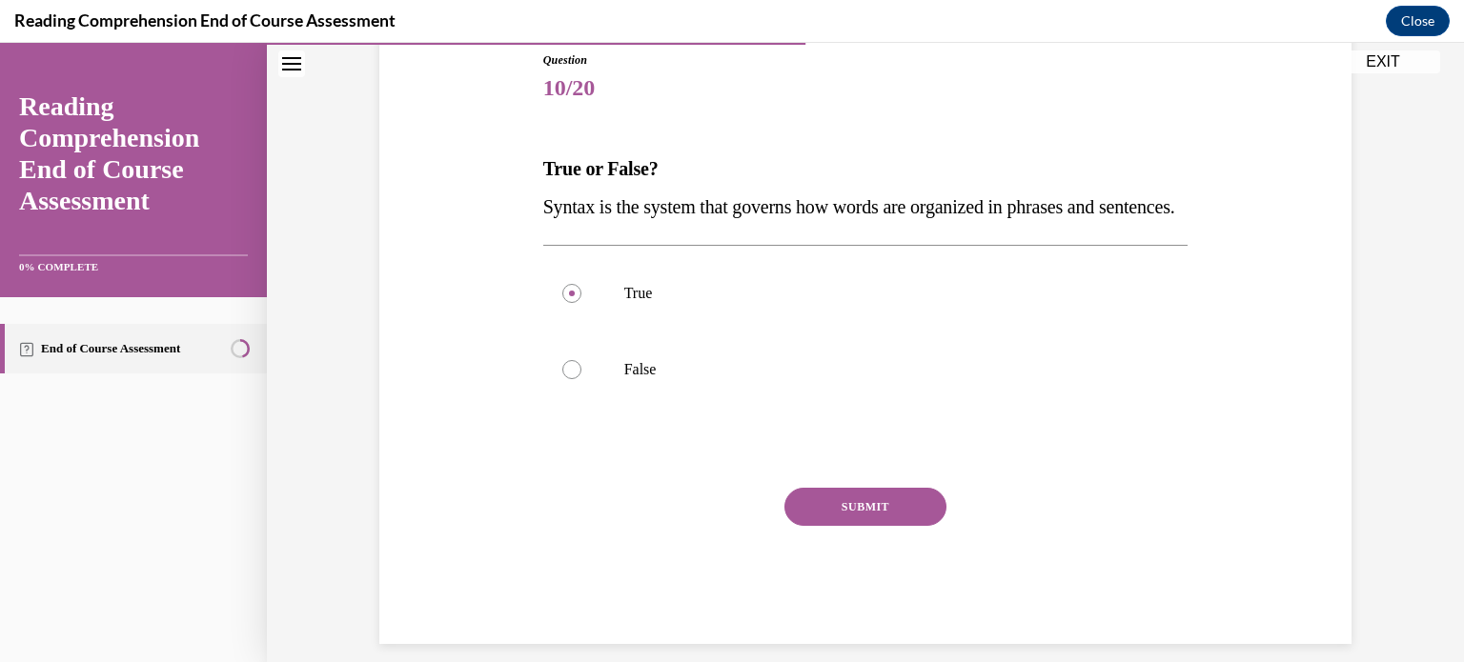
click at [823, 526] on button "SUBMIT" at bounding box center [865, 507] width 162 height 38
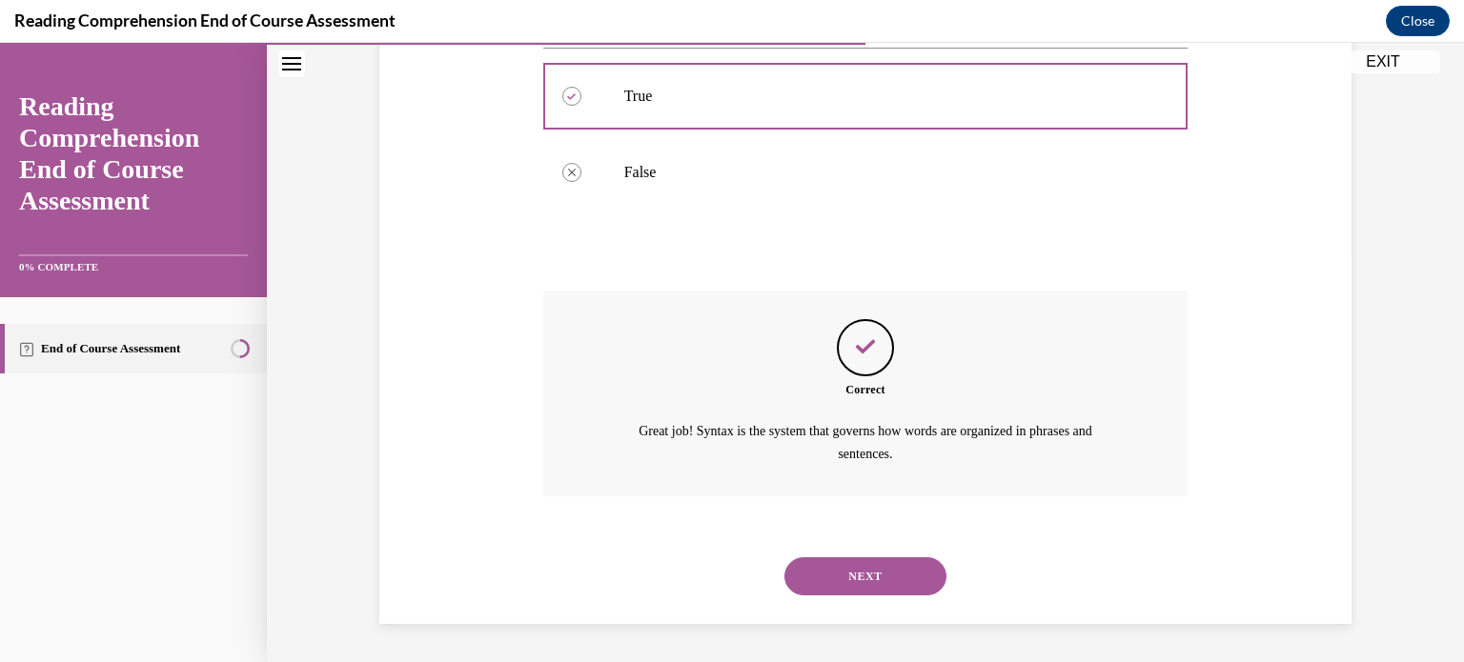
scroll to position [448, 0]
click at [851, 568] on button "NEXT" at bounding box center [865, 576] width 162 height 38
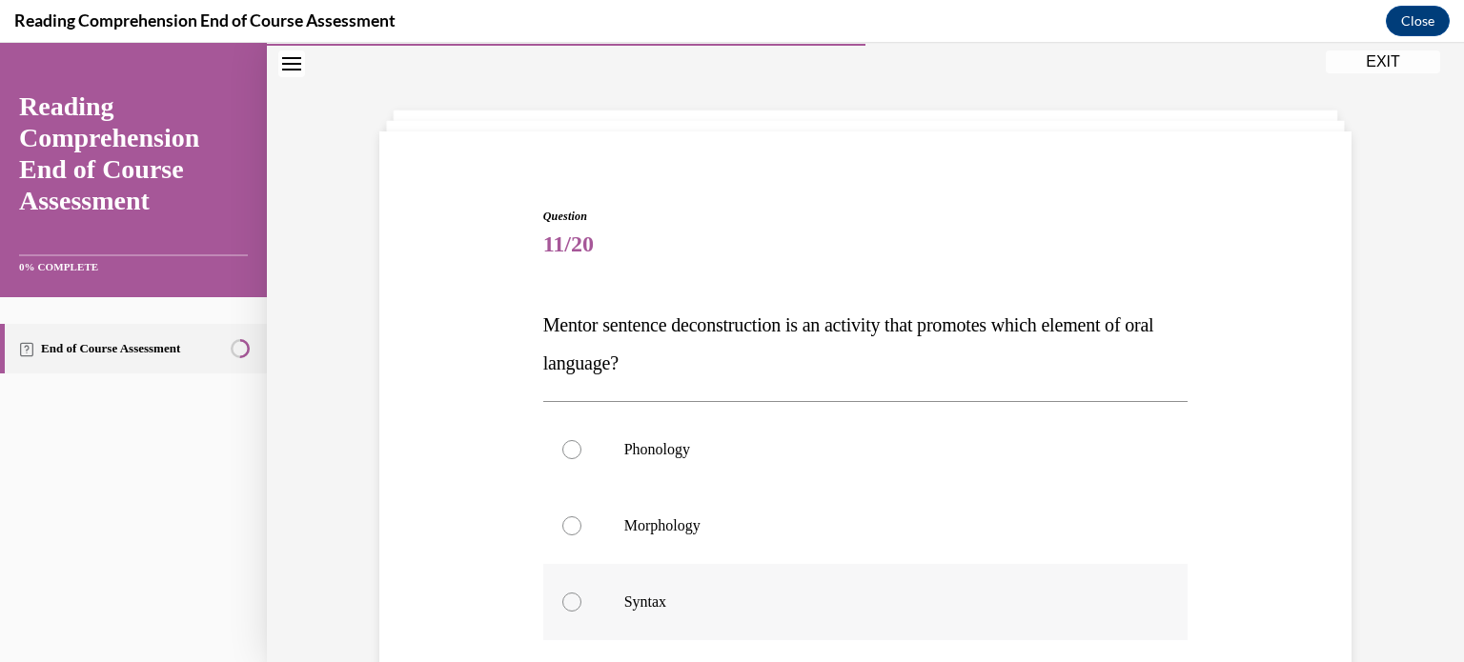
click at [684, 619] on label "Syntax" at bounding box center [865, 602] width 645 height 76
click at [581, 612] on input "Syntax" at bounding box center [571, 602] width 19 height 19
radio input "true"
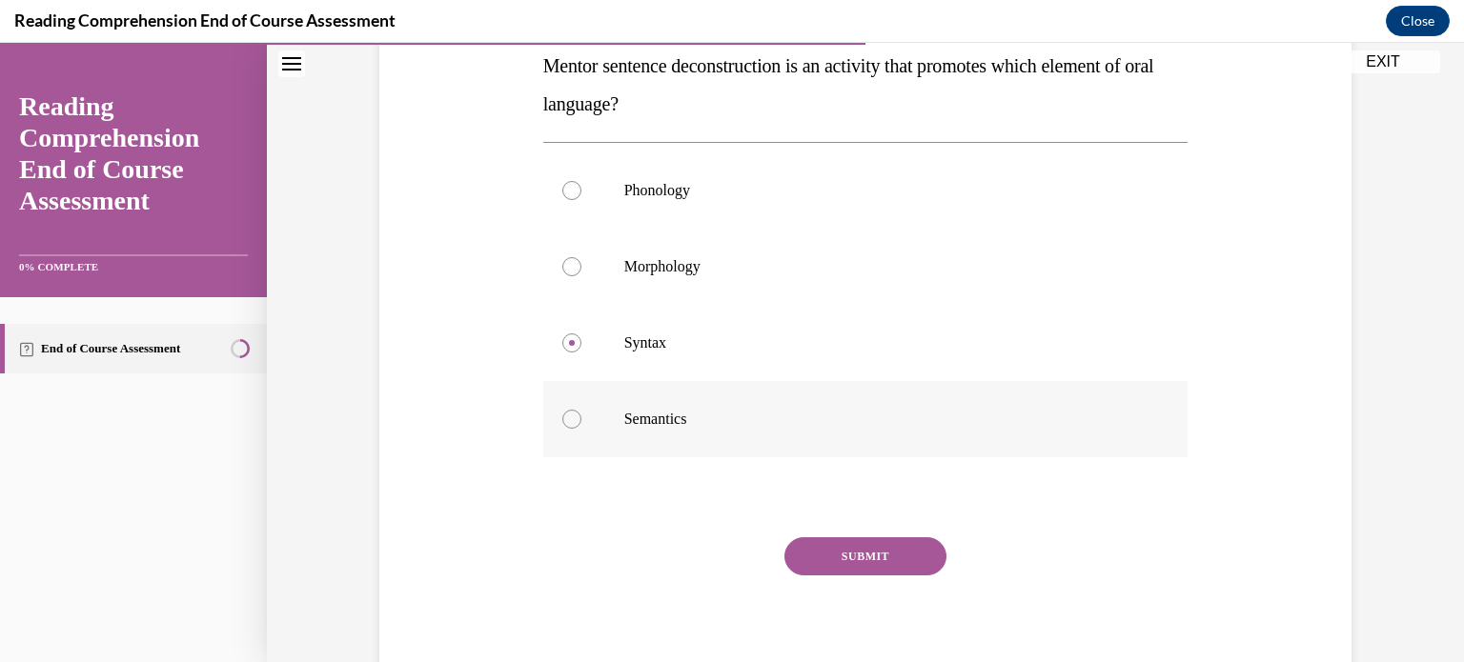
scroll to position [328, 0]
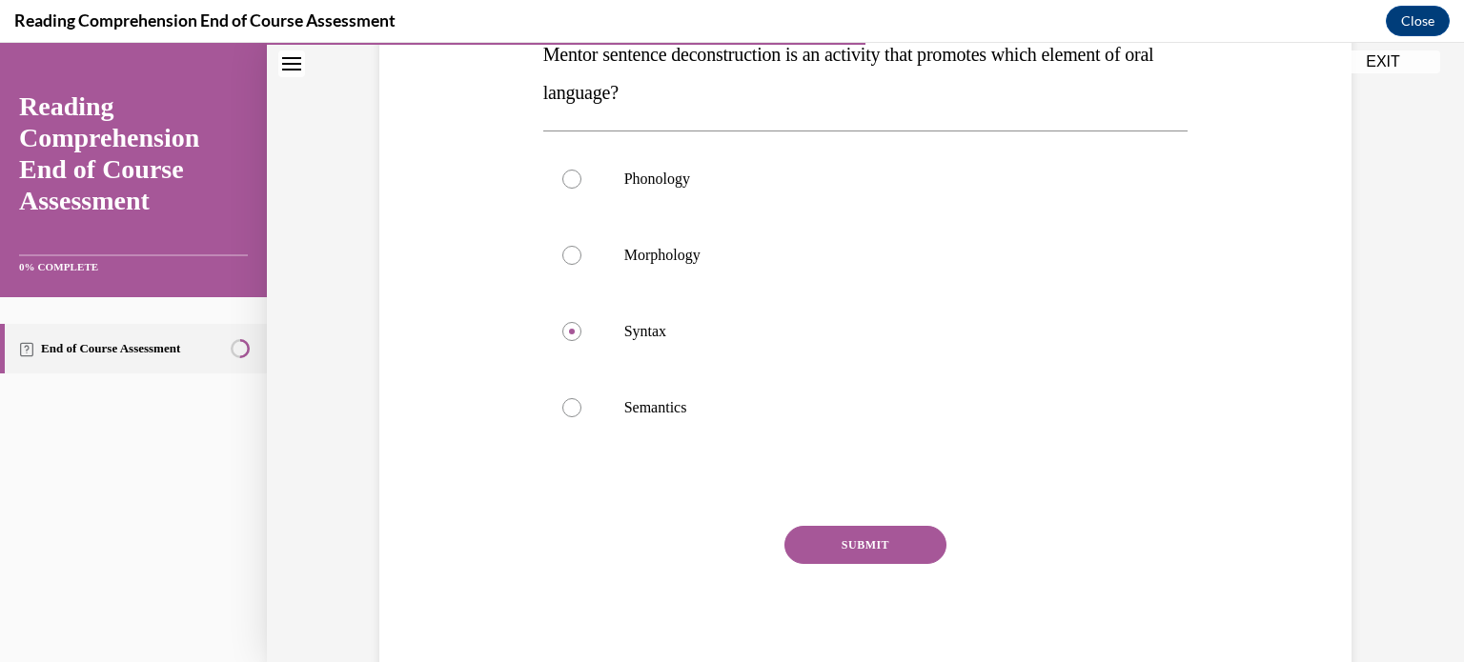
click at [867, 546] on button "SUBMIT" at bounding box center [865, 545] width 162 height 38
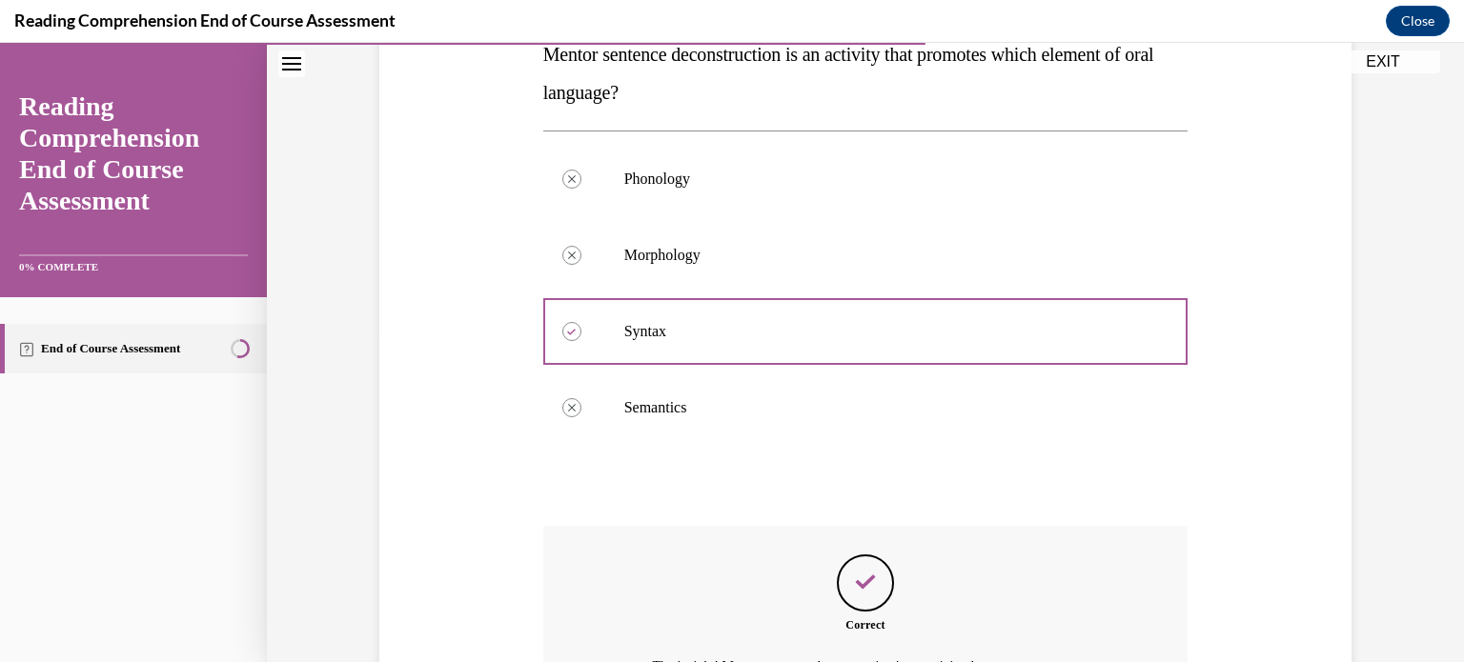
scroll to position [562, 0]
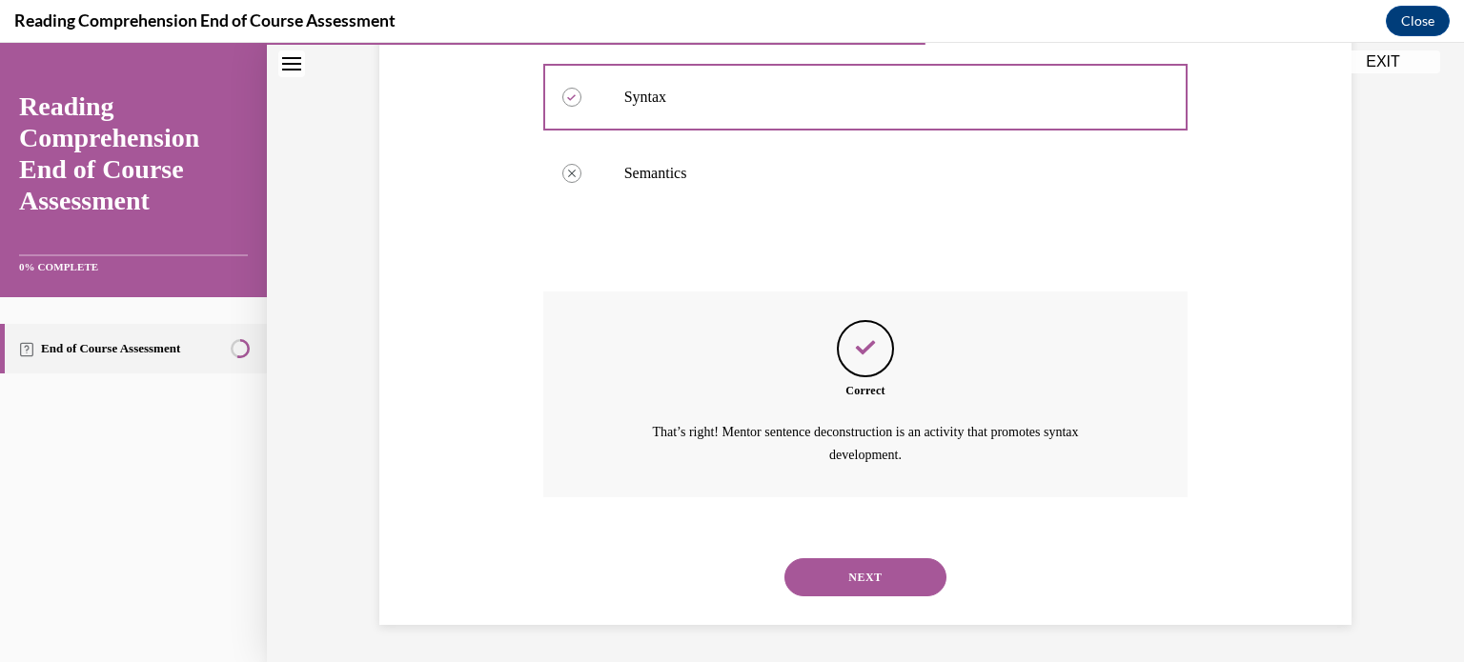
click at [878, 576] on button "NEXT" at bounding box center [865, 577] width 162 height 38
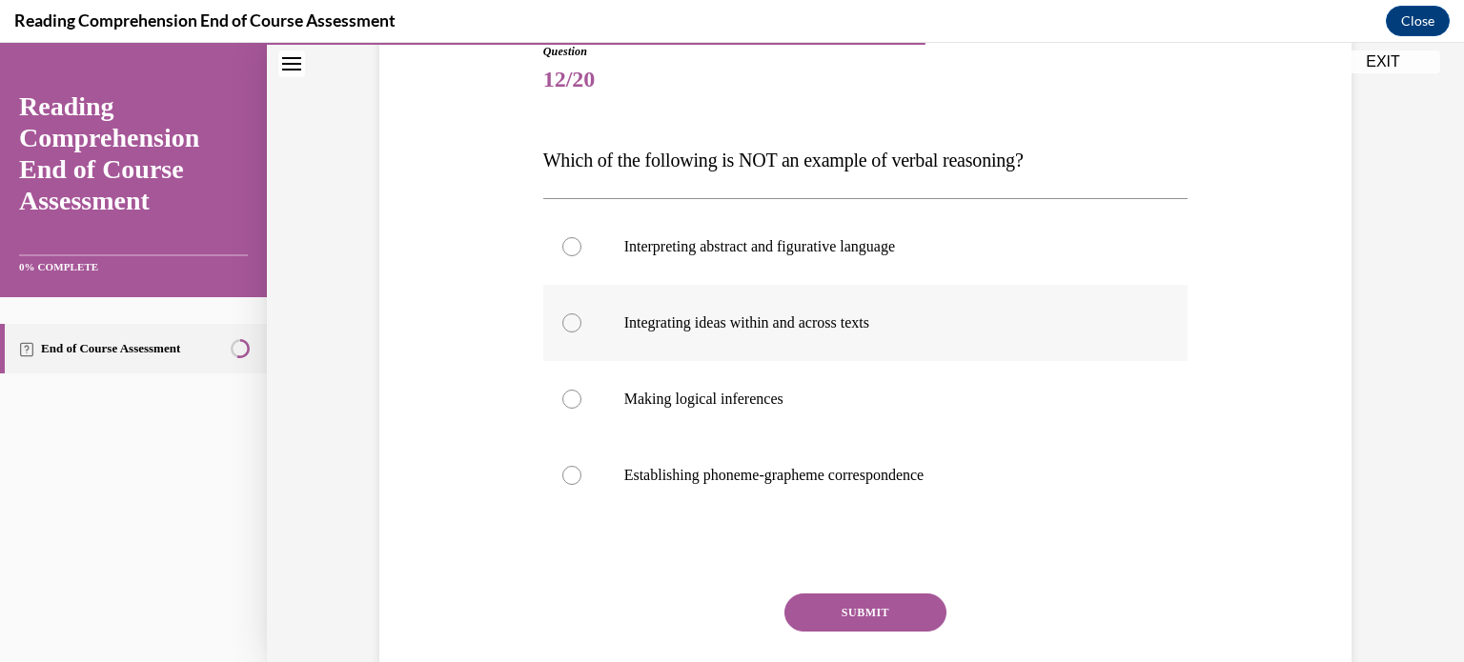
scroll to position [228, 0]
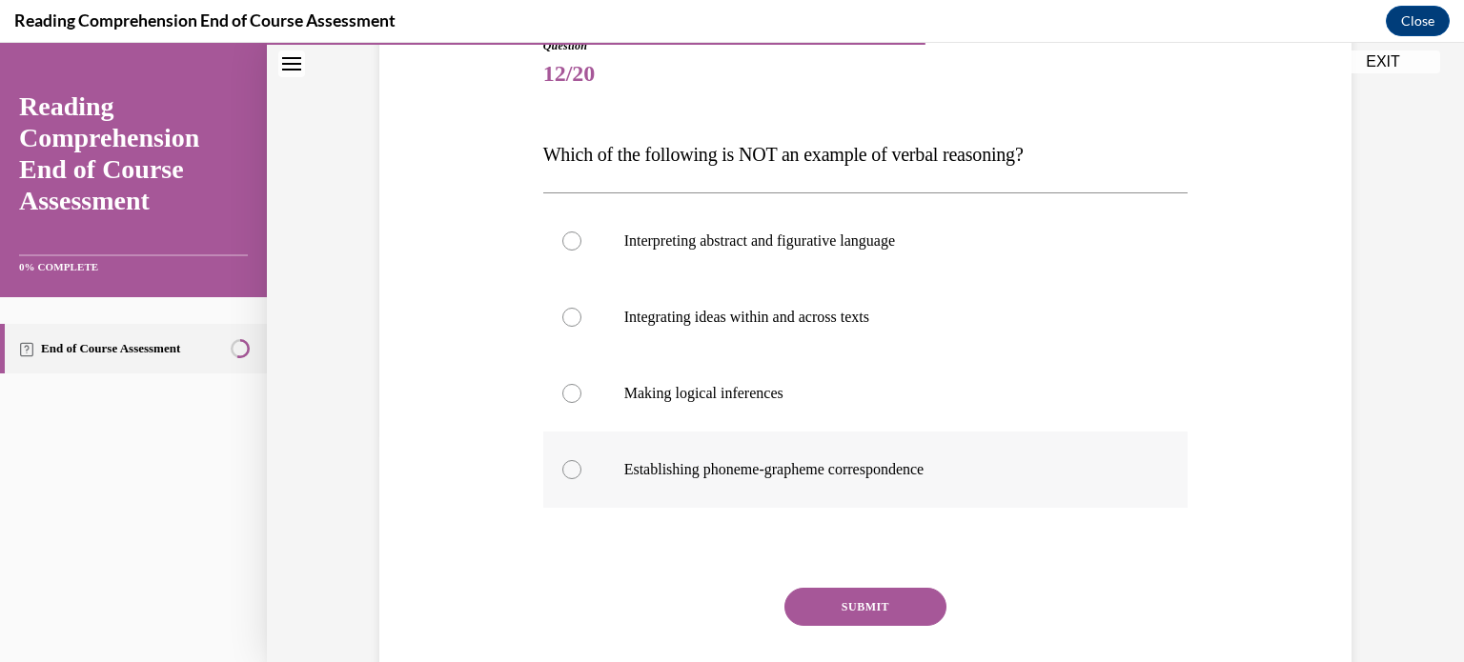
click at [562, 467] on div at bounding box center [571, 469] width 19 height 19
click at [562, 467] on input "Establishing phoneme-grapheme correspondence" at bounding box center [571, 469] width 19 height 19
radio input "true"
click at [878, 616] on button "SUBMIT" at bounding box center [865, 607] width 162 height 38
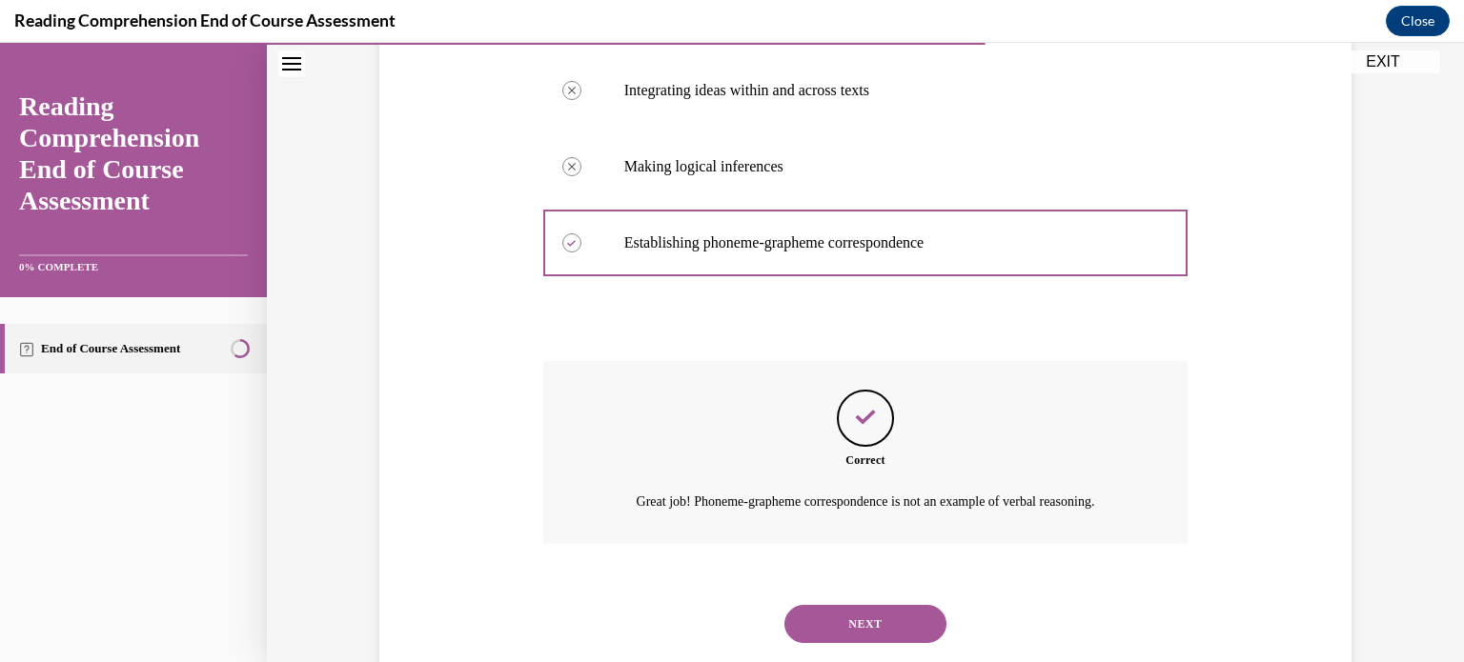
scroll to position [501, 0]
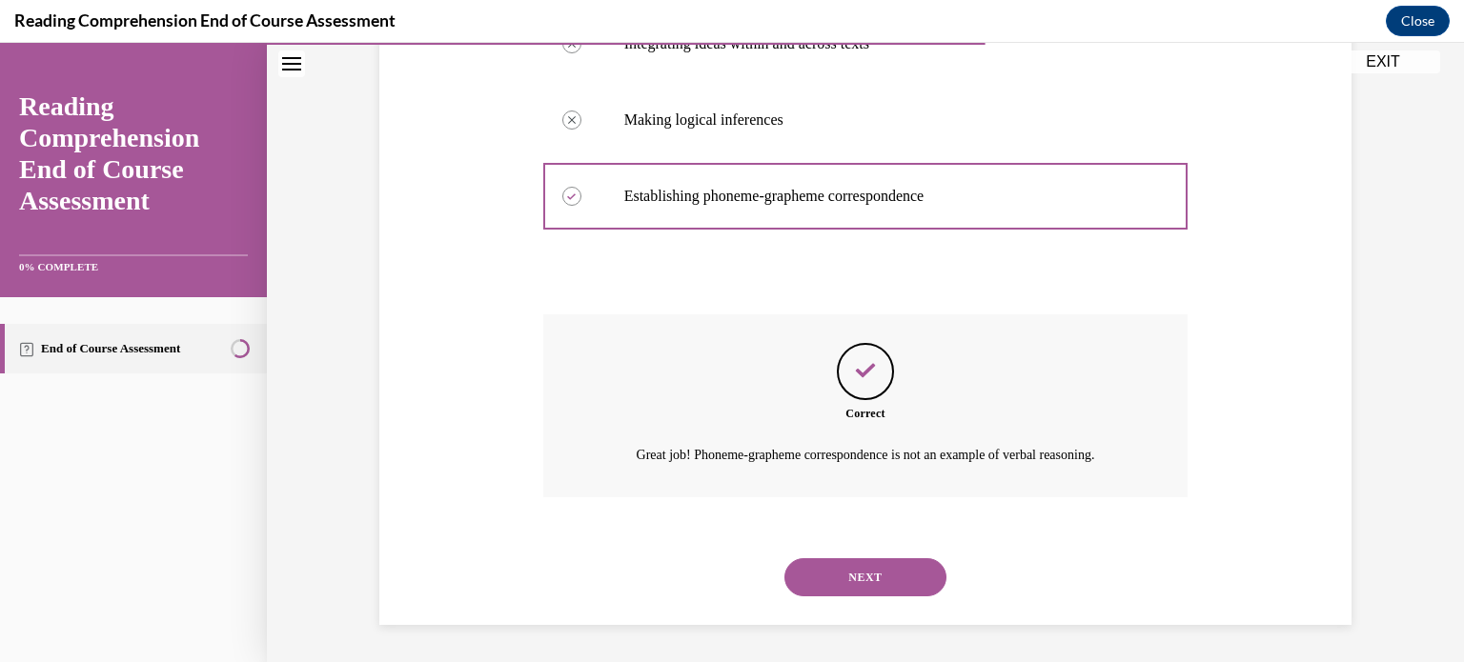
click at [865, 576] on button "NEXT" at bounding box center [865, 577] width 162 height 38
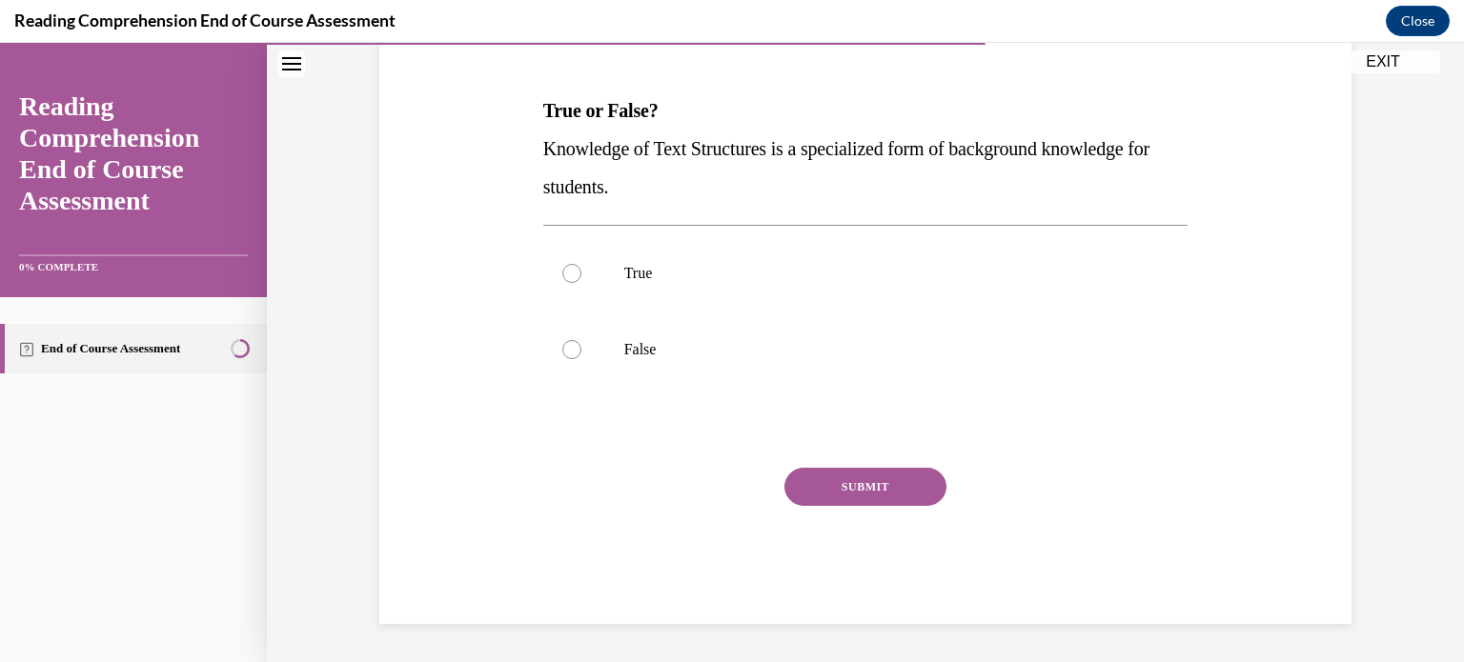
scroll to position [57, 0]
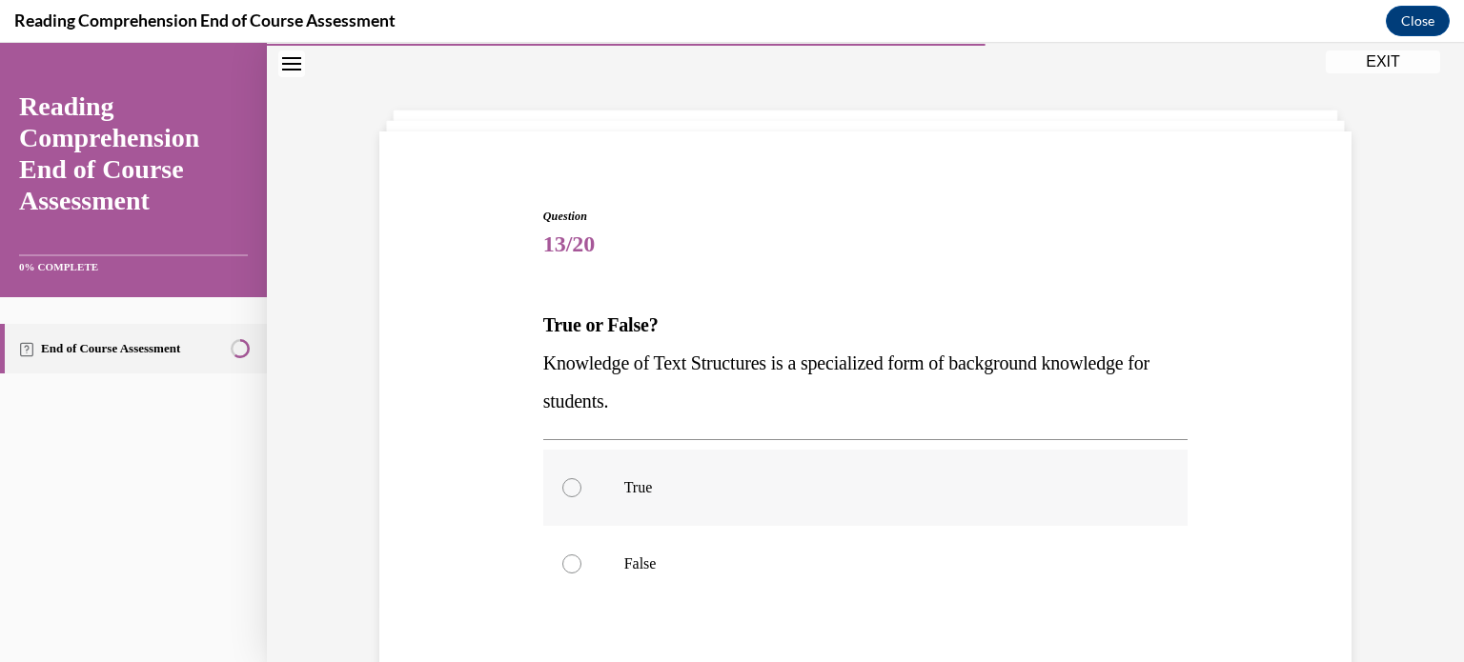
click at [571, 481] on div at bounding box center [571, 487] width 19 height 19
click at [571, 481] on input "True" at bounding box center [571, 487] width 19 height 19
radio input "true"
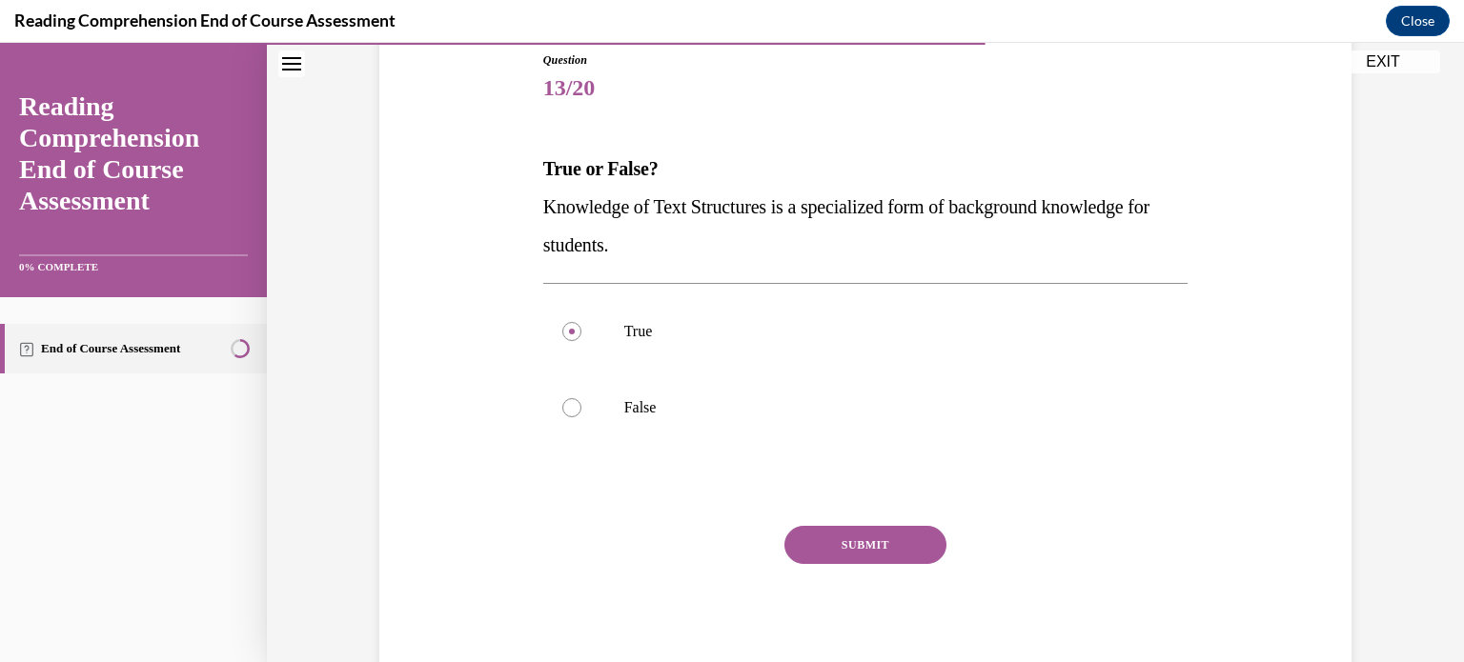
click at [842, 539] on button "SUBMIT" at bounding box center [865, 545] width 162 height 38
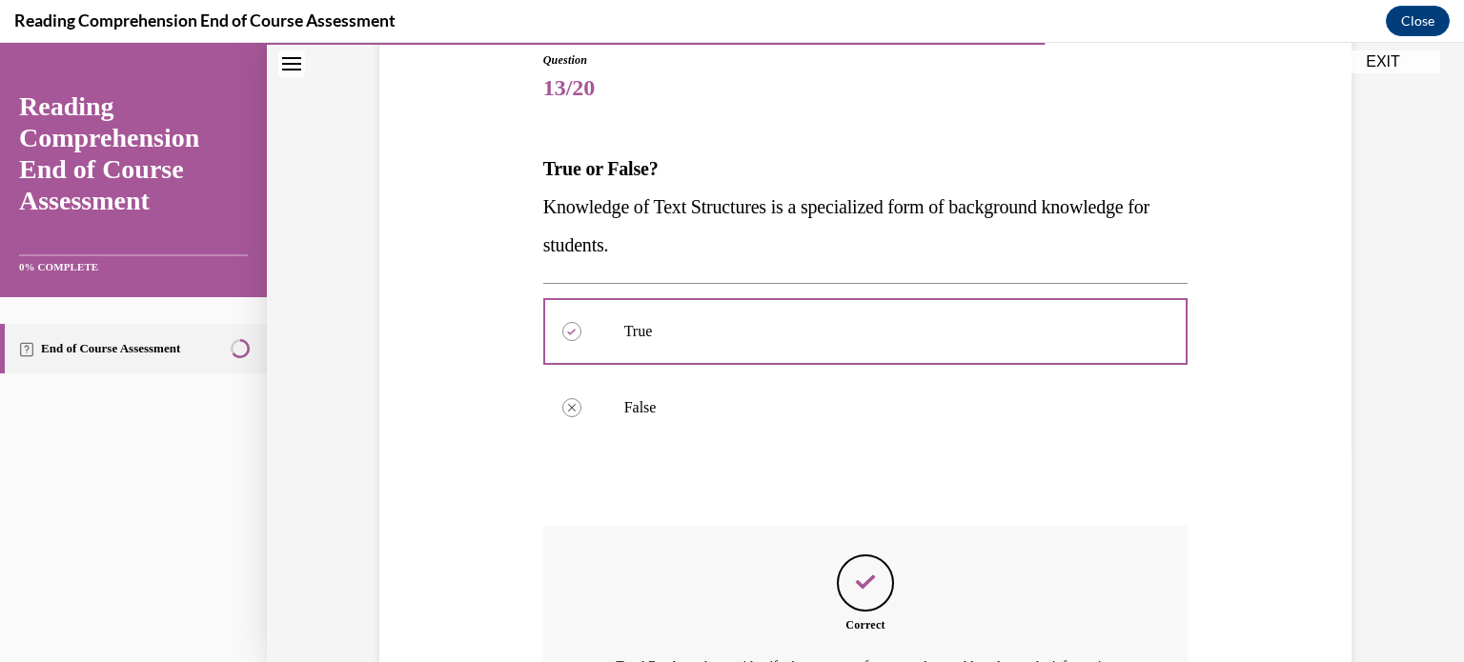
scroll to position [448, 0]
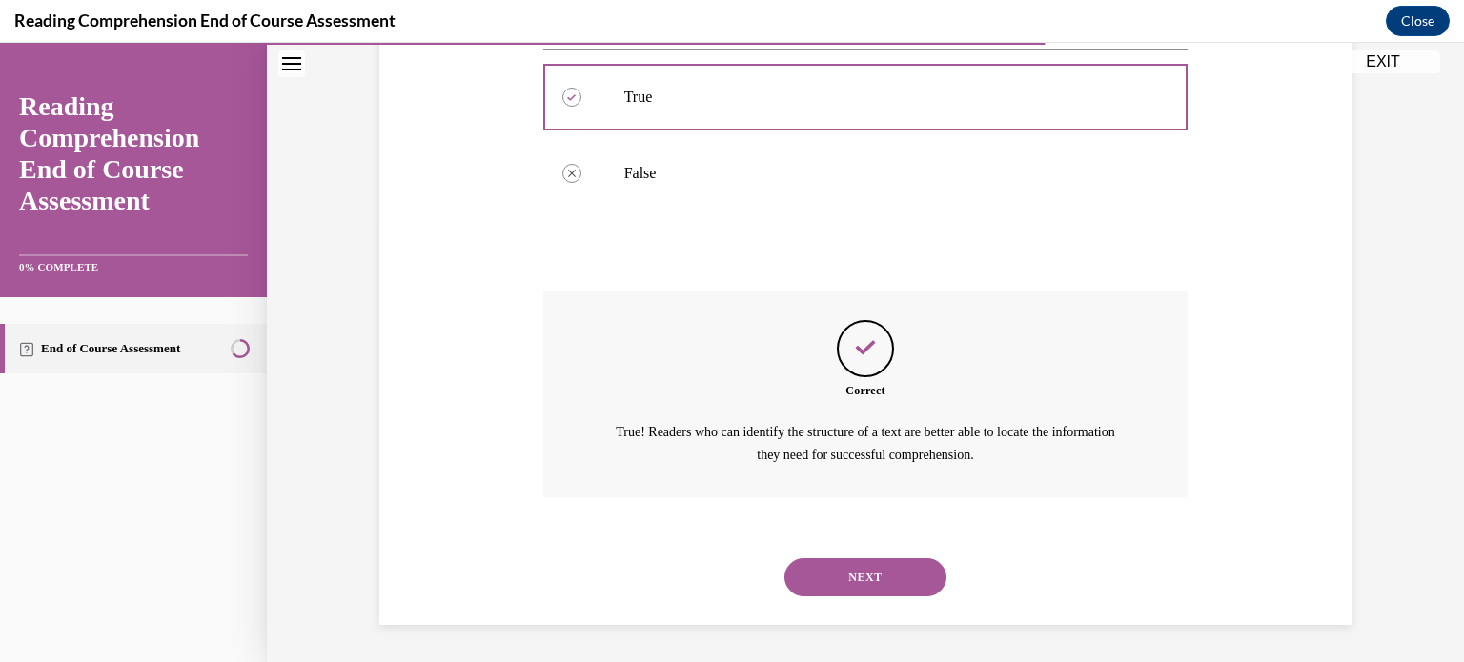
click at [867, 577] on button "NEXT" at bounding box center [865, 577] width 162 height 38
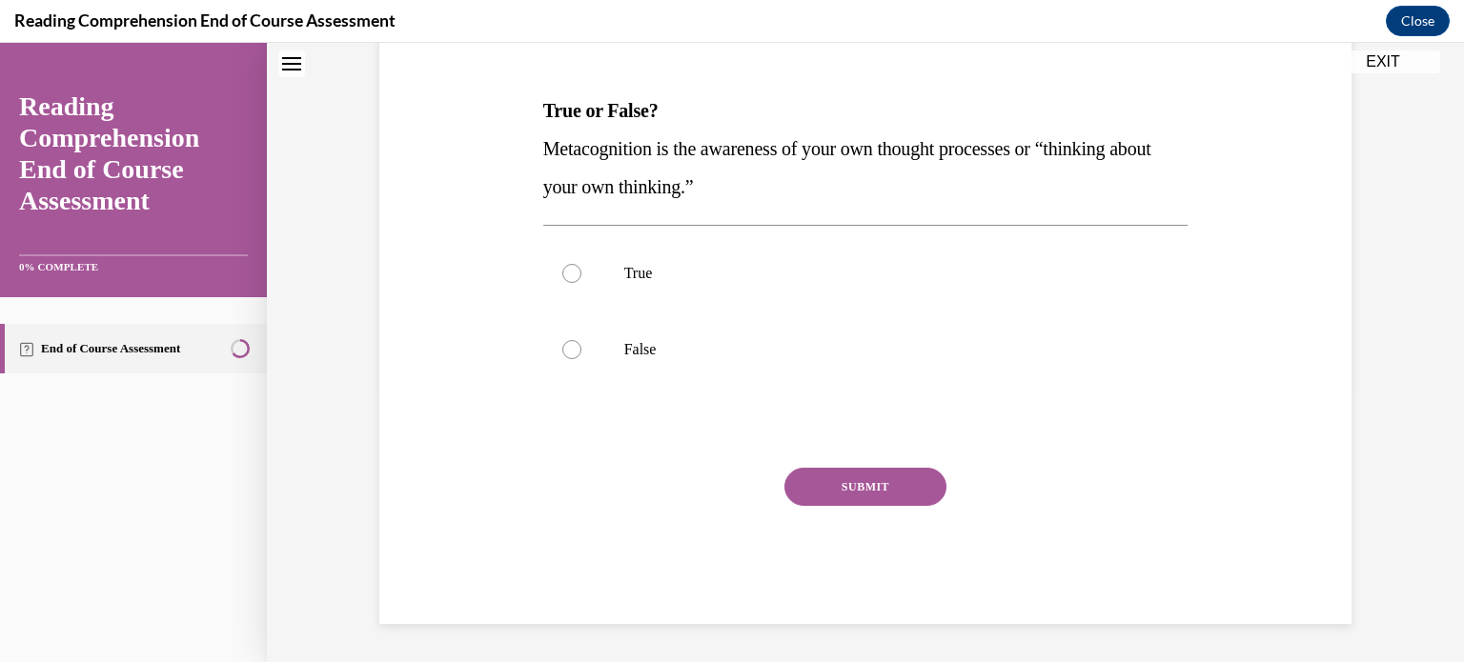
scroll to position [57, 0]
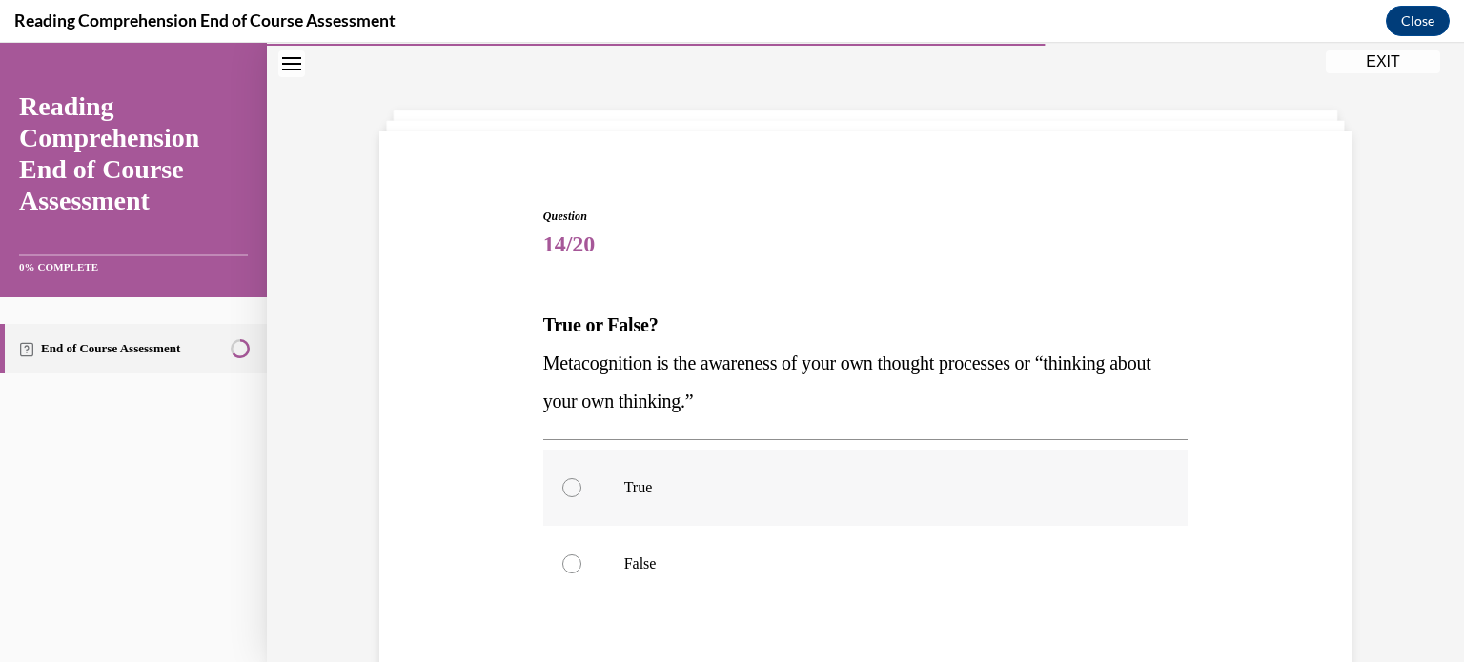
click at [572, 490] on div at bounding box center [571, 487] width 19 height 19
click at [572, 490] on input "True" at bounding box center [571, 487] width 19 height 19
radio input "true"
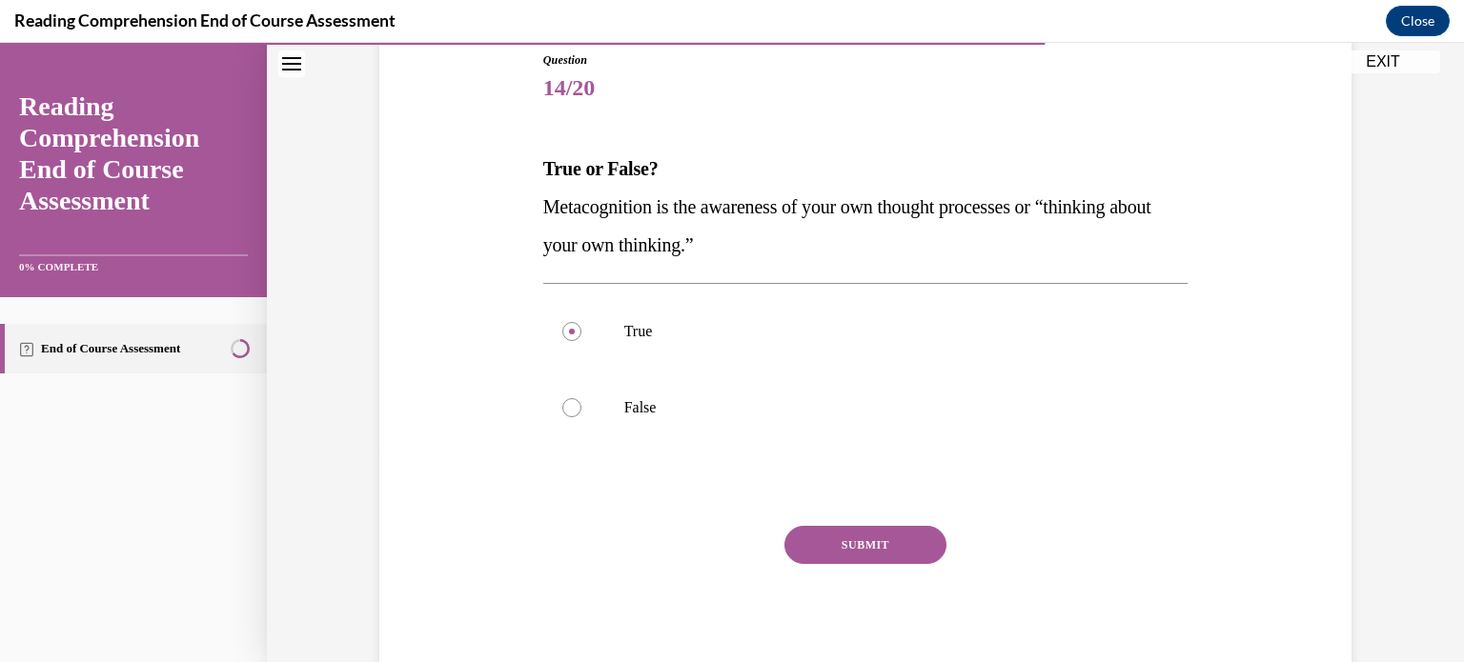
click at [844, 539] on button "SUBMIT" at bounding box center [865, 545] width 162 height 38
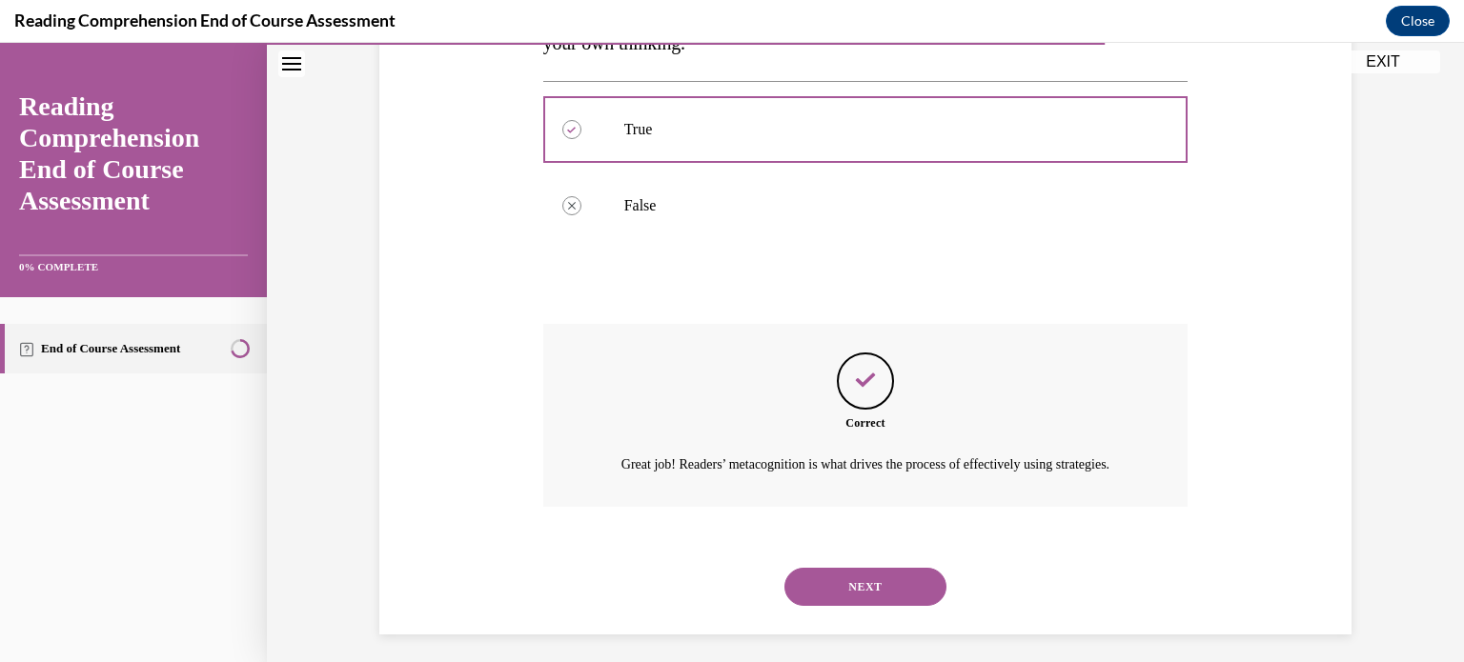
scroll to position [448, 0]
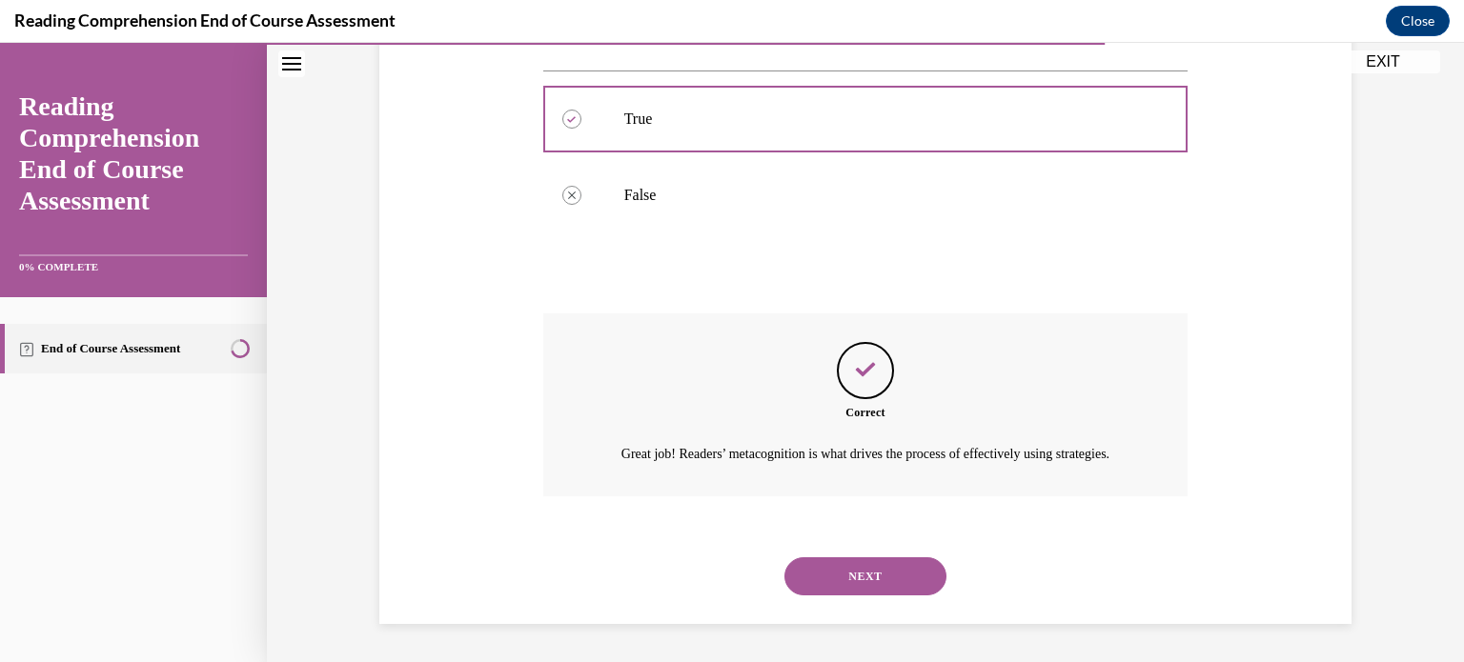
click at [858, 573] on button "NEXT" at bounding box center [865, 576] width 162 height 38
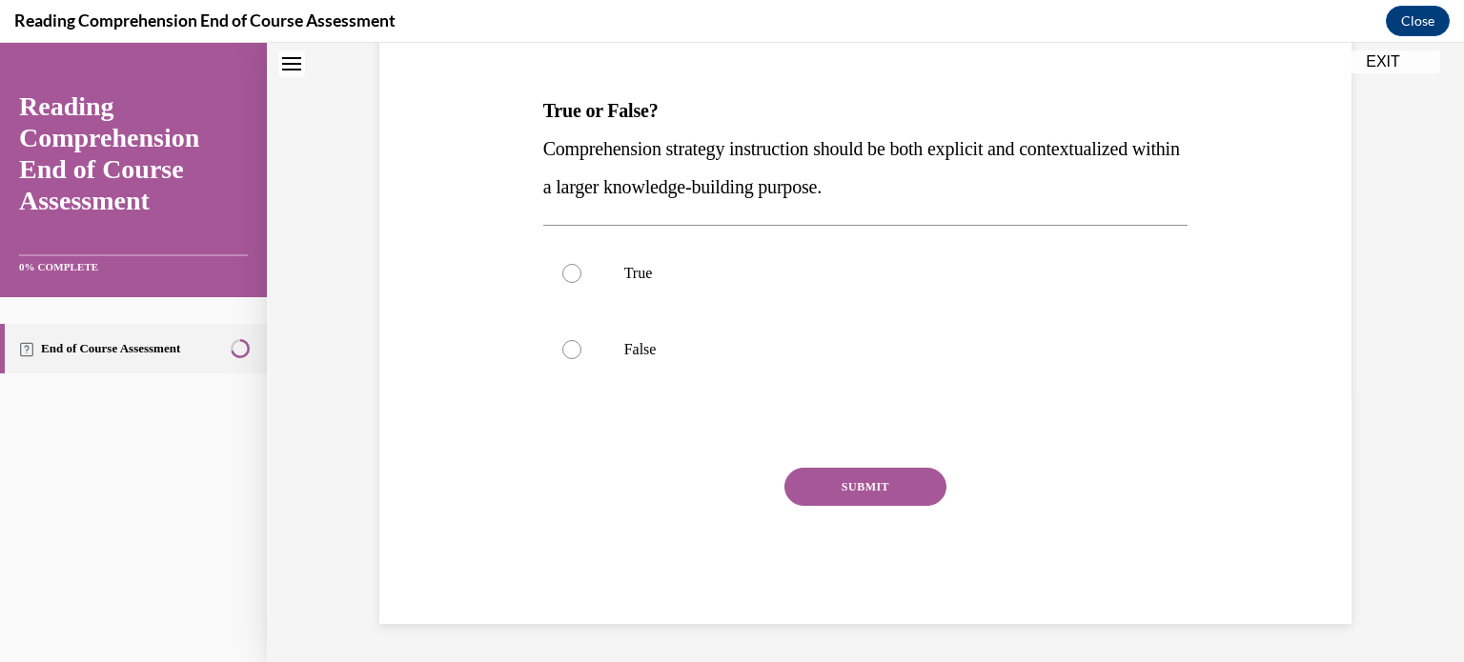
scroll to position [57, 0]
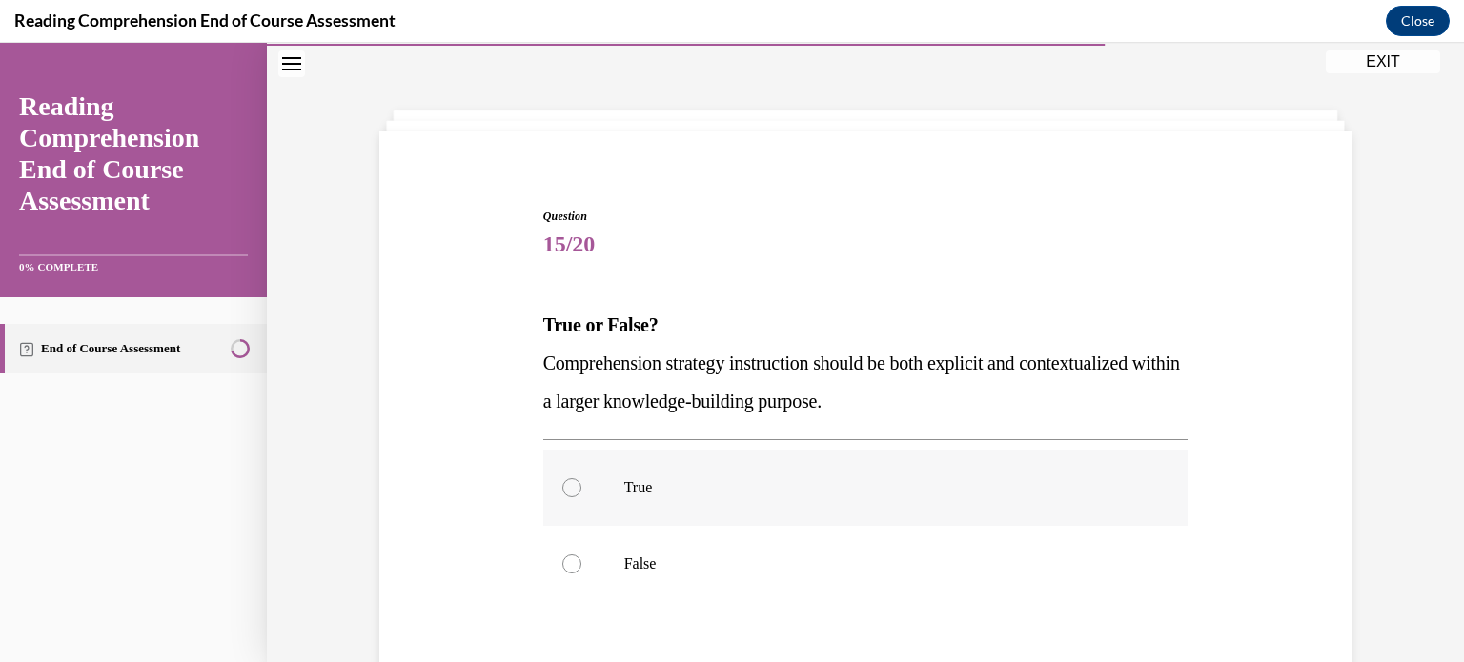
click at [565, 487] on div at bounding box center [571, 487] width 19 height 19
click at [565, 487] on input "True" at bounding box center [571, 487] width 19 height 19
radio input "true"
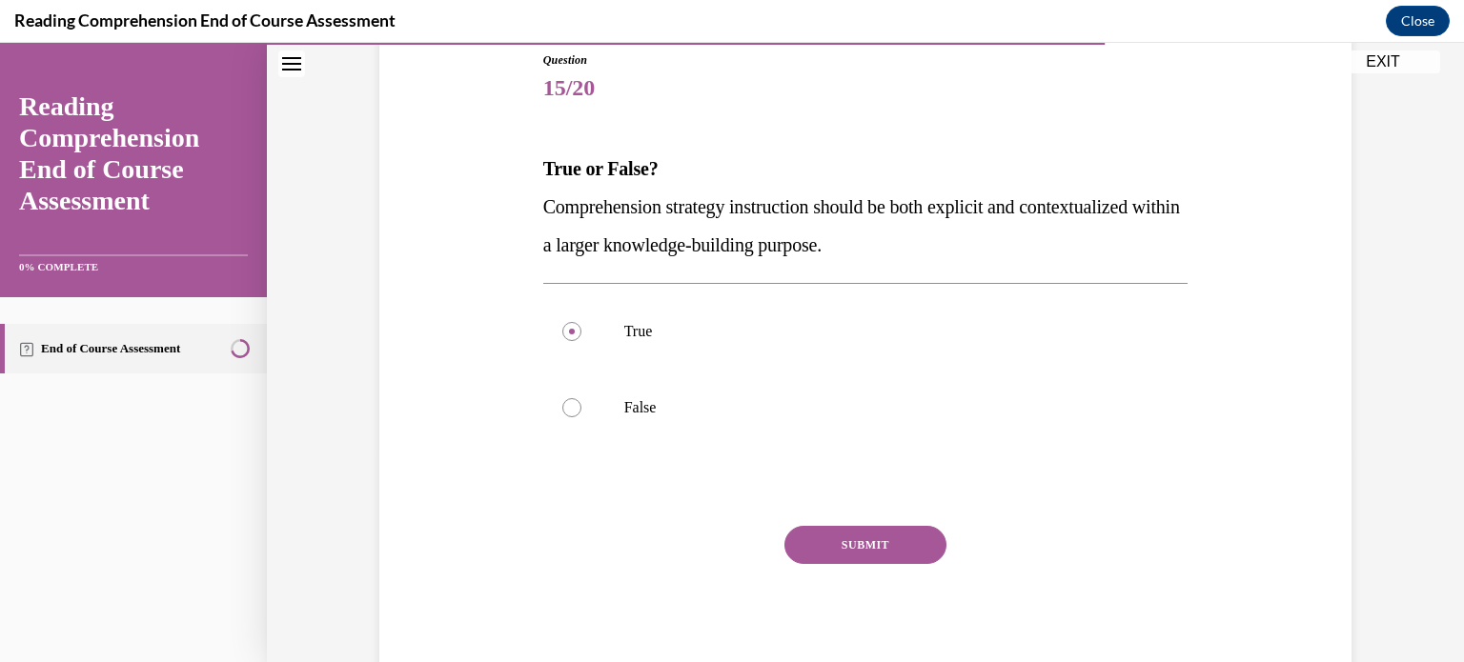
click at [867, 536] on button "SUBMIT" at bounding box center [865, 545] width 162 height 38
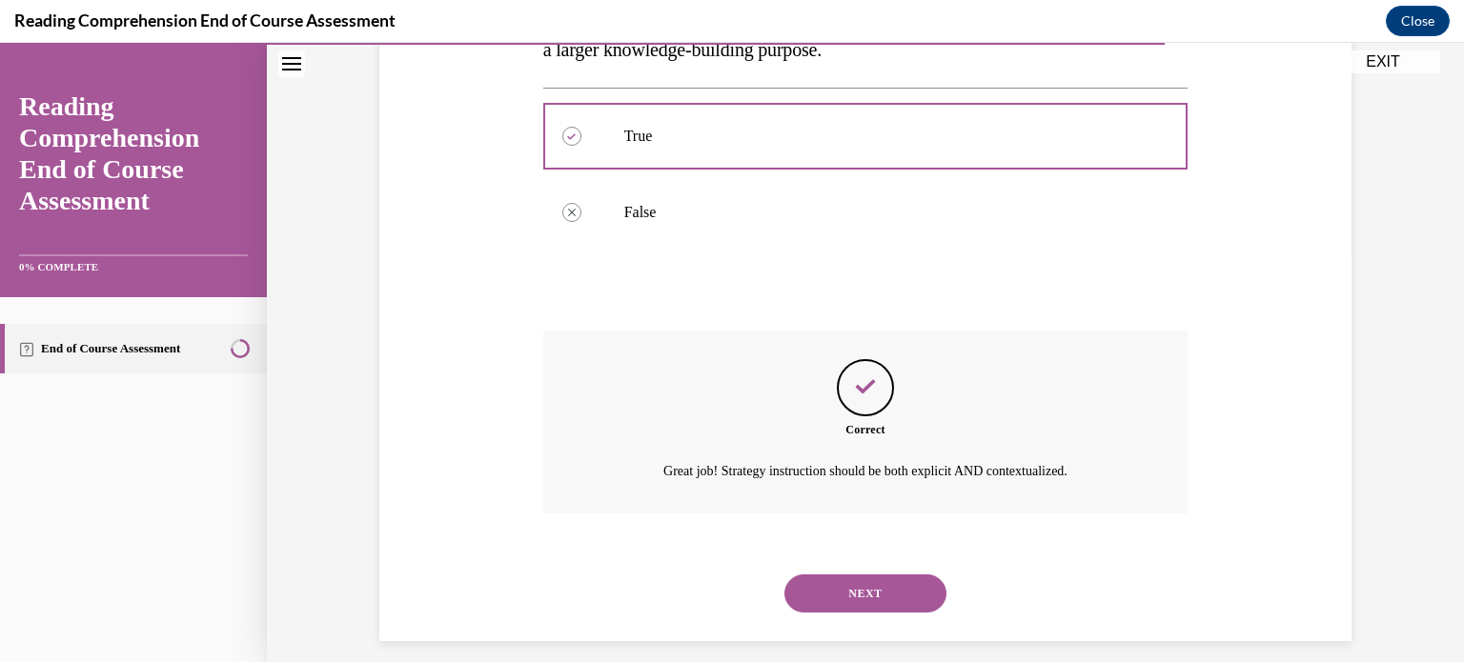
scroll to position [425, 0]
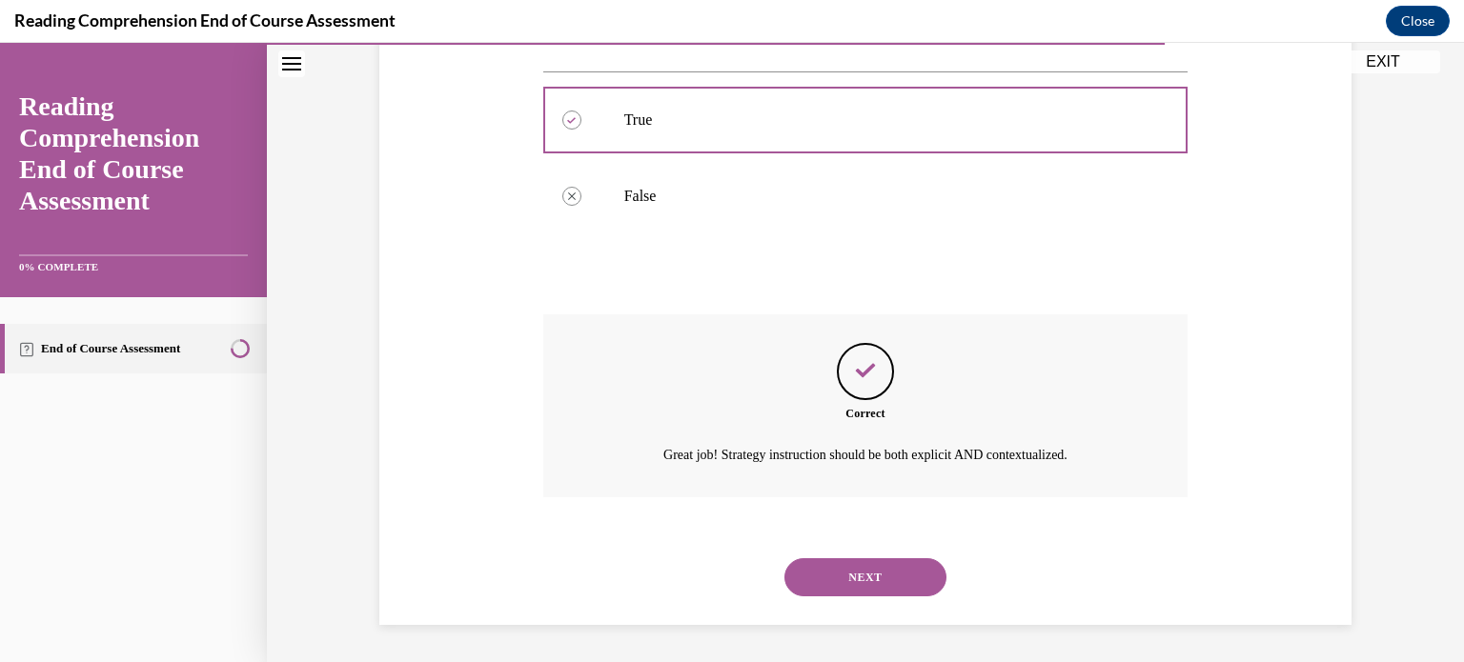
click at [861, 567] on button "NEXT" at bounding box center [865, 577] width 162 height 38
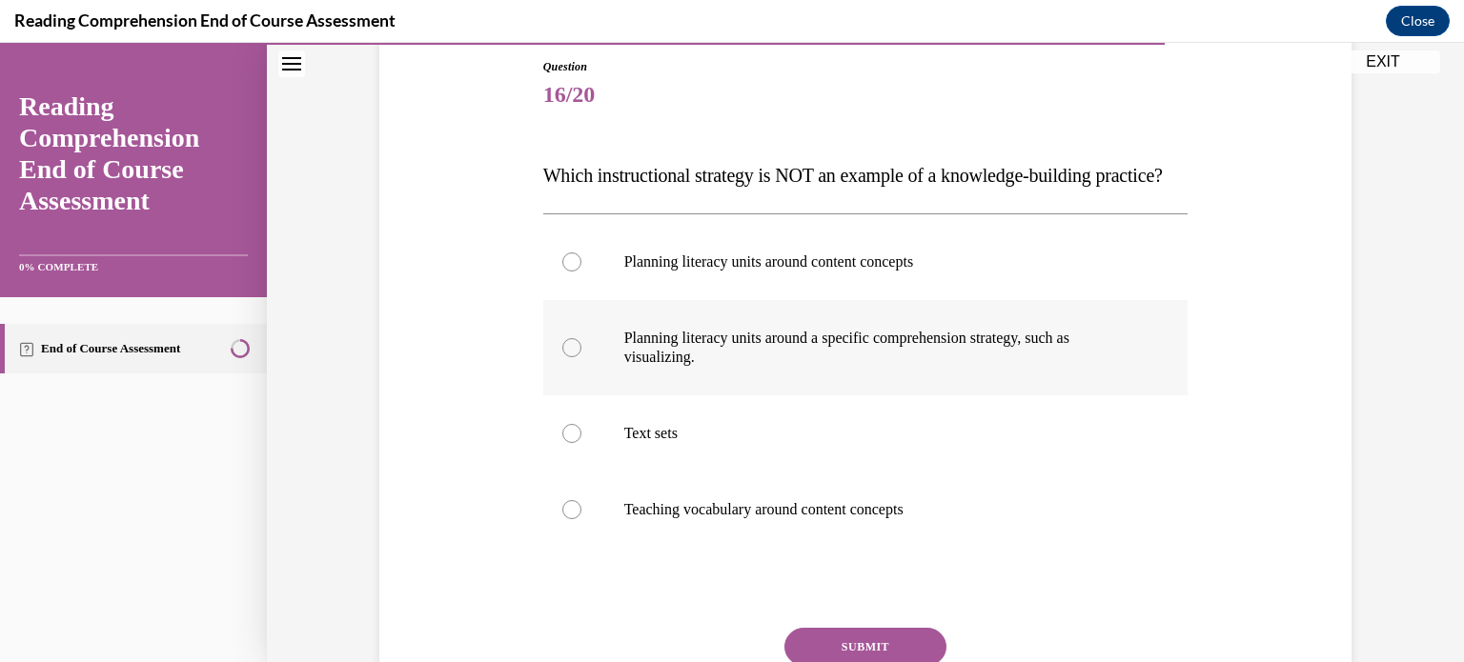
scroll to position [213, 0]
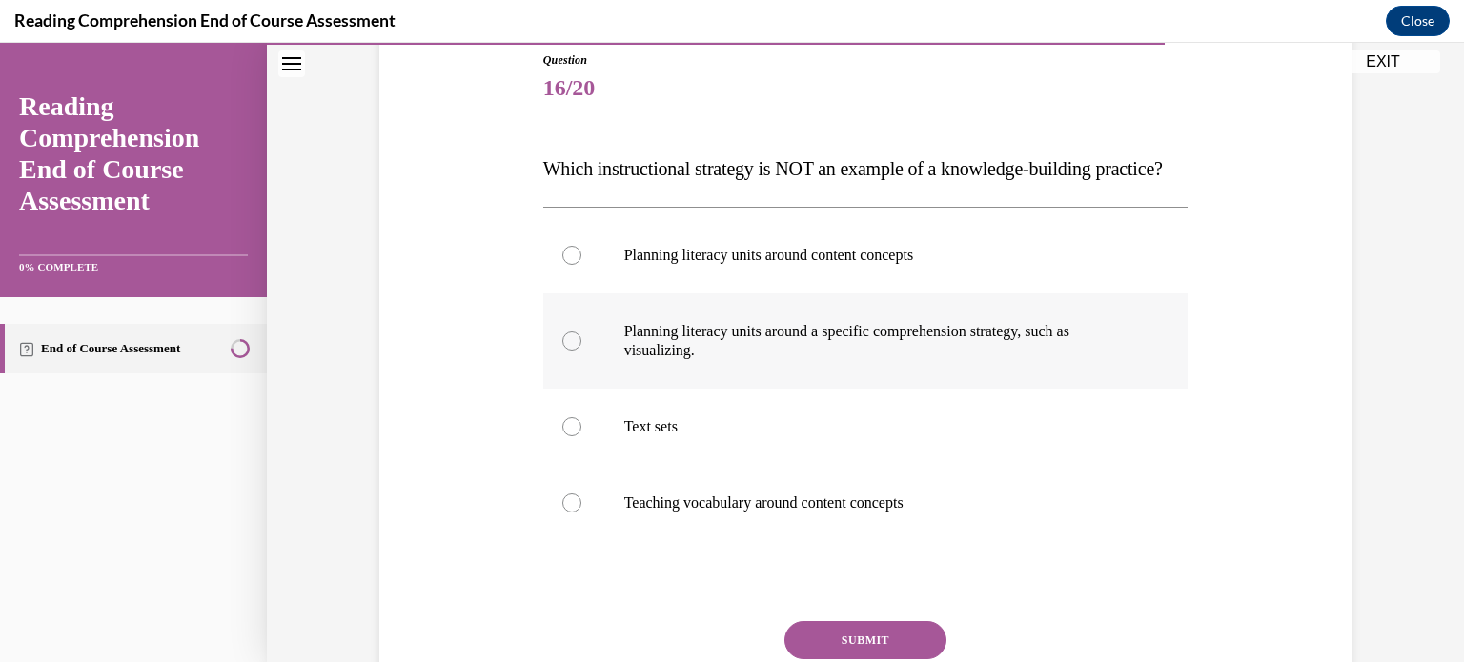
click at [565, 351] on div at bounding box center [571, 341] width 19 height 19
click at [565, 351] on input "Planning literacy units around a specific comprehension strategy, such as visua…" at bounding box center [571, 341] width 19 height 19
radio input "true"
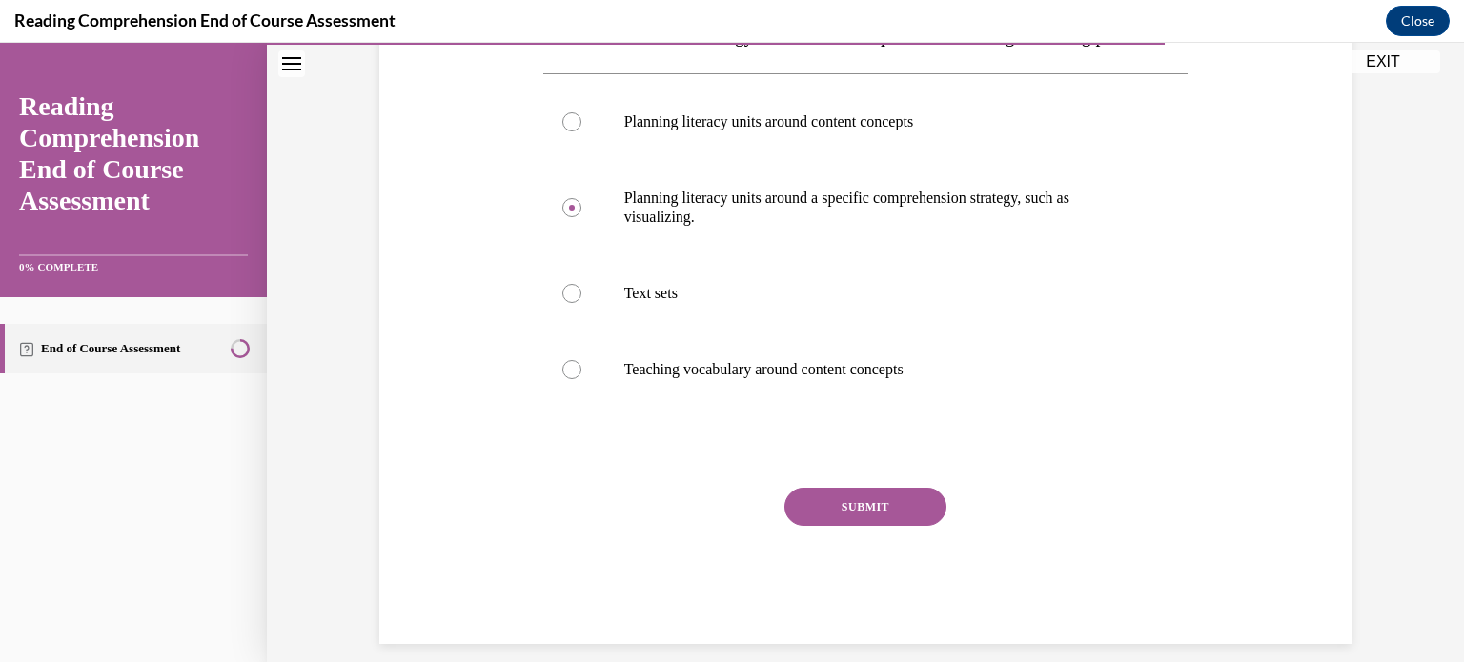
click at [878, 526] on button "SUBMIT" at bounding box center [865, 507] width 162 height 38
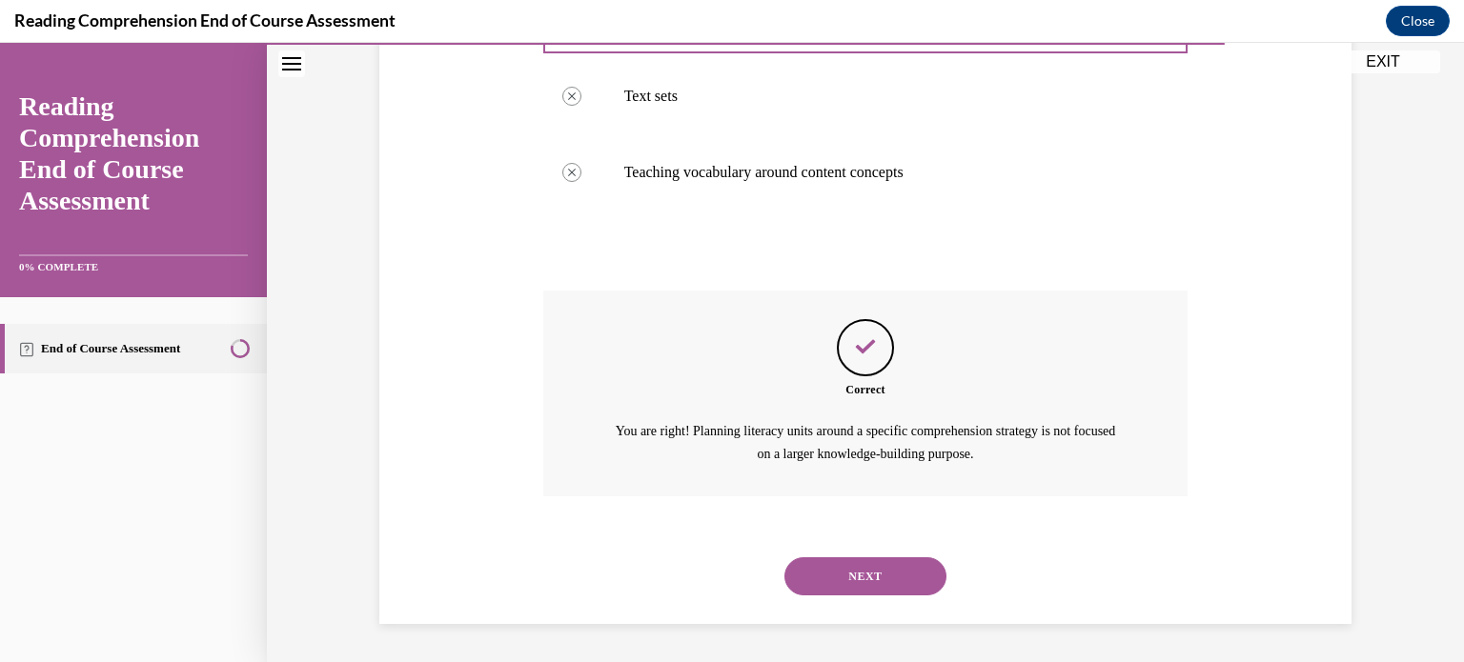
scroll to position [581, 0]
click at [875, 576] on button "NEXT" at bounding box center [865, 576] width 162 height 38
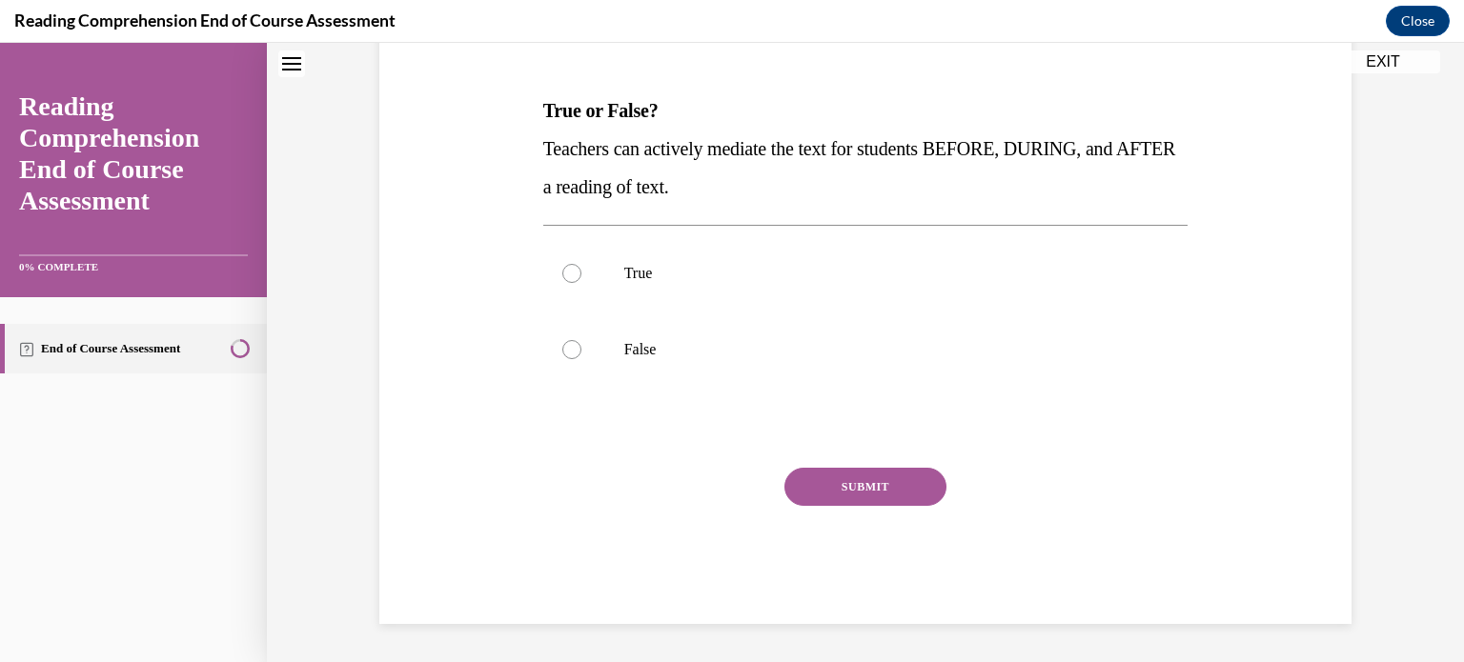
scroll to position [57, 0]
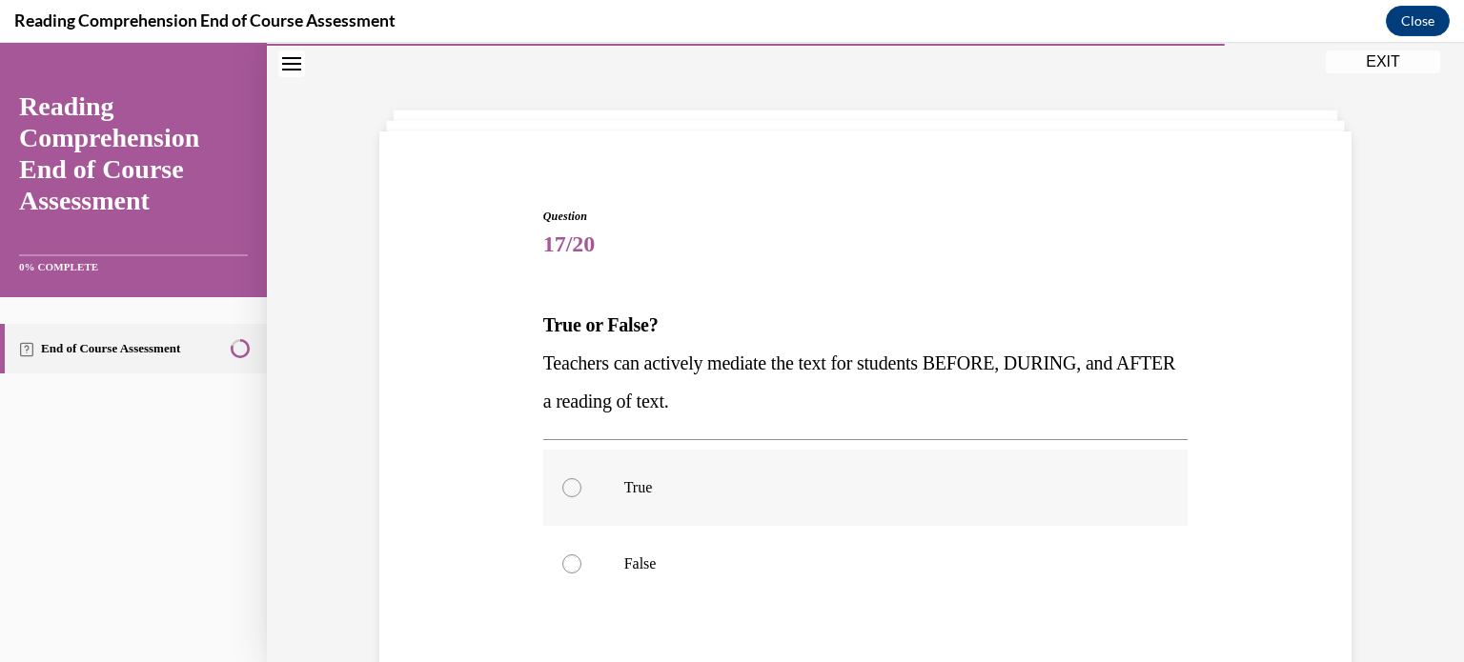
click at [572, 488] on div at bounding box center [571, 487] width 19 height 19
click at [572, 488] on input "True" at bounding box center [571, 487] width 19 height 19
radio input "true"
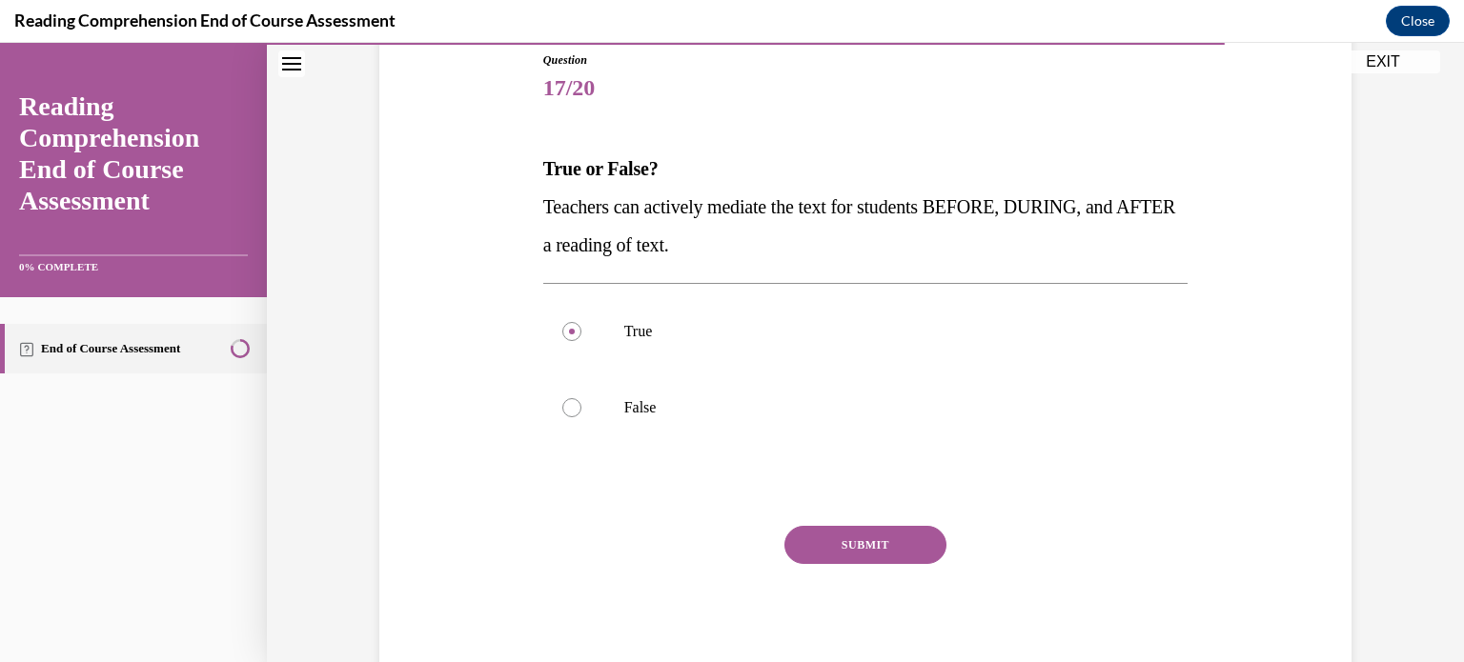
click at [858, 546] on button "SUBMIT" at bounding box center [865, 545] width 162 height 38
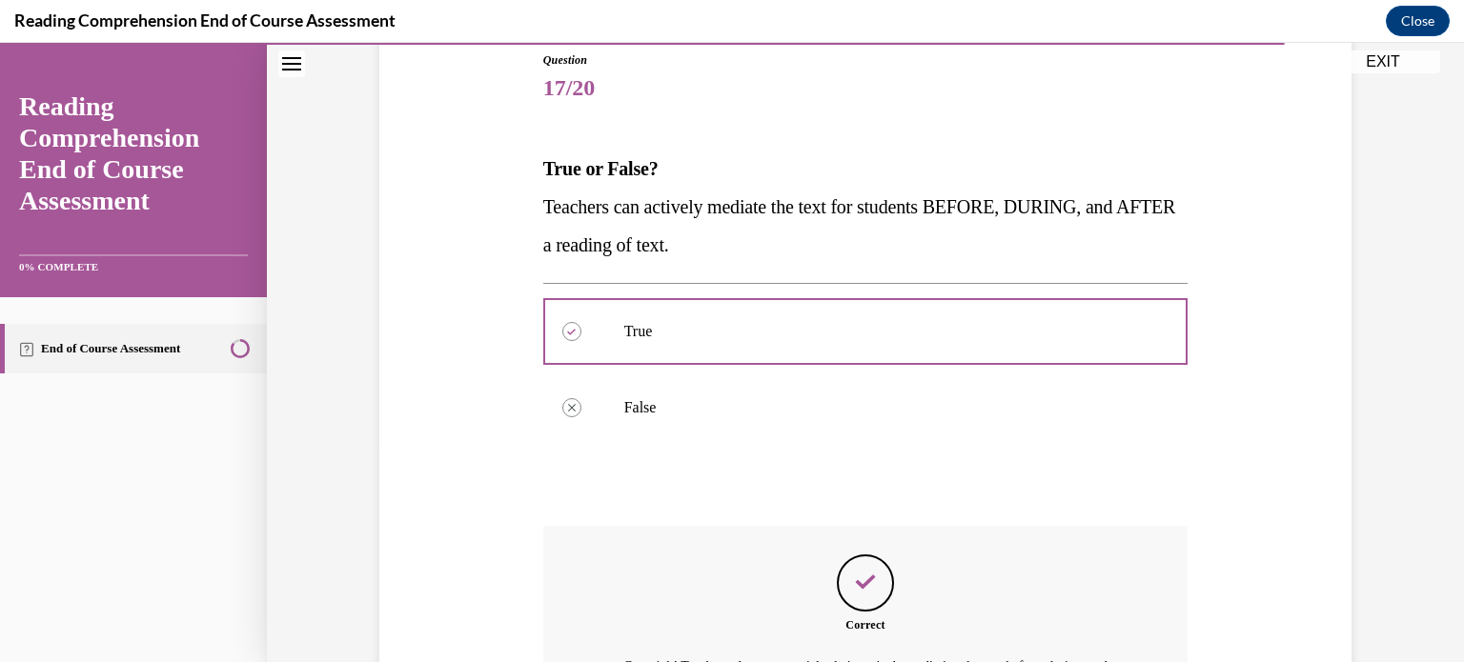
scroll to position [448, 0]
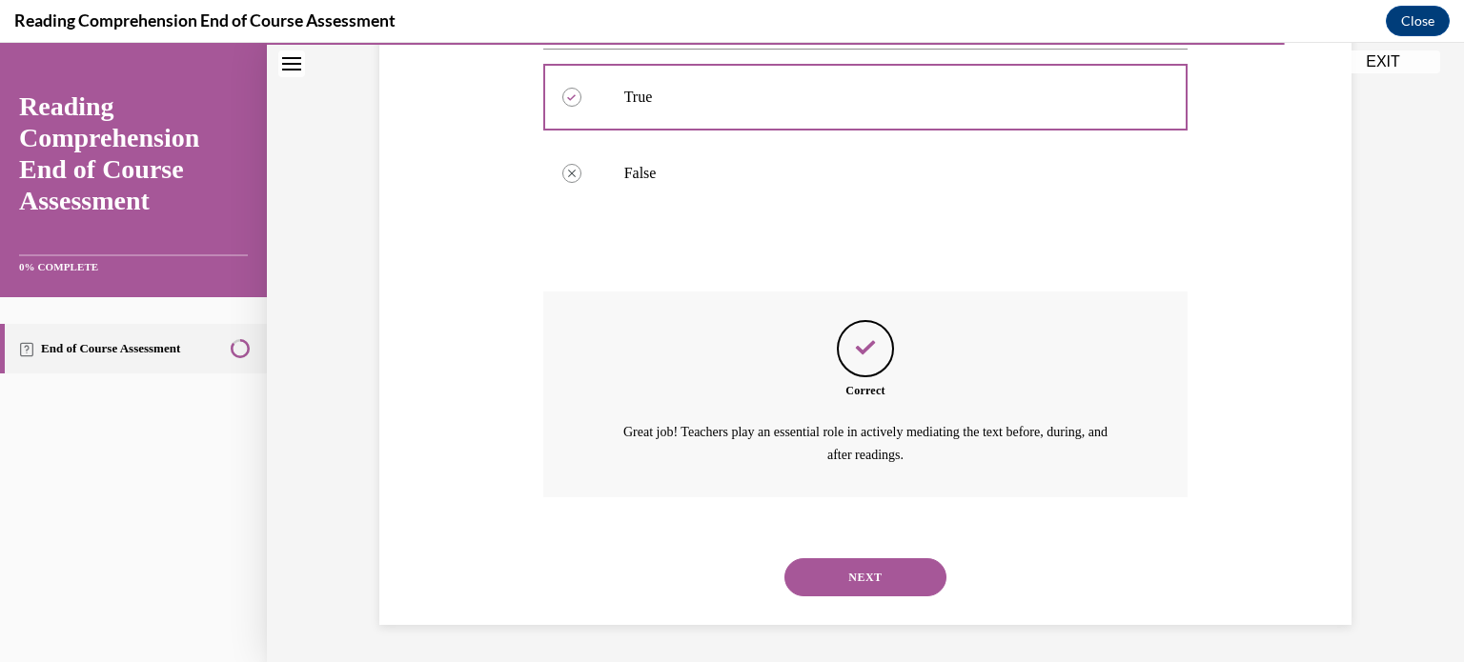
click at [852, 574] on button "NEXT" at bounding box center [865, 577] width 162 height 38
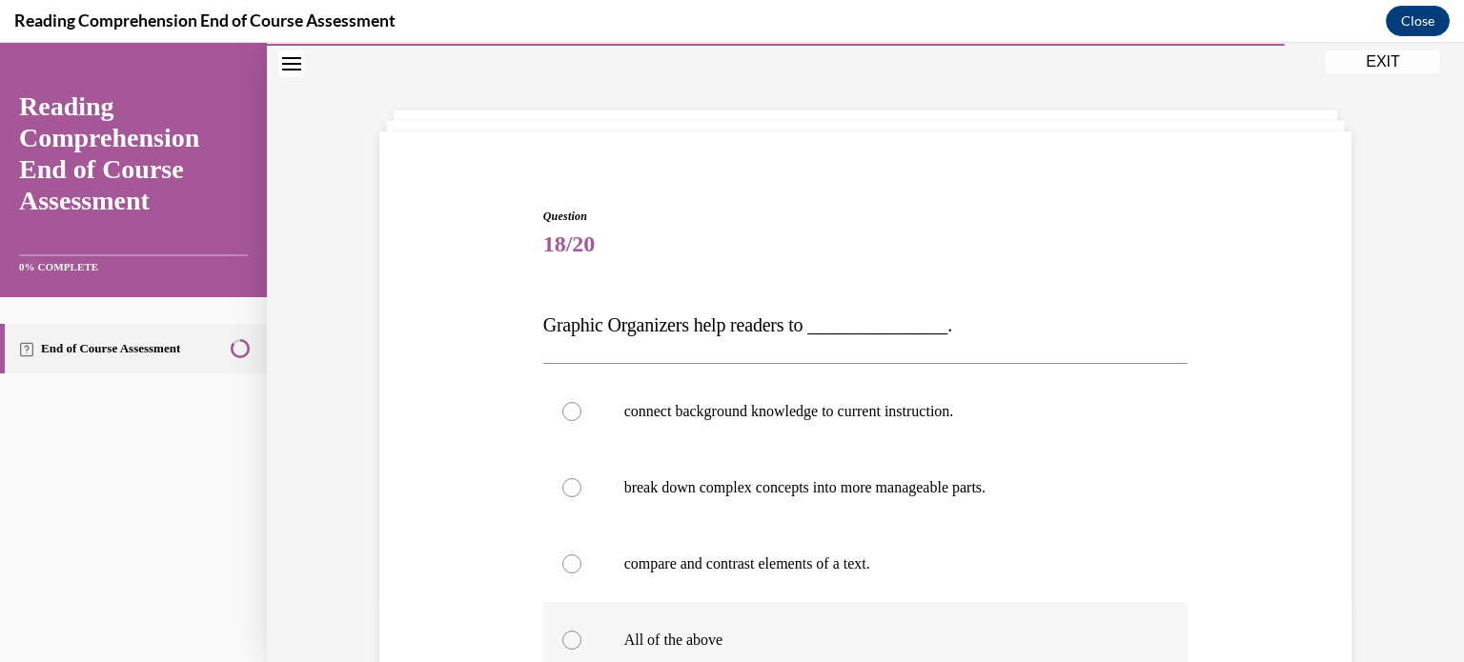
click at [566, 643] on div at bounding box center [571, 640] width 19 height 19
click at [566, 643] on input "All of the above" at bounding box center [571, 640] width 19 height 19
radio input "true"
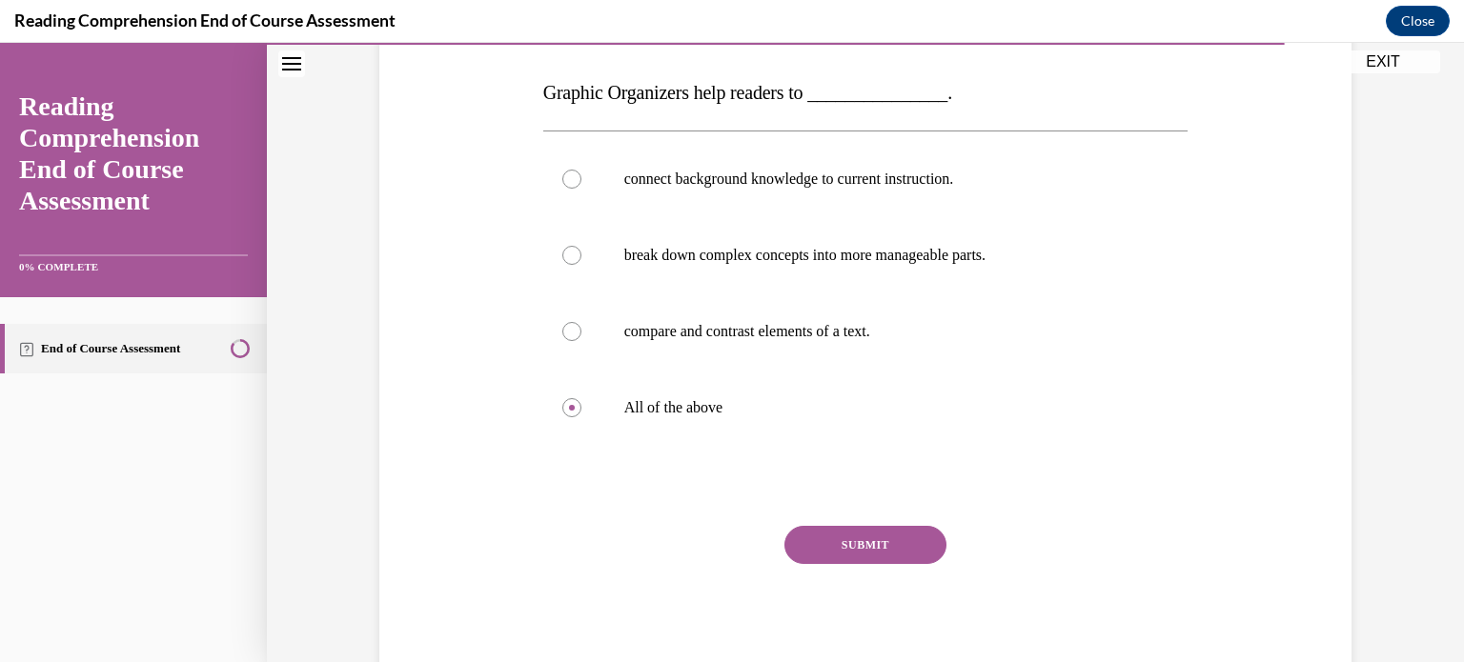
click at [873, 551] on button "SUBMIT" at bounding box center [865, 545] width 162 height 38
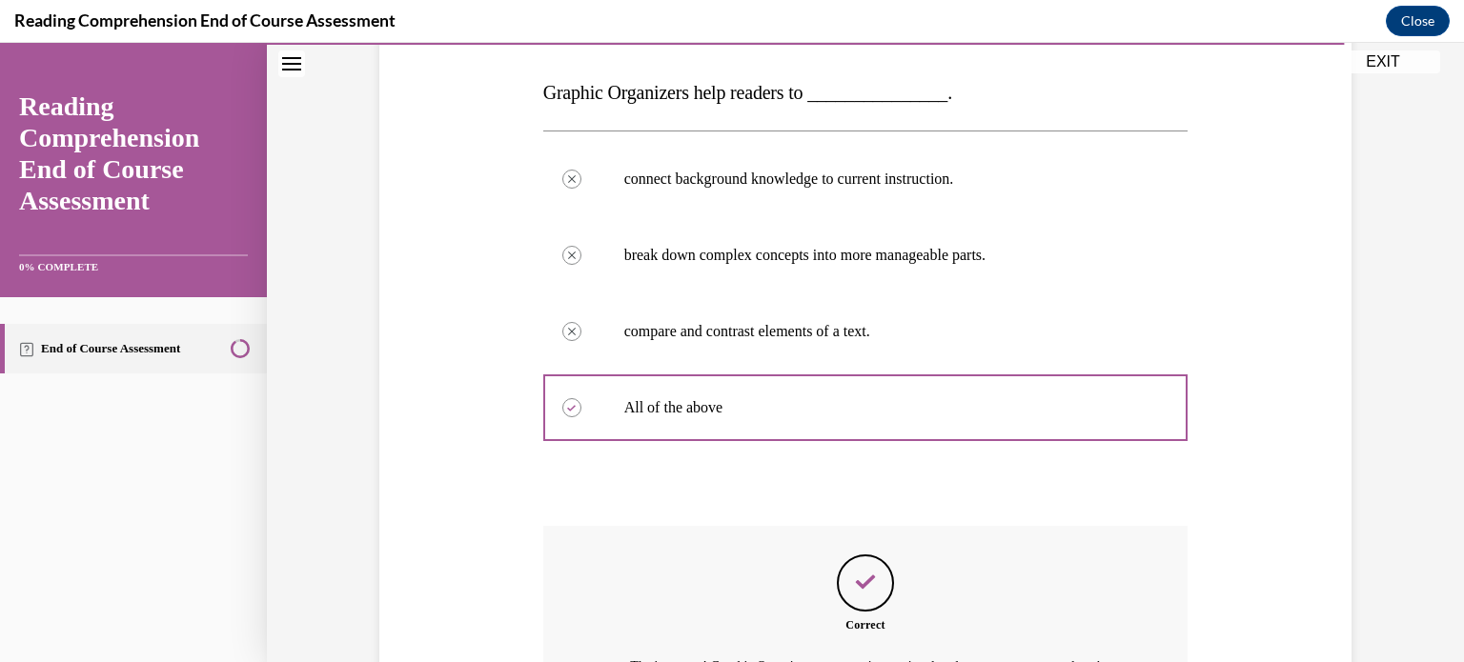
scroll to position [524, 0]
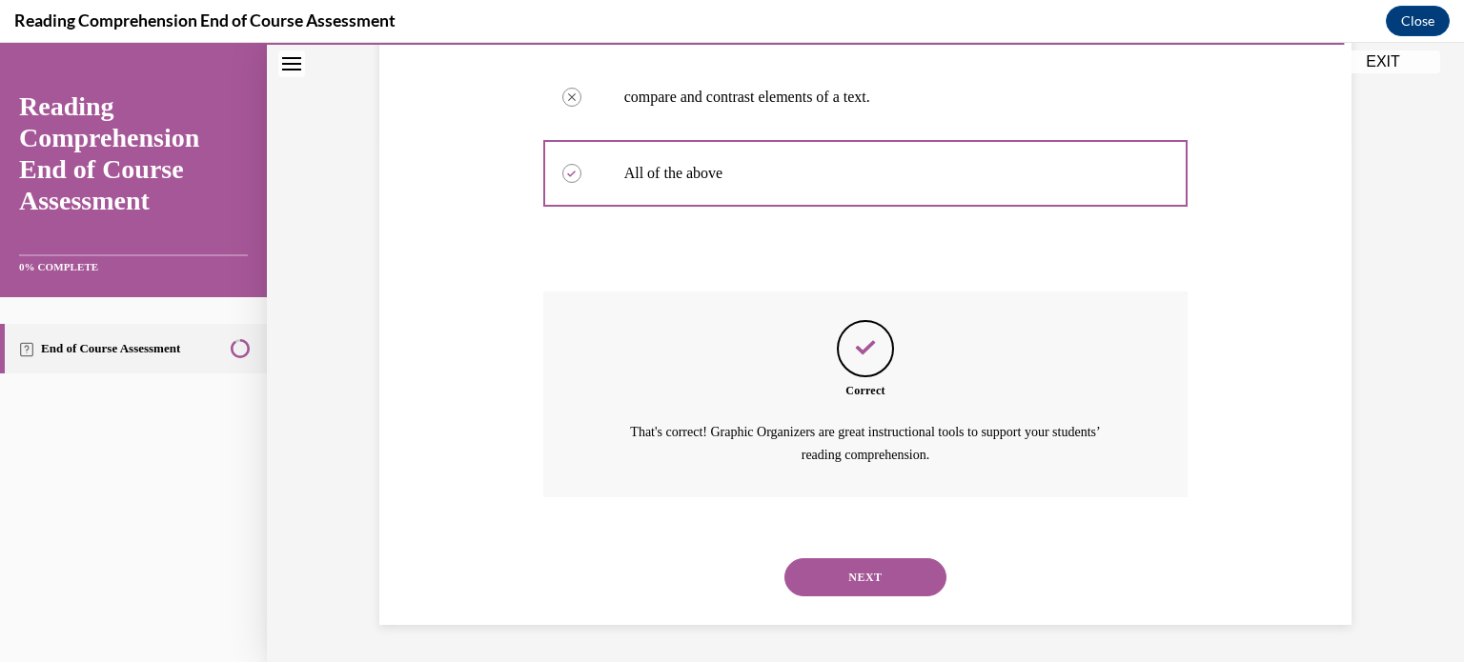
click at [871, 574] on button "NEXT" at bounding box center [865, 577] width 162 height 38
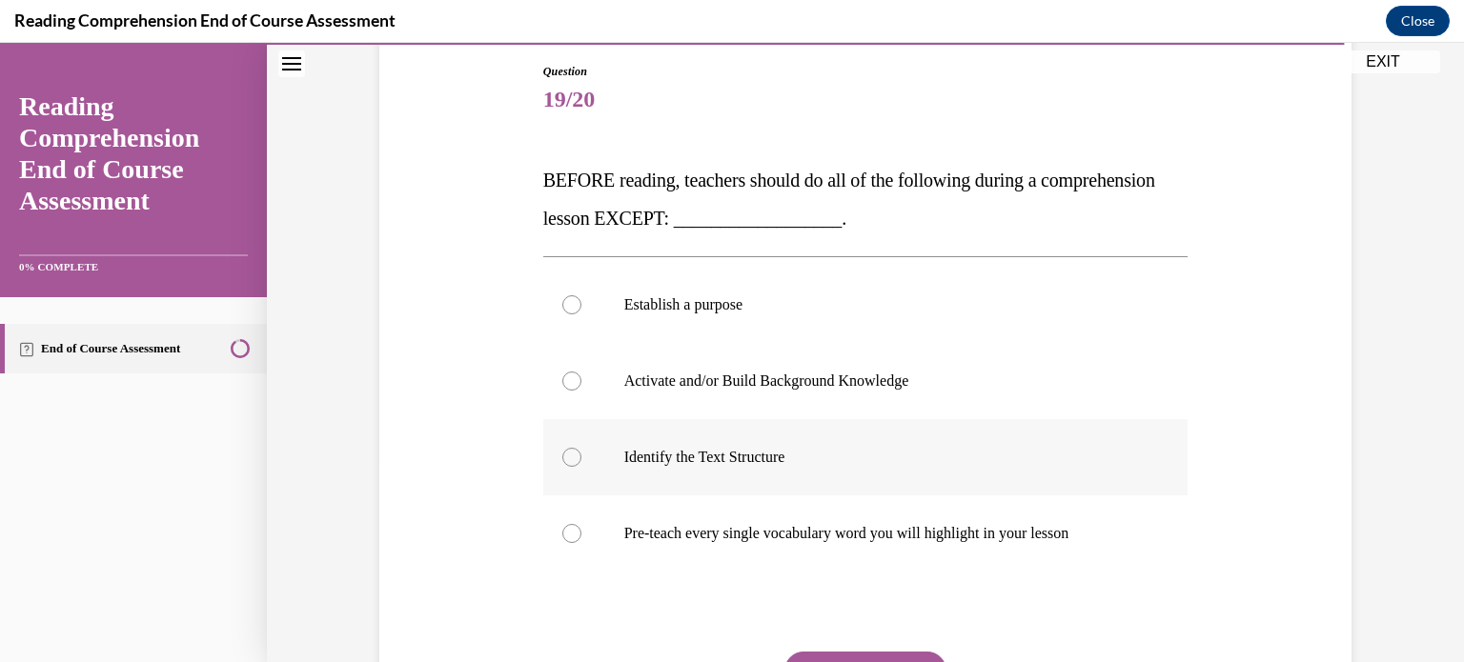
scroll to position [203, 0]
click at [564, 531] on div at bounding box center [571, 532] width 19 height 19
click at [564, 531] on input "Pre-teach every single vocabulary word you will highlight in your lesson" at bounding box center [571, 532] width 19 height 19
radio input "true"
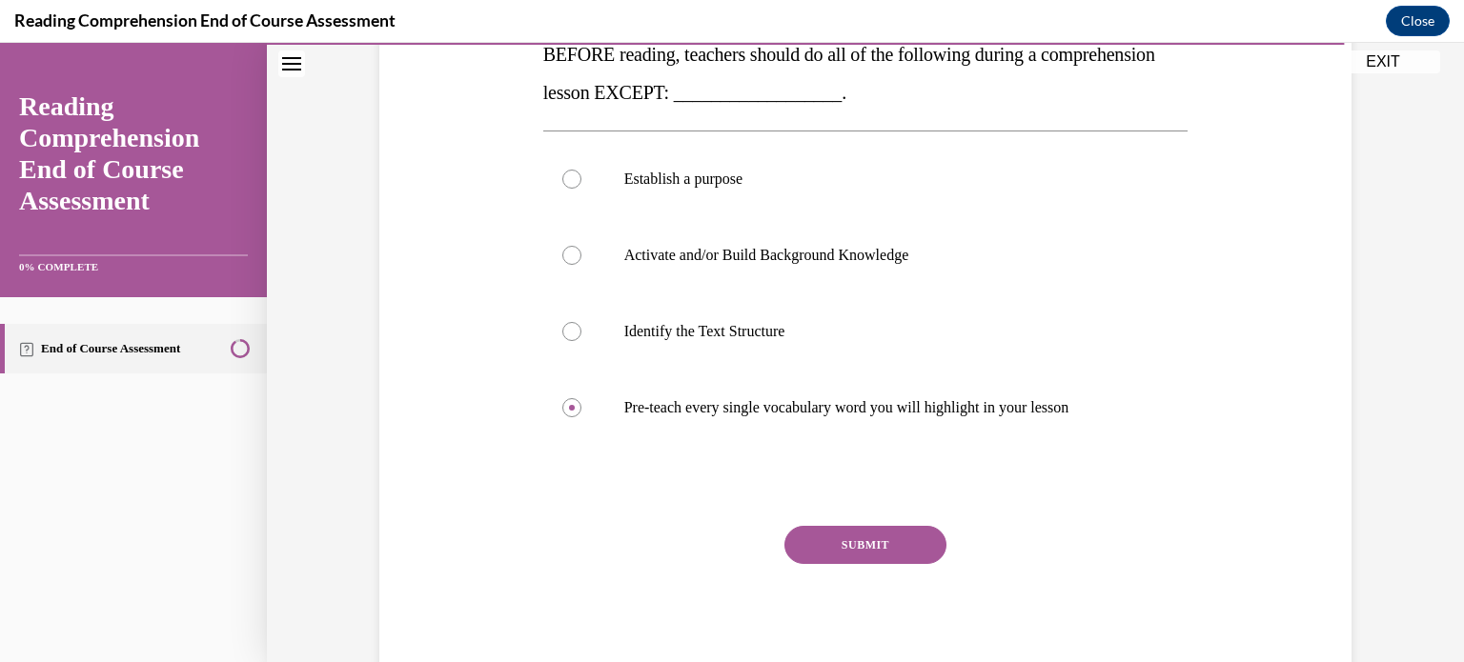
scroll to position [328, 0]
click at [859, 549] on button "SUBMIT" at bounding box center [865, 545] width 162 height 38
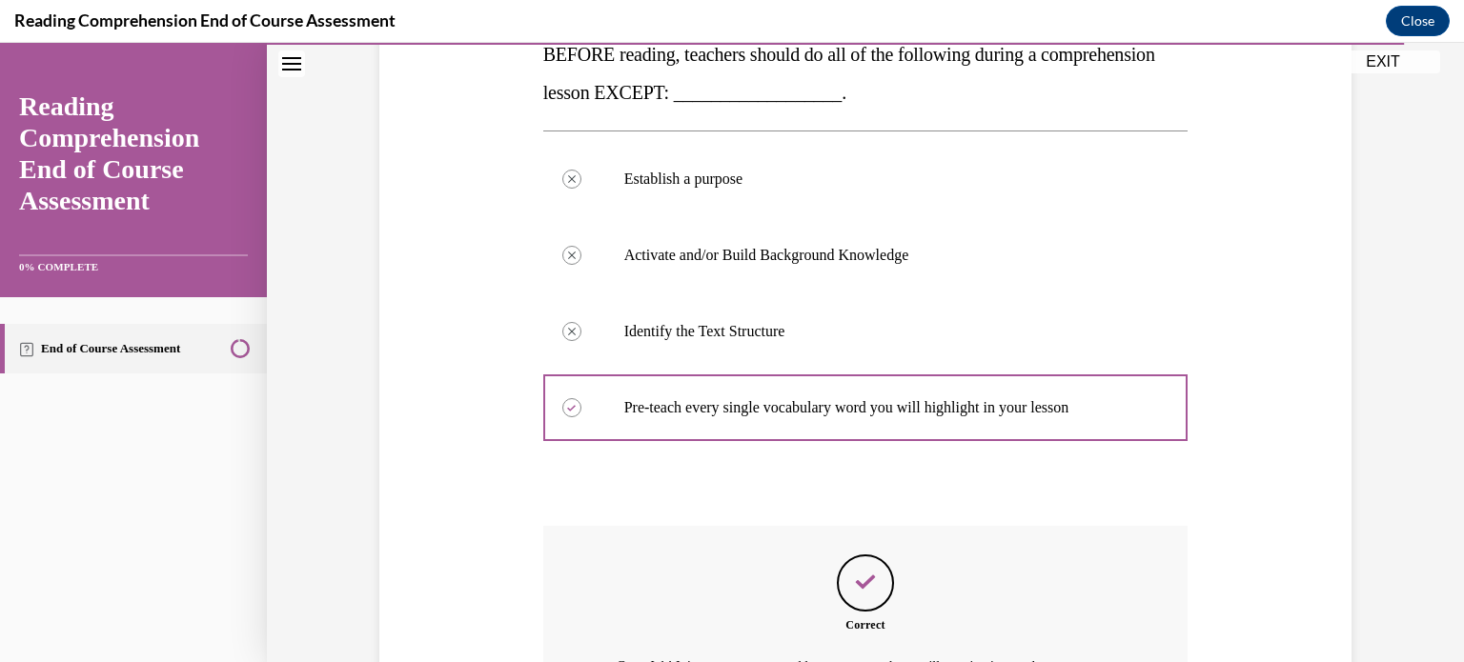
scroll to position [562, 0]
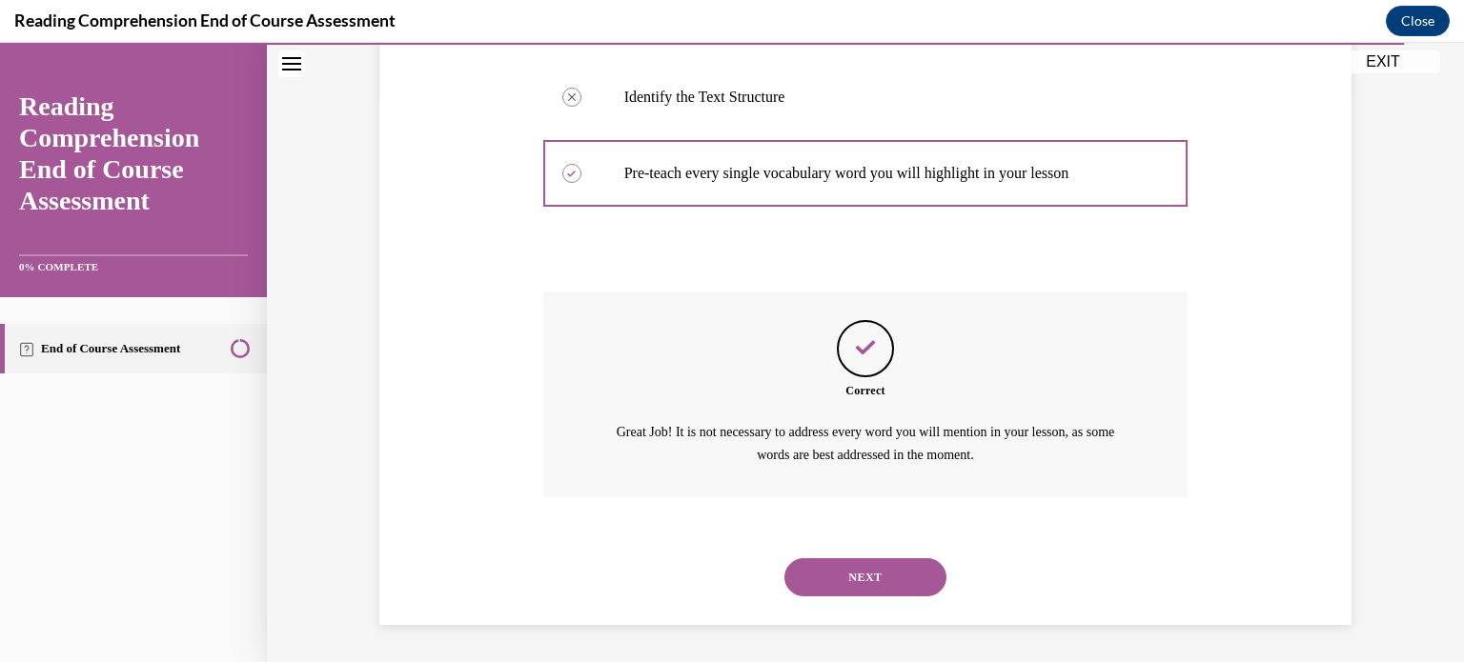
click at [861, 568] on button "NEXT" at bounding box center [865, 577] width 162 height 38
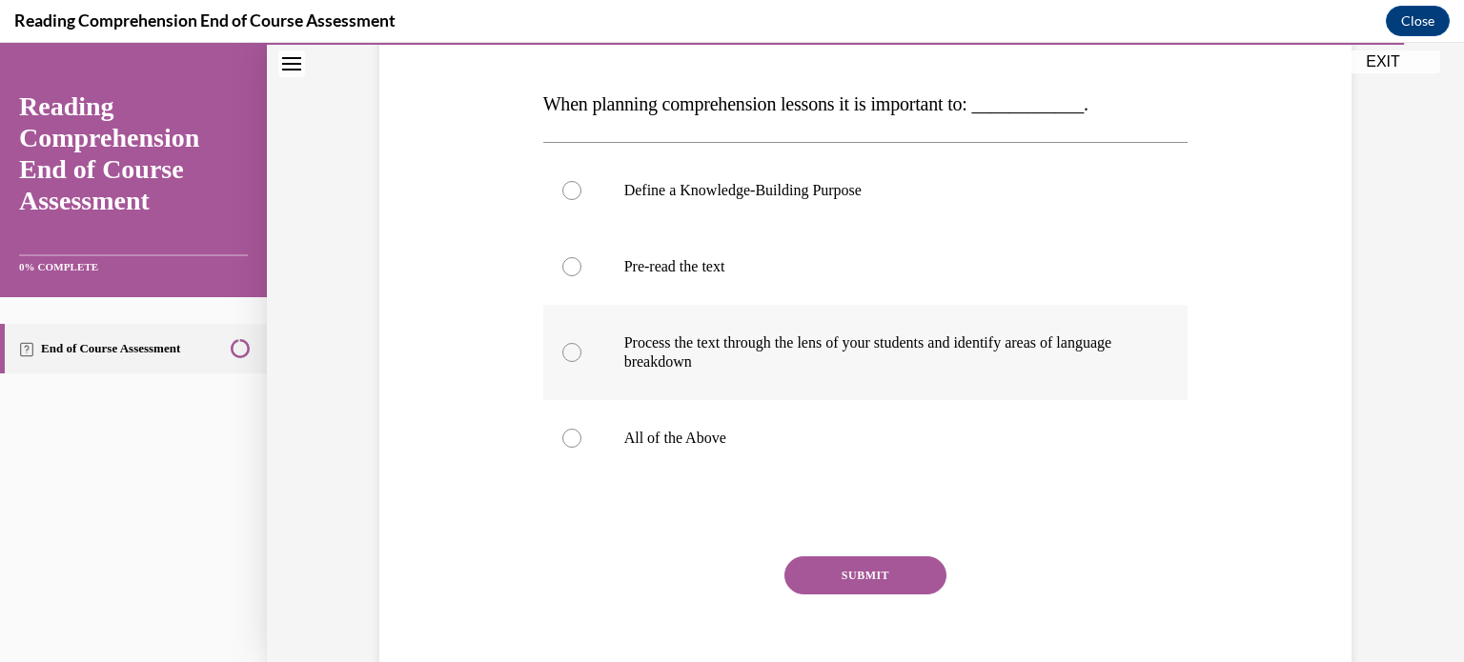
scroll to position [279, 0]
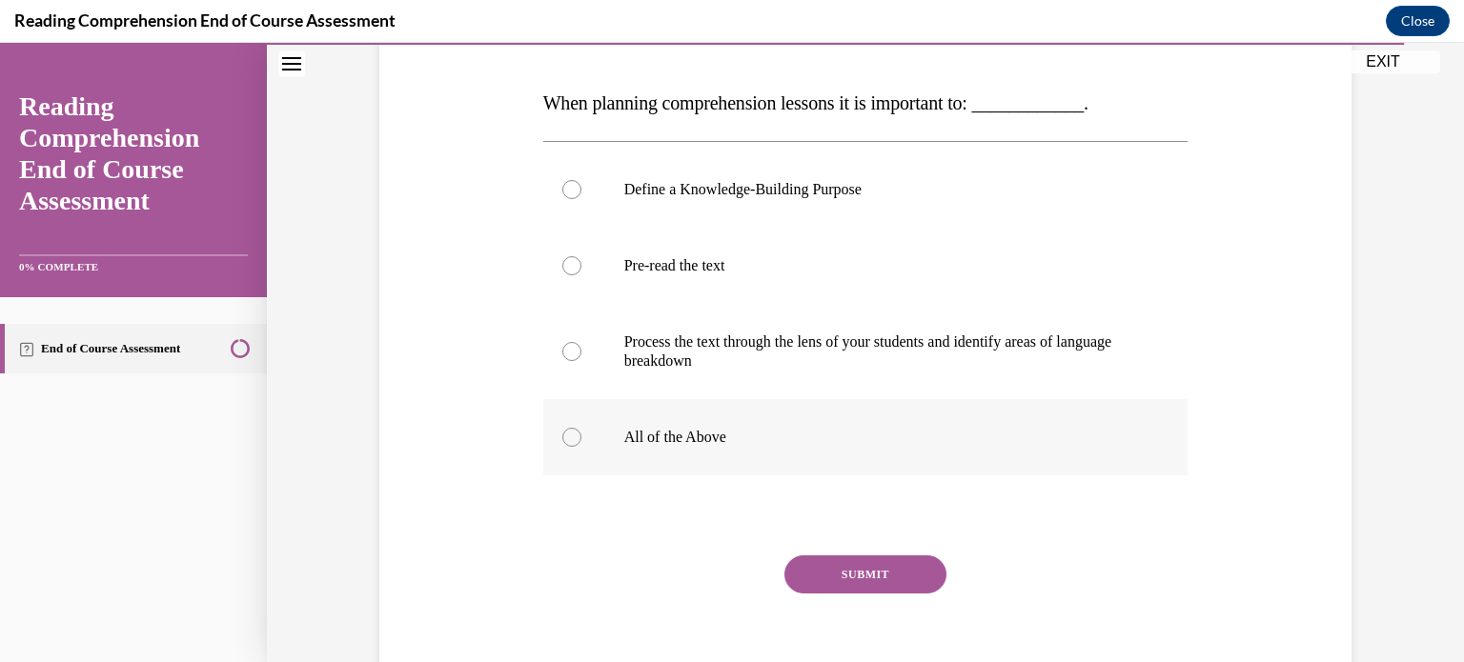
click at [568, 443] on div at bounding box center [571, 437] width 19 height 19
click at [568, 443] on input "All of the Above" at bounding box center [571, 437] width 19 height 19
radio input "true"
click at [861, 577] on button "SUBMIT" at bounding box center [865, 574] width 162 height 38
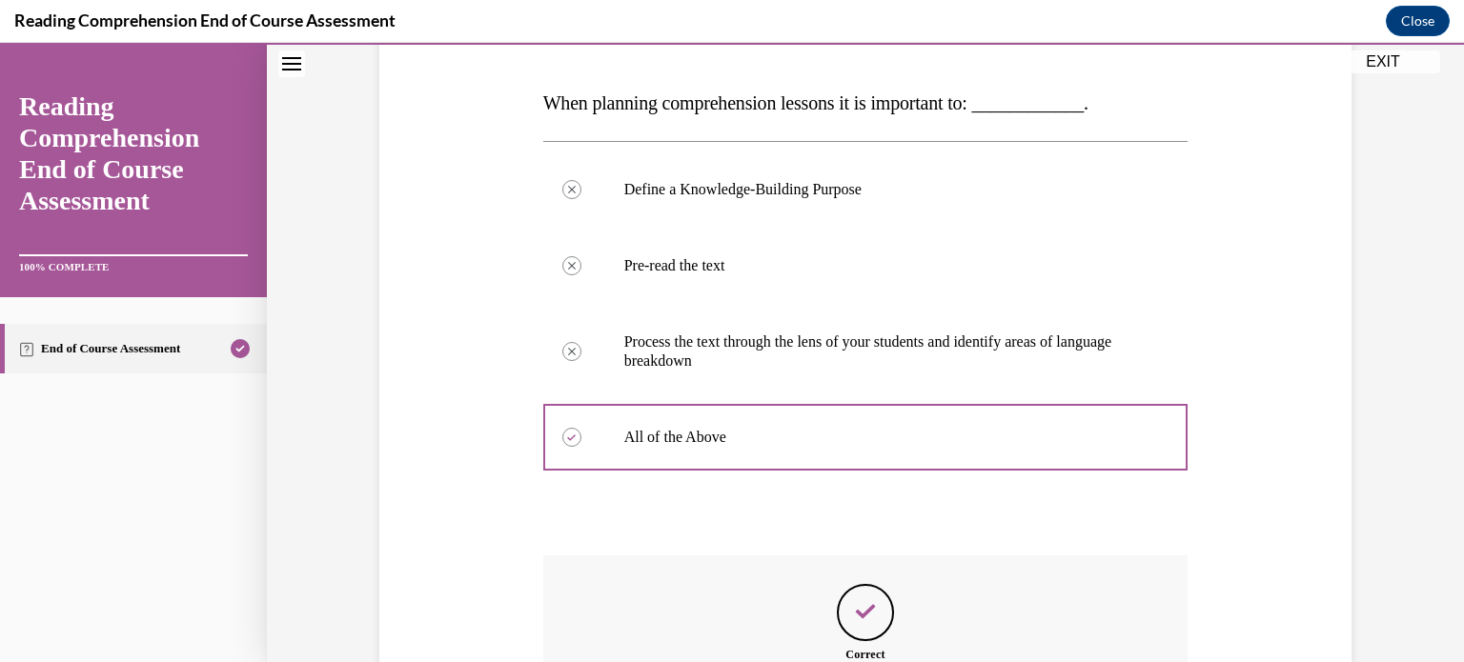
scroll to position [543, 0]
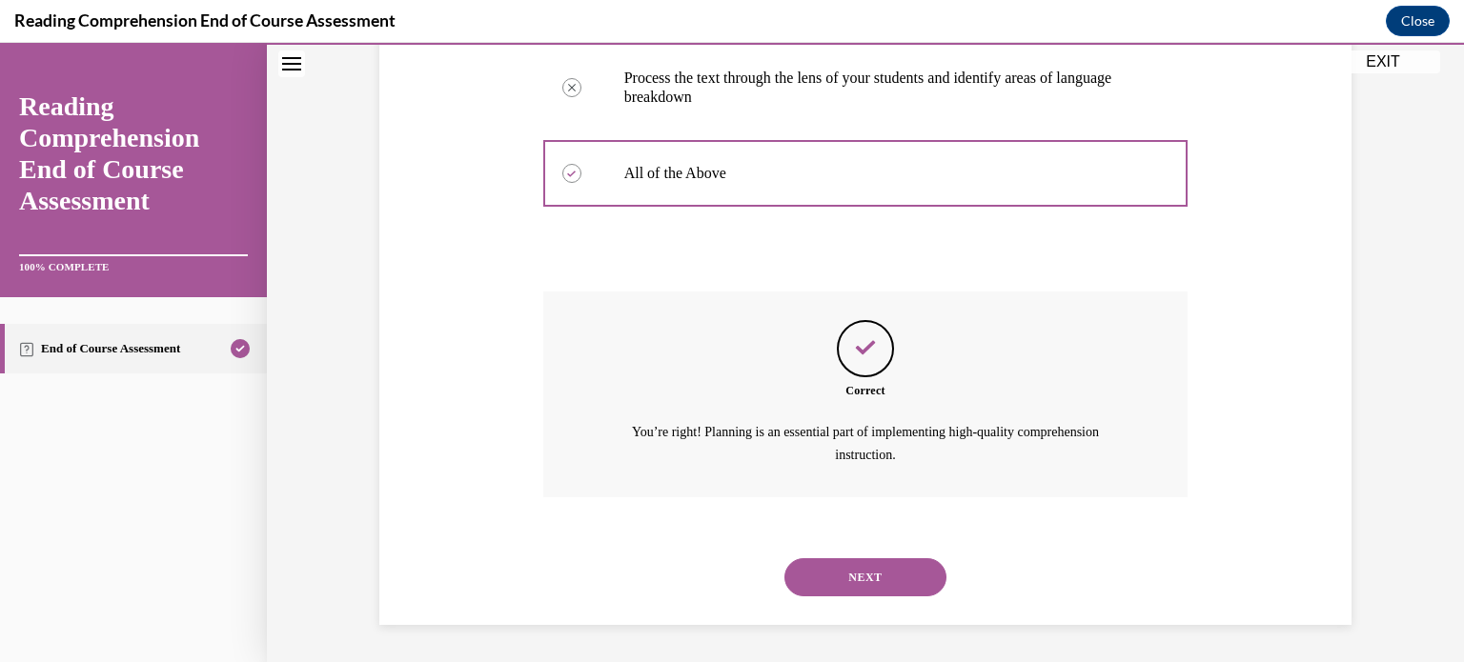
click at [861, 577] on button "NEXT" at bounding box center [865, 577] width 162 height 38
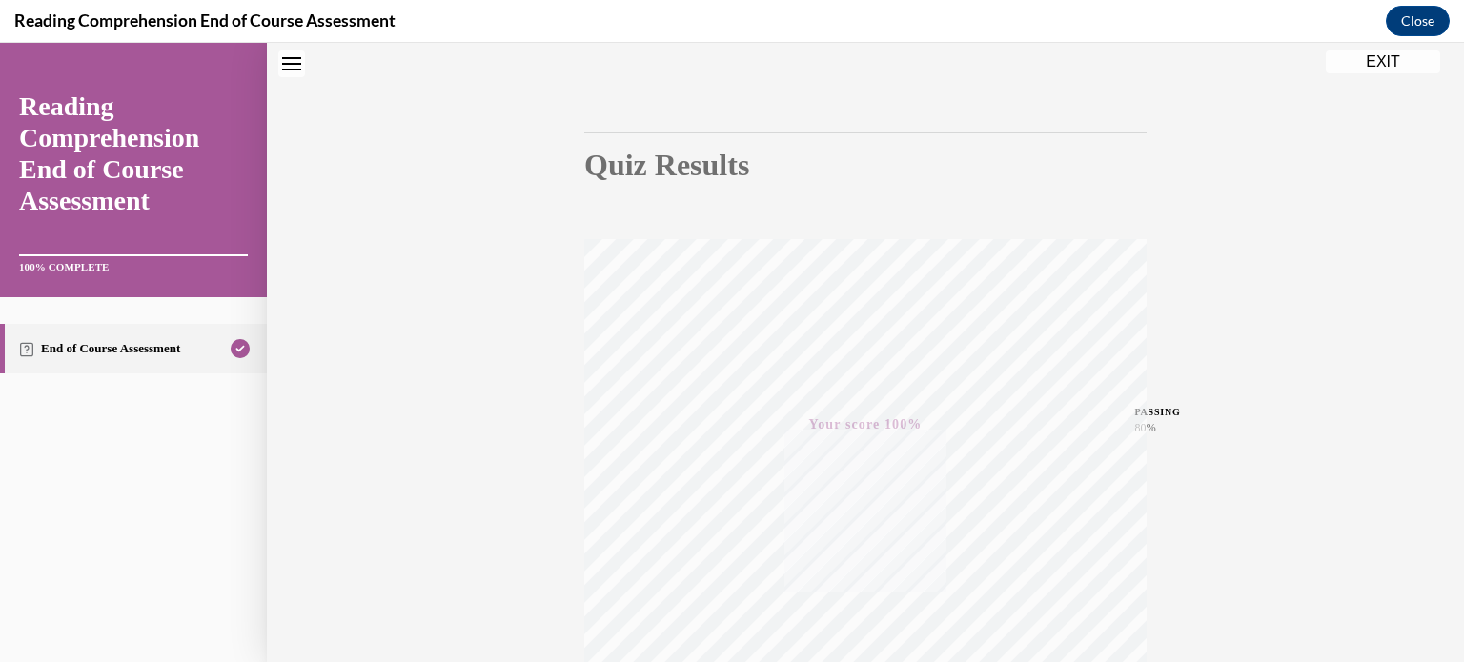
scroll to position [0, 0]
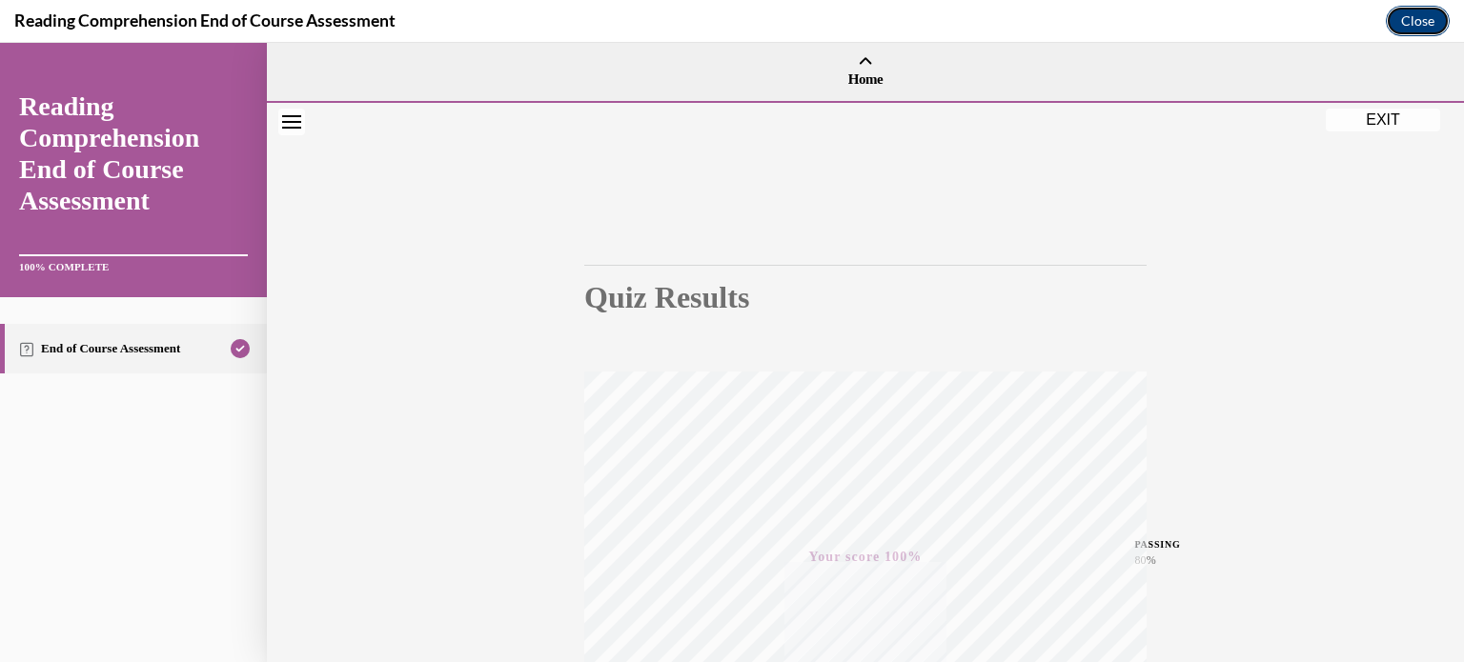
click at [1405, 22] on button "Close" at bounding box center [1417, 21] width 64 height 30
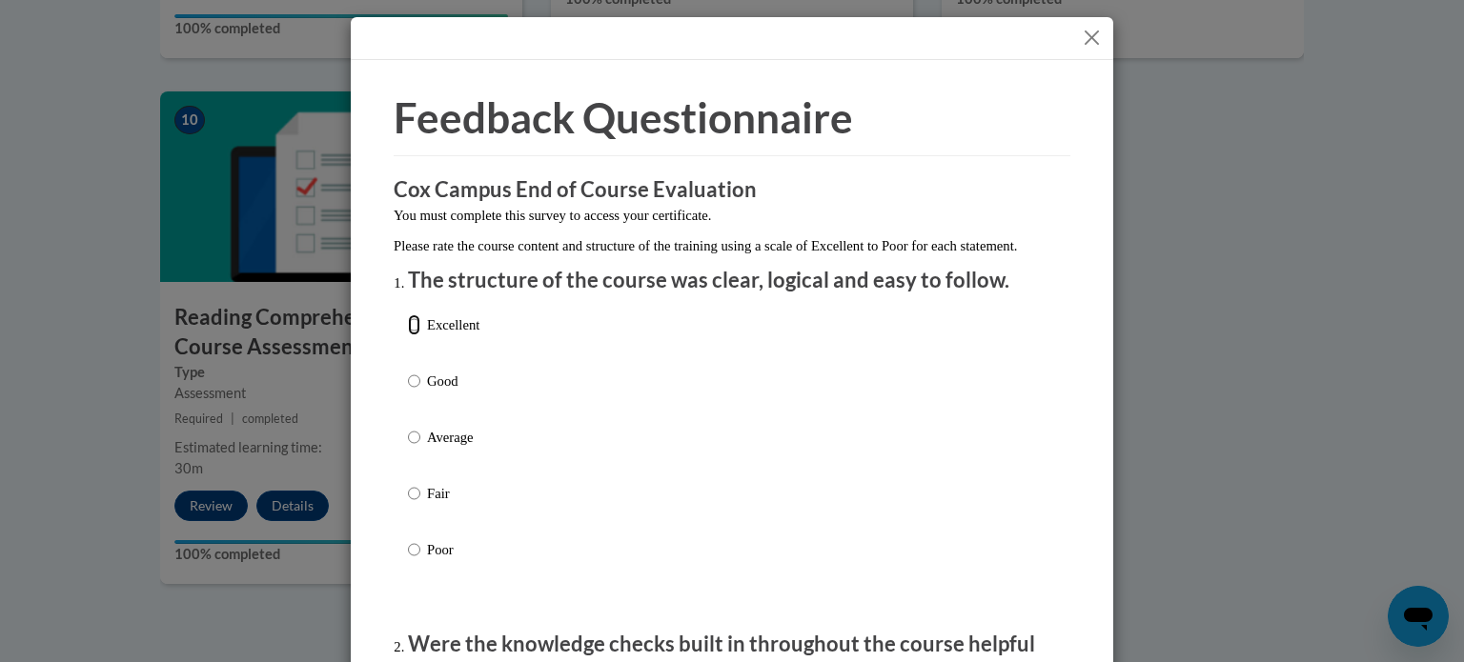
click at [412, 335] on input "Excellent" at bounding box center [414, 324] width 12 height 21
radio input "true"
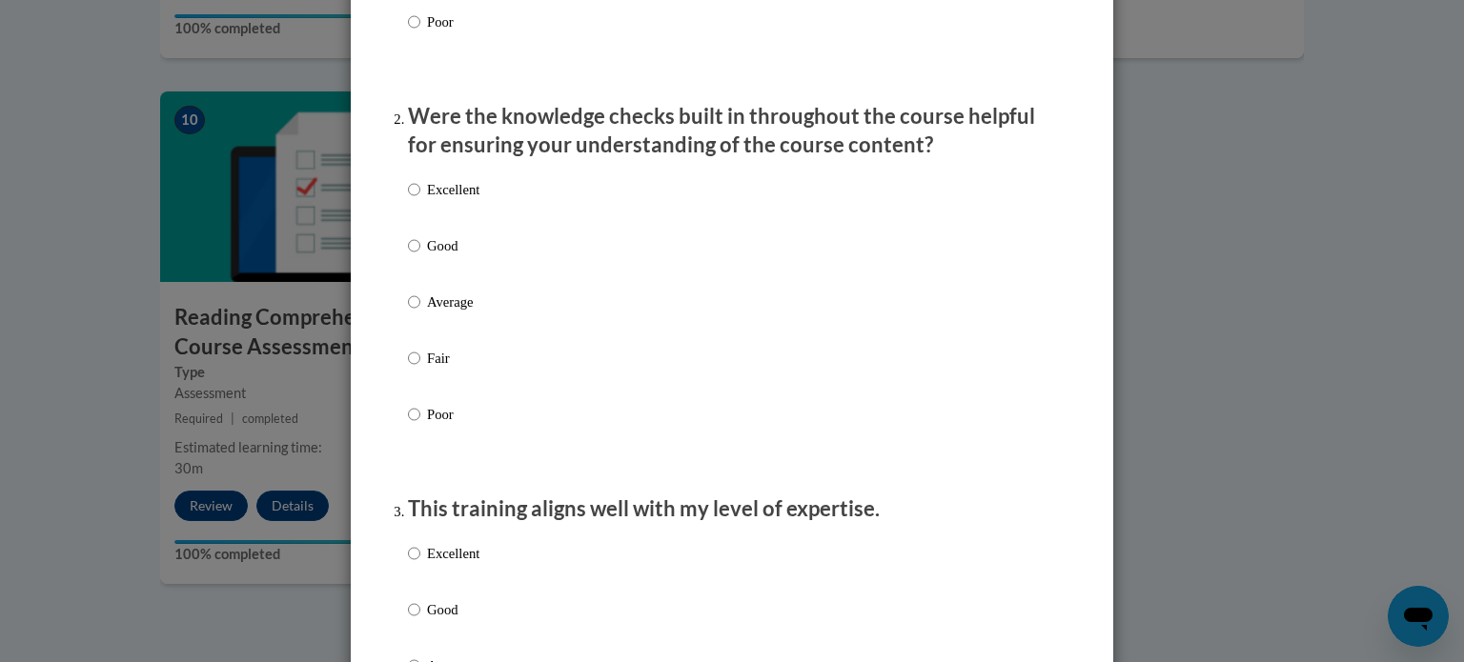
scroll to position [529, 0]
click at [408, 199] on input "Excellent" at bounding box center [414, 188] width 12 height 21
radio input "true"
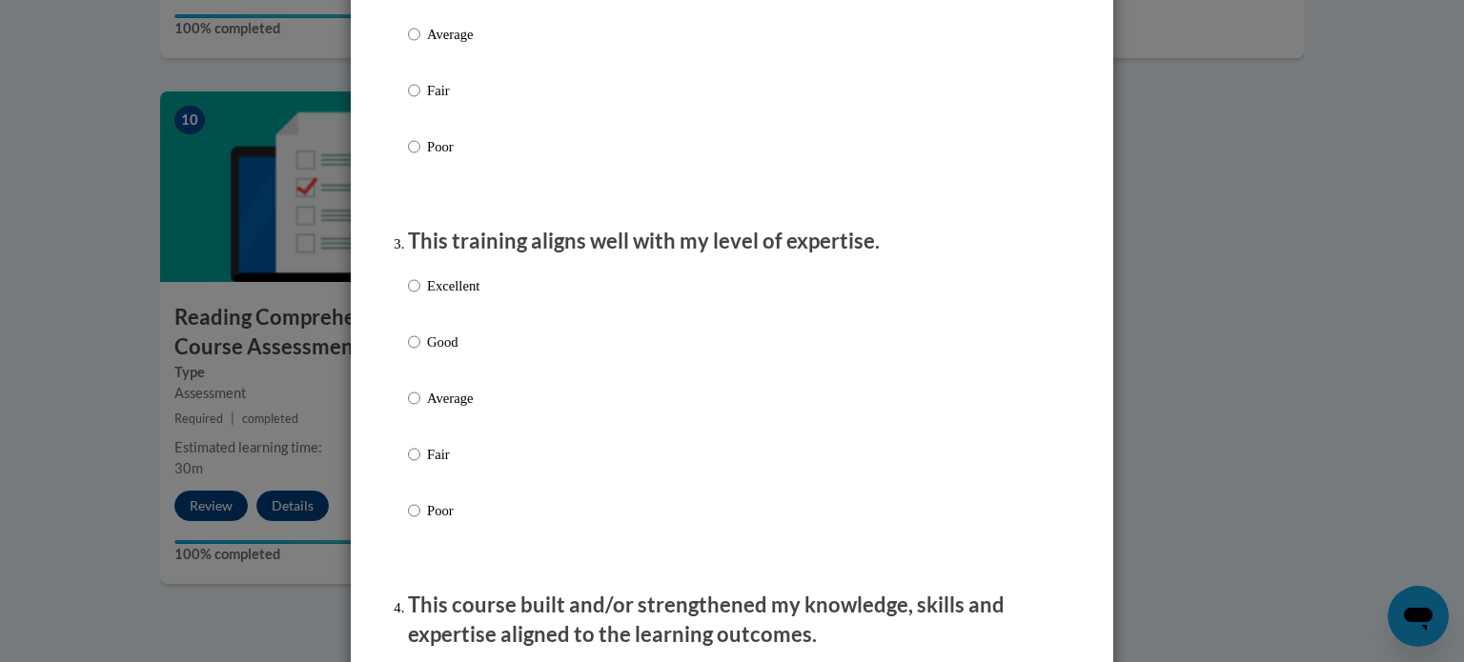
scroll to position [800, 0]
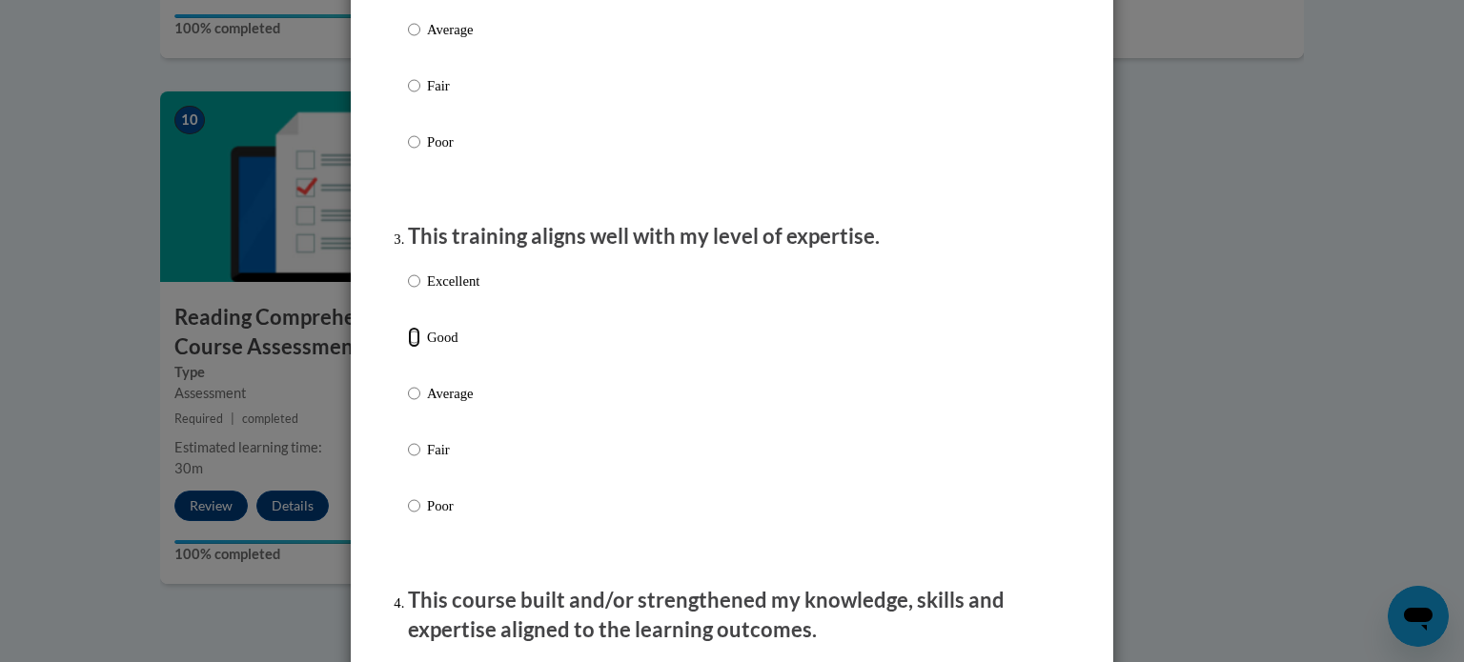
click at [408, 348] on input "Good" at bounding box center [414, 337] width 12 height 21
radio input "true"
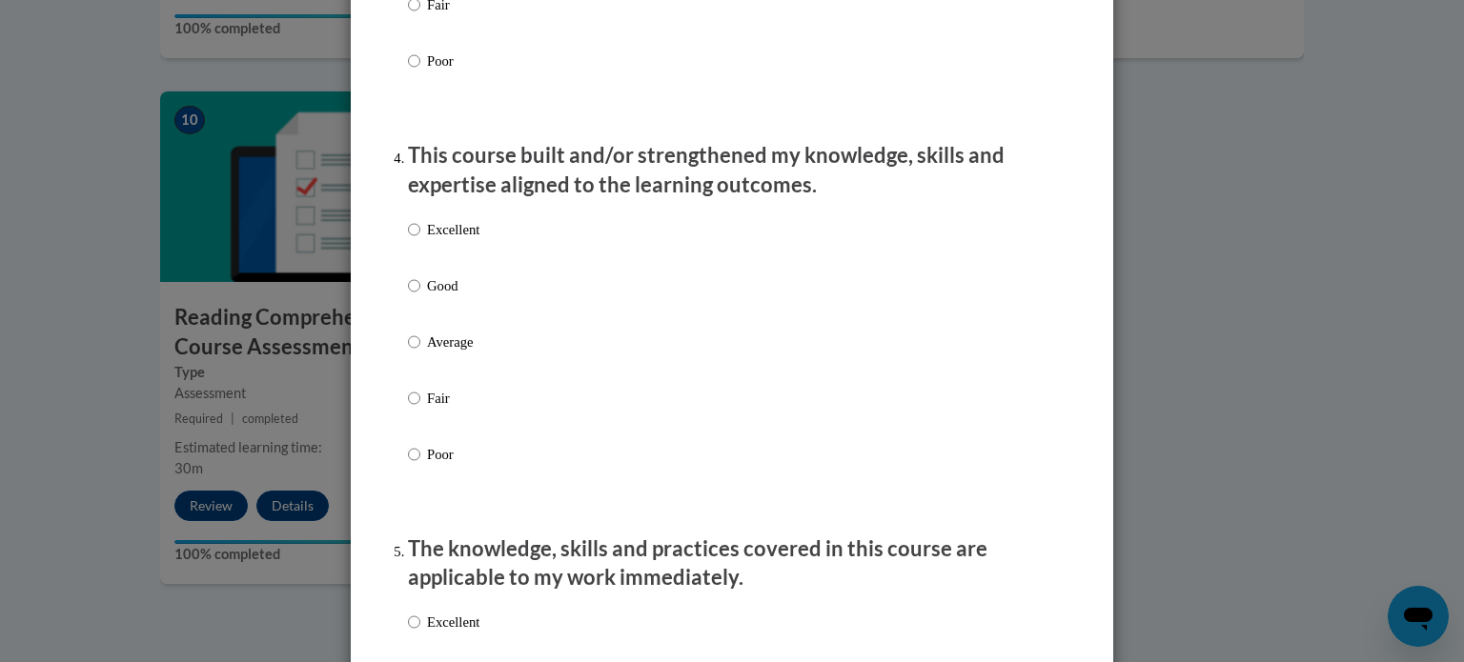
scroll to position [1277, 0]
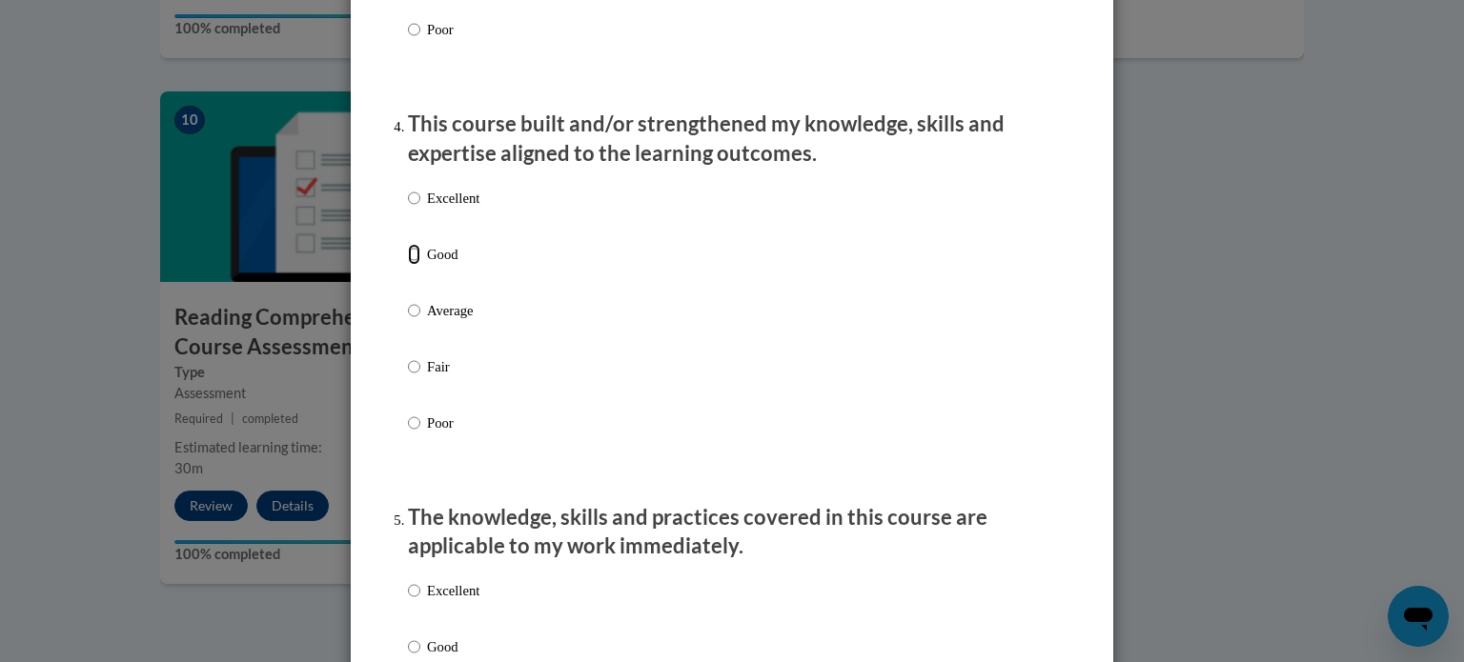
click at [408, 265] on input "Good" at bounding box center [414, 254] width 12 height 21
radio input "true"
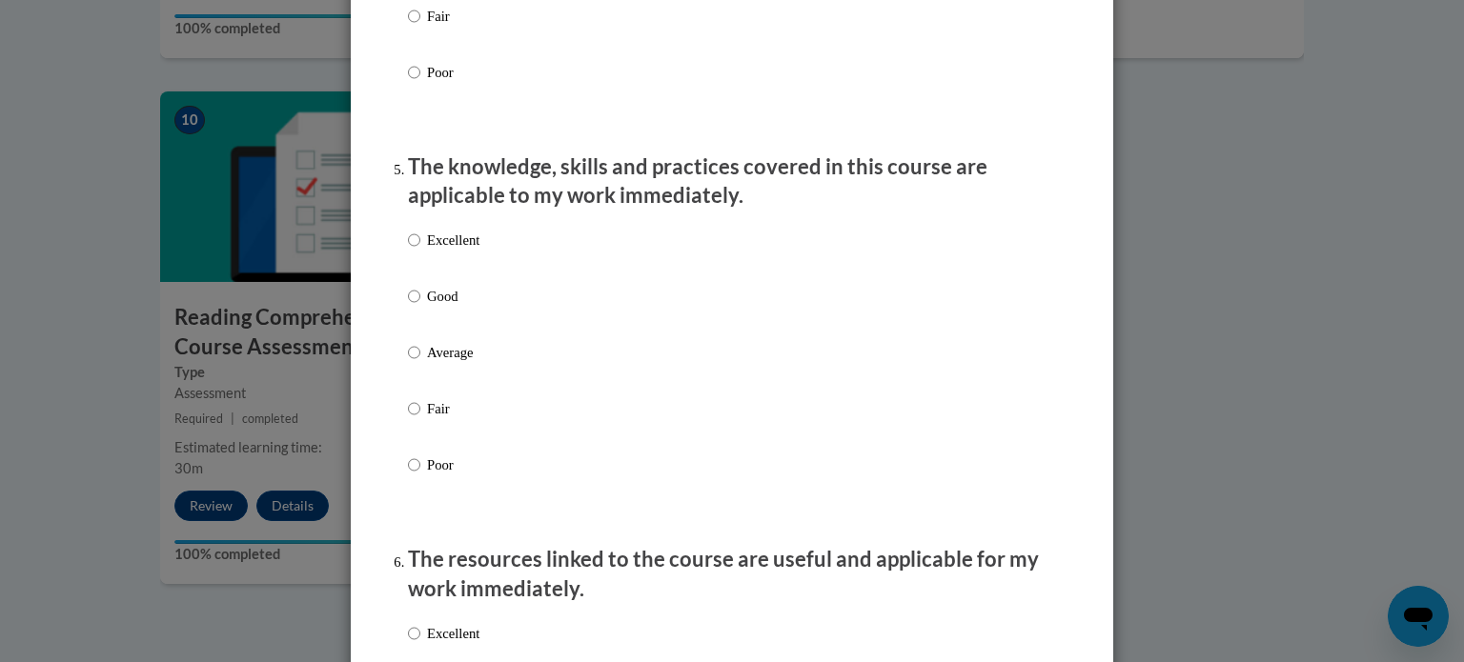
scroll to position [1627, 0]
click at [408, 307] on input "Good" at bounding box center [414, 296] width 12 height 21
radio input "true"
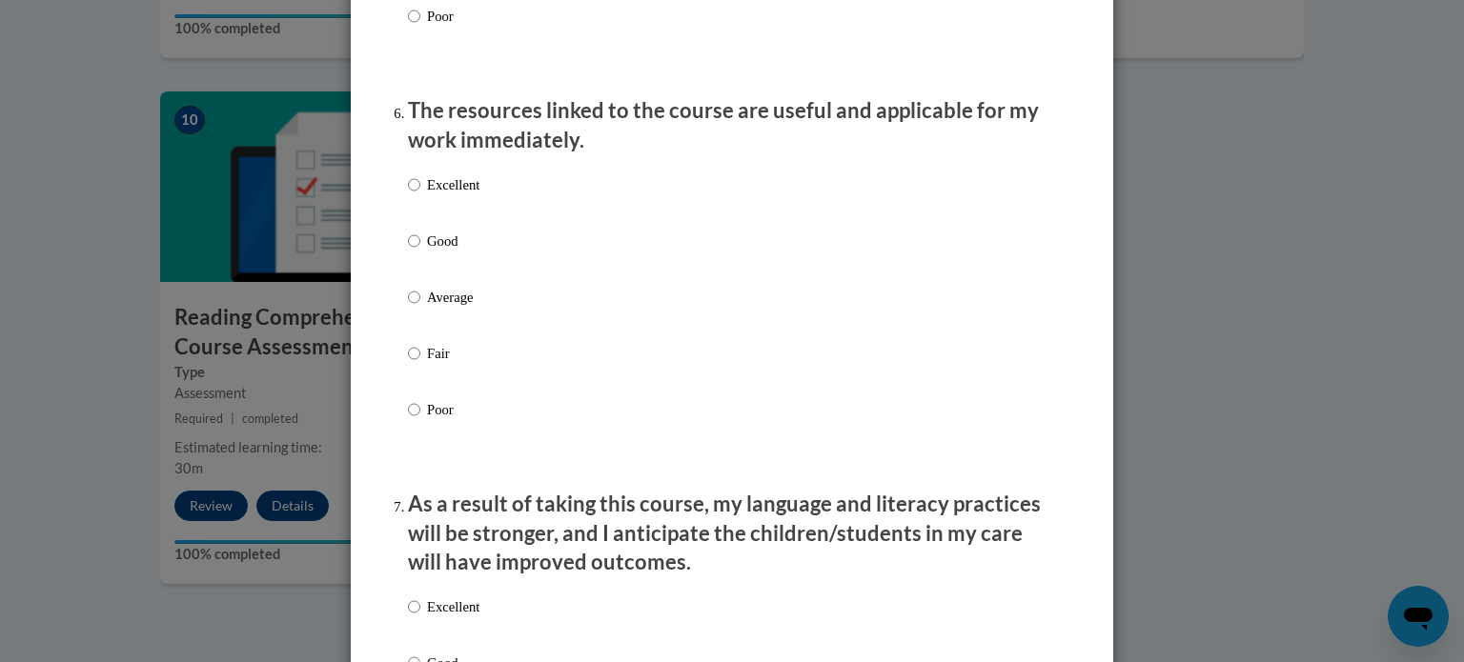
scroll to position [2077, 0]
click at [408, 251] on input "Good" at bounding box center [414, 240] width 12 height 21
radio input "true"
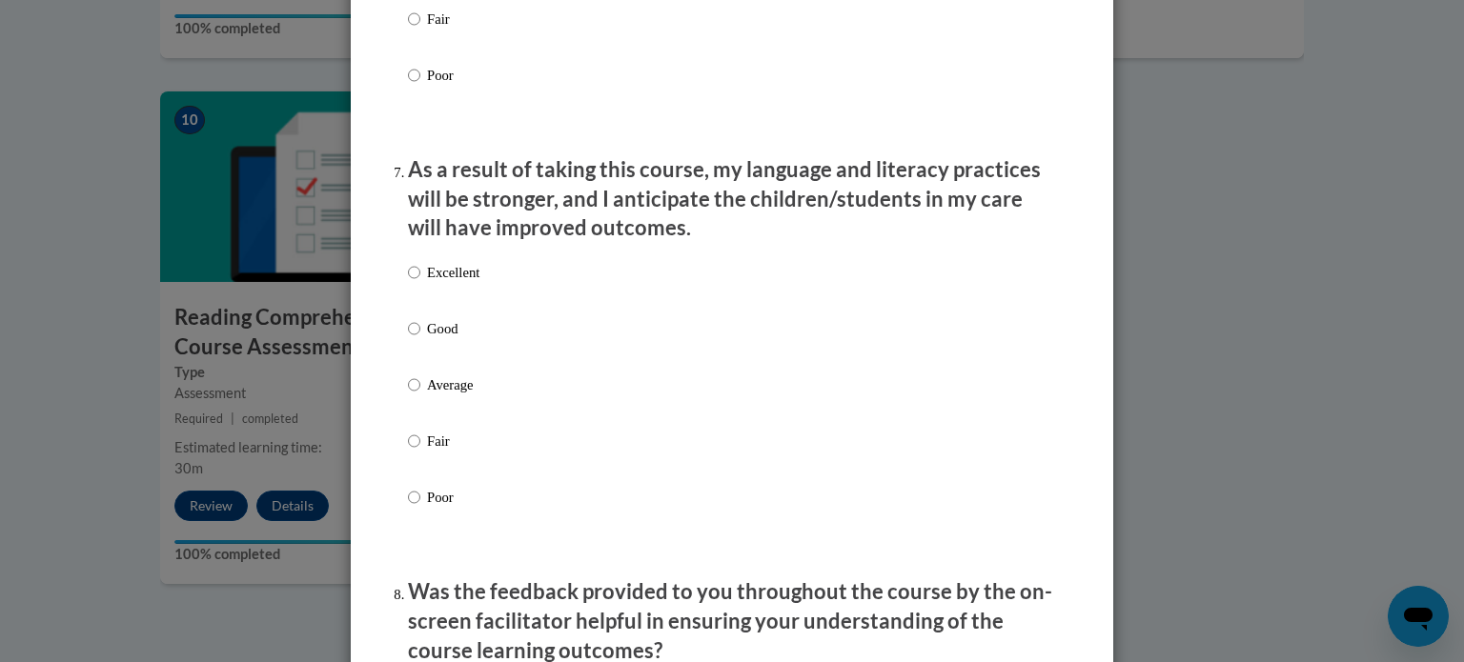
scroll to position [2420, 0]
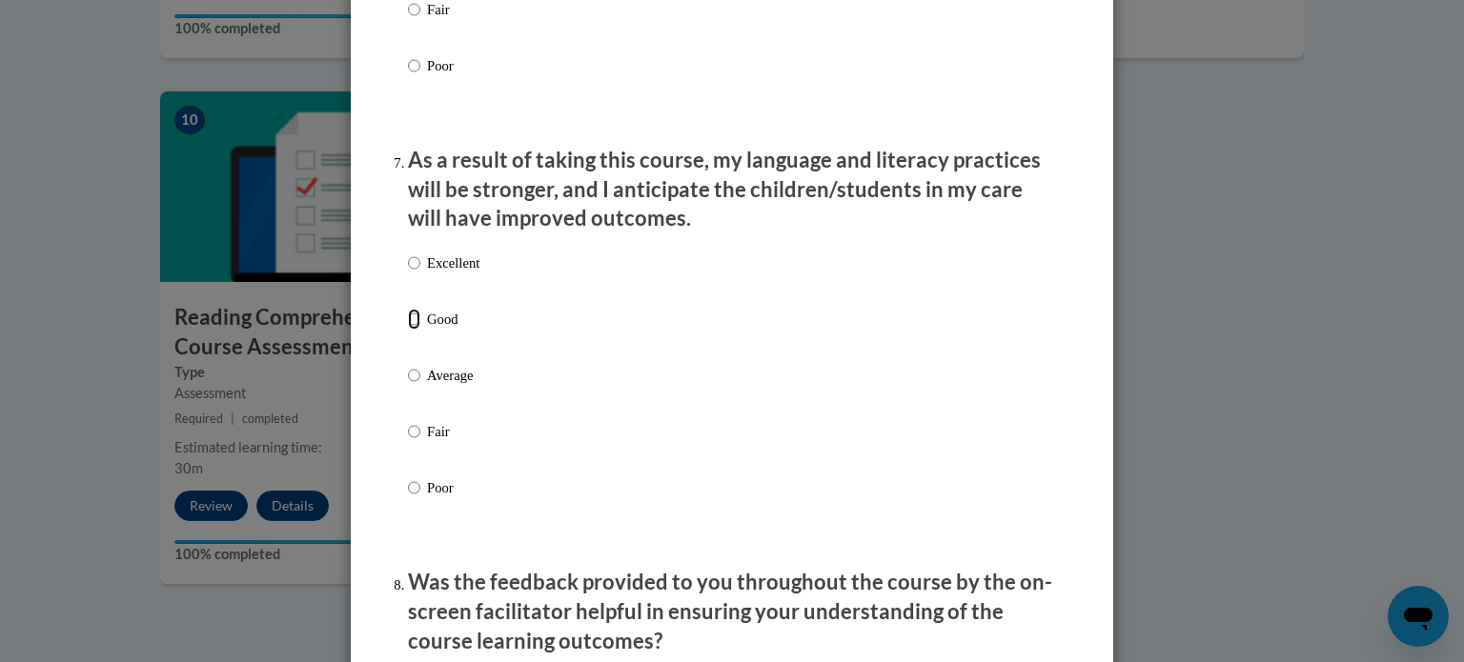
click at [408, 330] on input "Good" at bounding box center [414, 319] width 12 height 21
radio input "true"
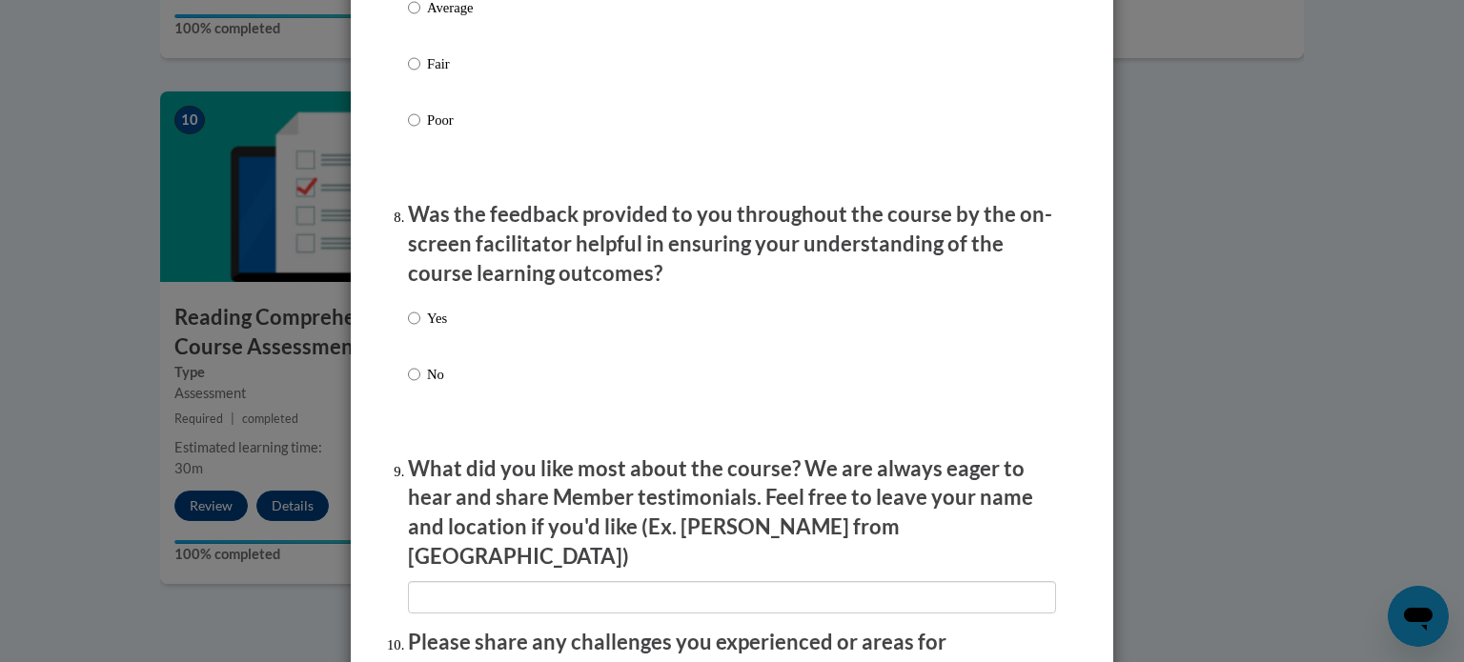
scroll to position [2790, 0]
click at [408, 327] on input "Yes" at bounding box center [414, 316] width 12 height 21
radio input "true"
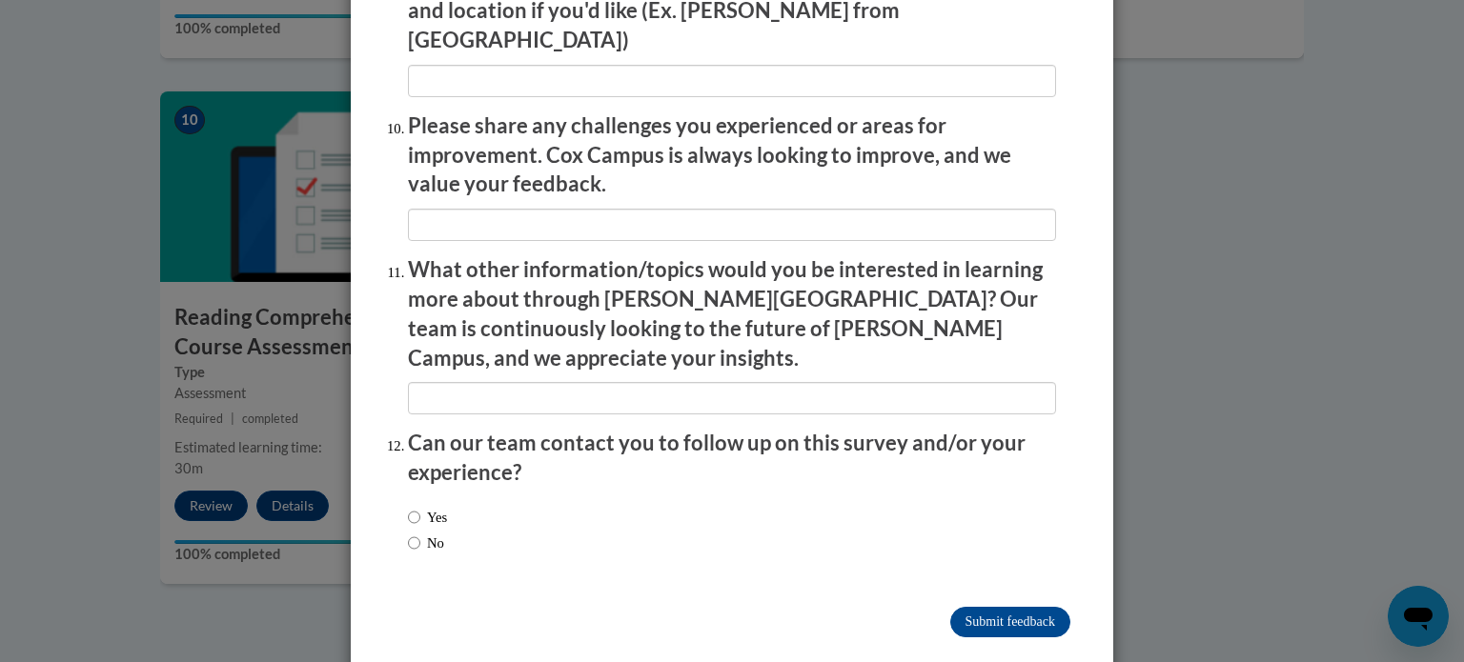
scroll to position [3305, 0]
click at [408, 532] on input "No" at bounding box center [414, 542] width 12 height 21
radio input "true"
click at [974, 606] on input "Submit feedback" at bounding box center [1010, 621] width 120 height 30
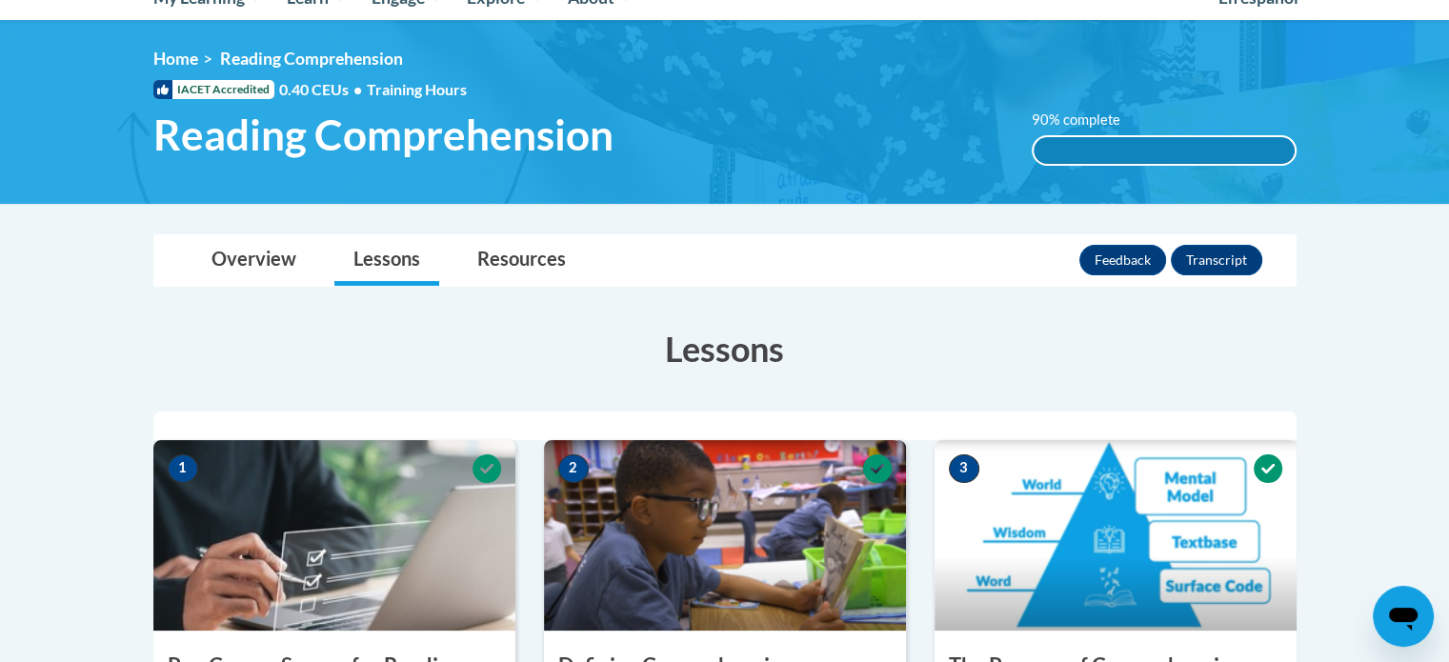
scroll to position [229, 0]
click at [553, 253] on link "Resources" at bounding box center [521, 260] width 127 height 50
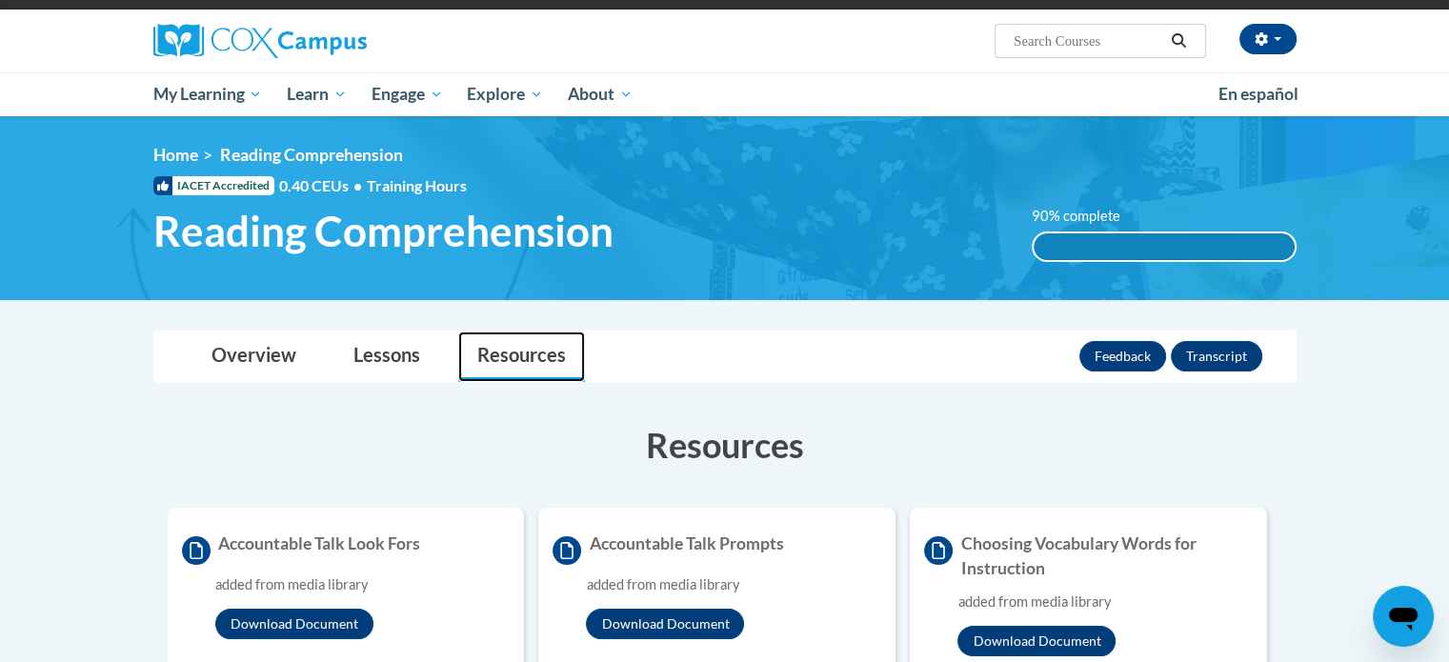
scroll to position [133, 0]
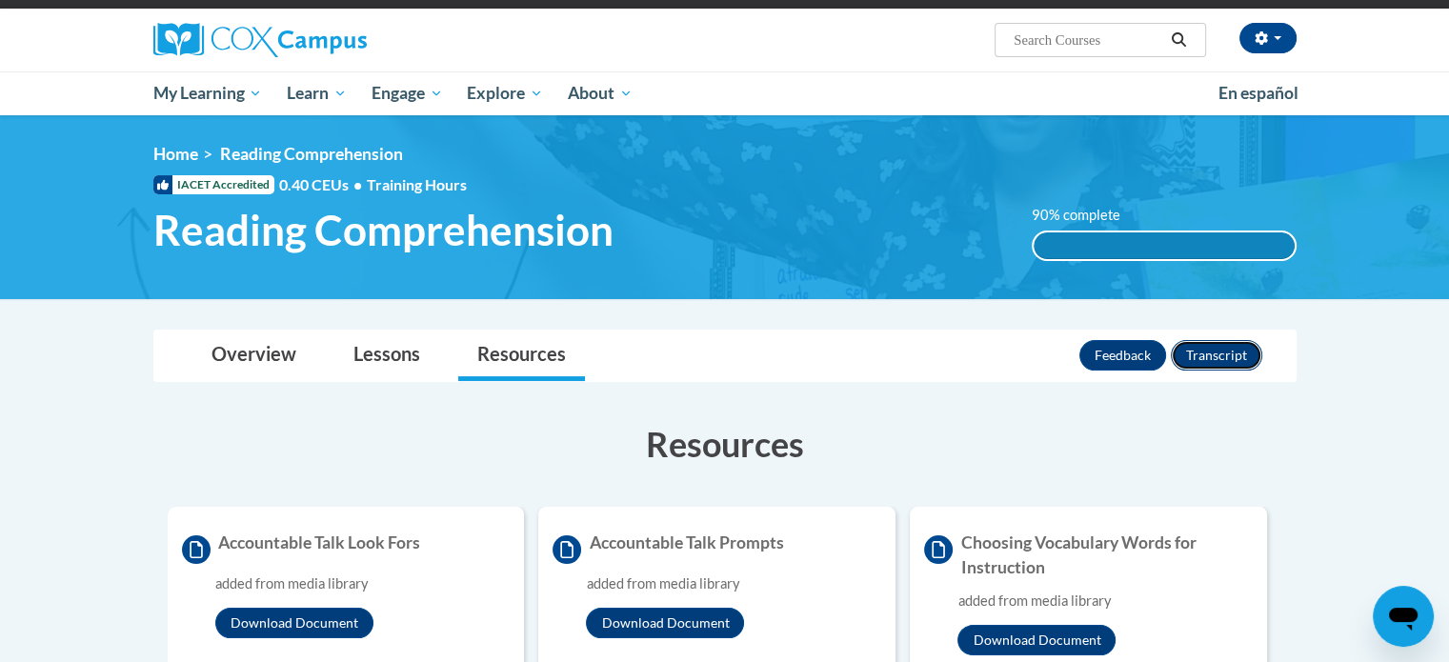
click at [1223, 352] on button "Transcript" at bounding box center [1216, 355] width 91 height 30
